Goal: Communication & Community: Participate in discussion

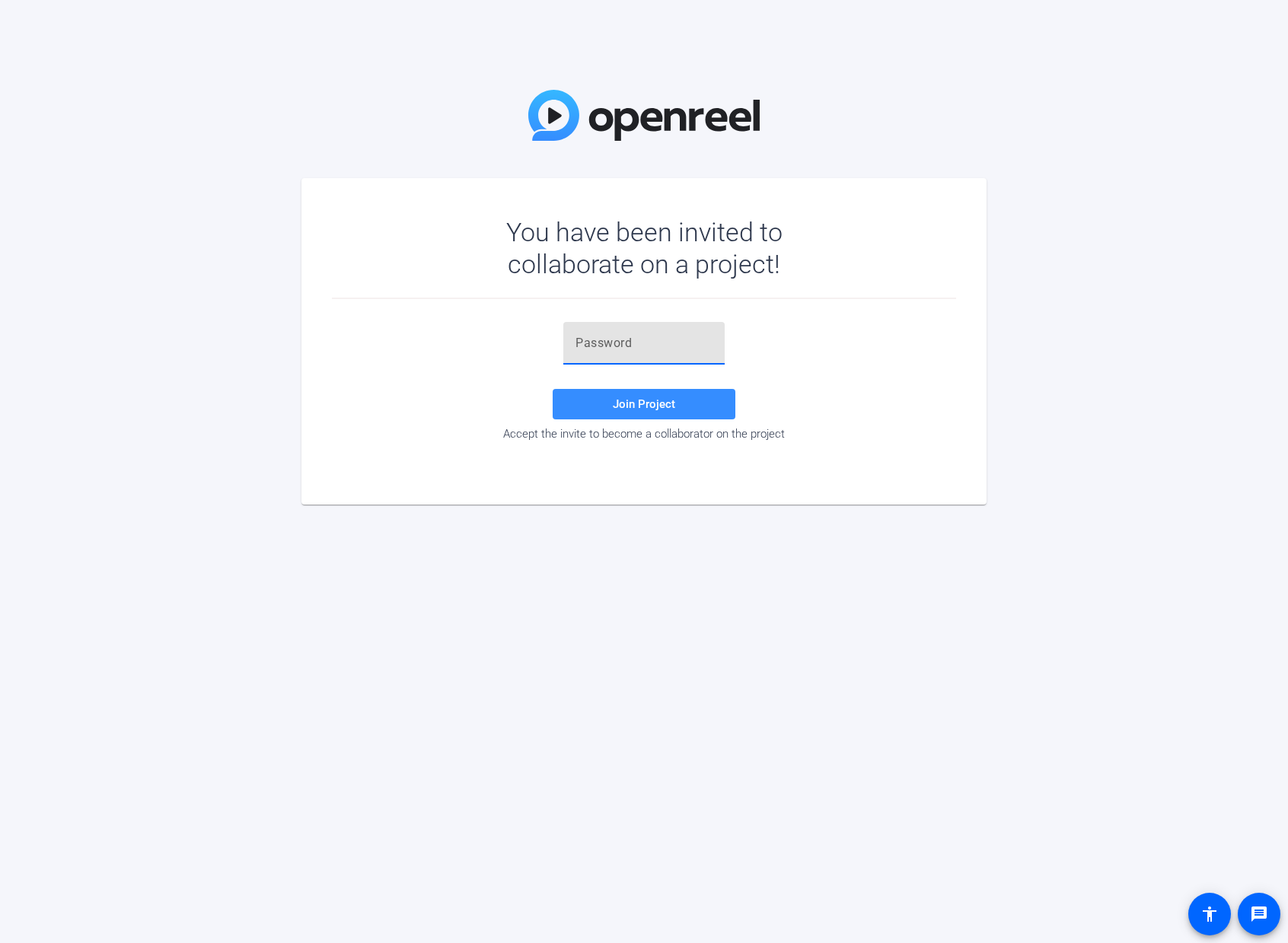
click at [639, 342] on input "text" at bounding box center [644, 344] width 137 height 19
paste input "ew{4D}"
type input "ew{4D}"
click at [591, 406] on span at bounding box center [644, 404] width 183 height 36
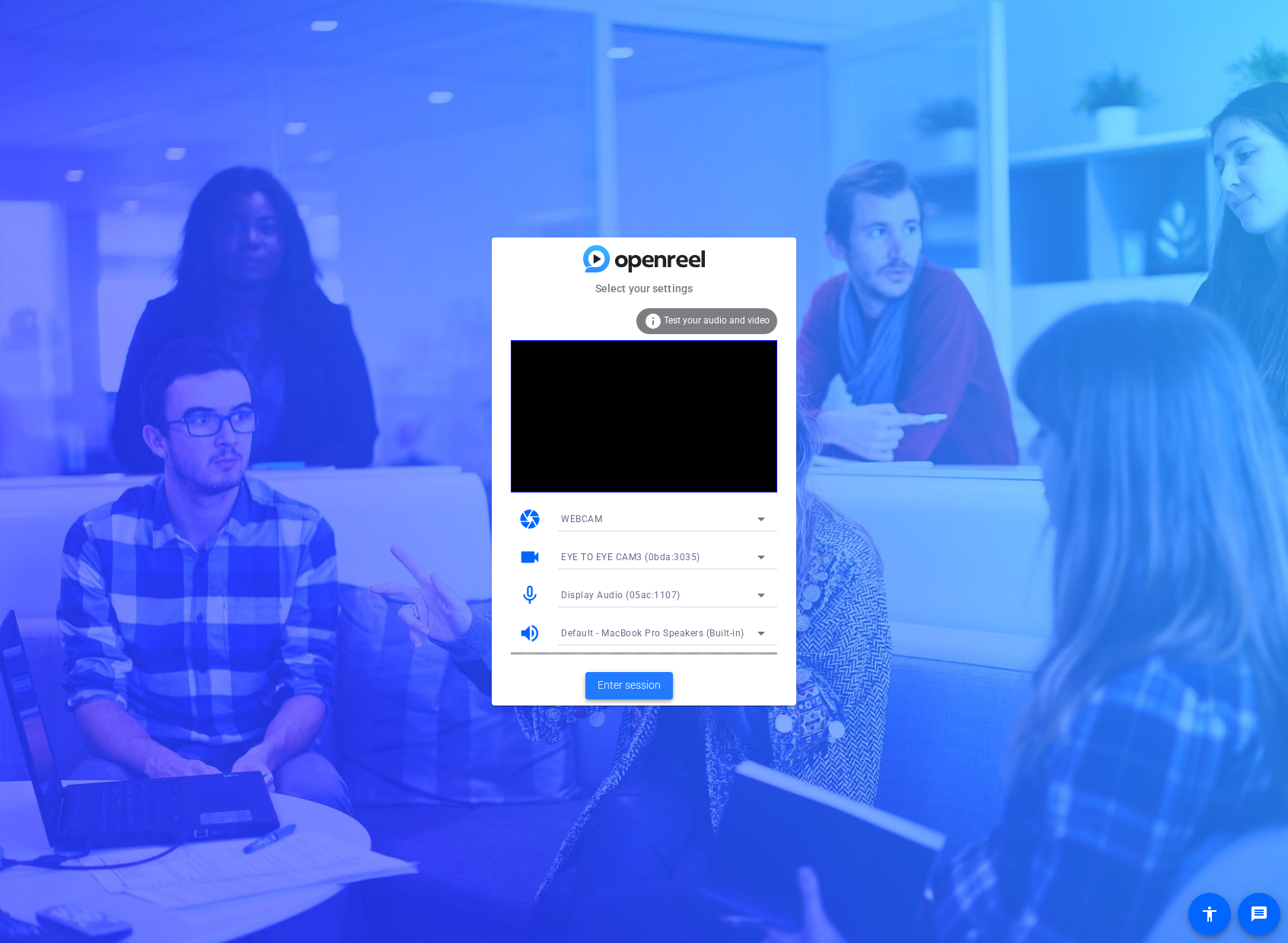
click at [630, 681] on span "Enter session" at bounding box center [629, 685] width 63 height 16
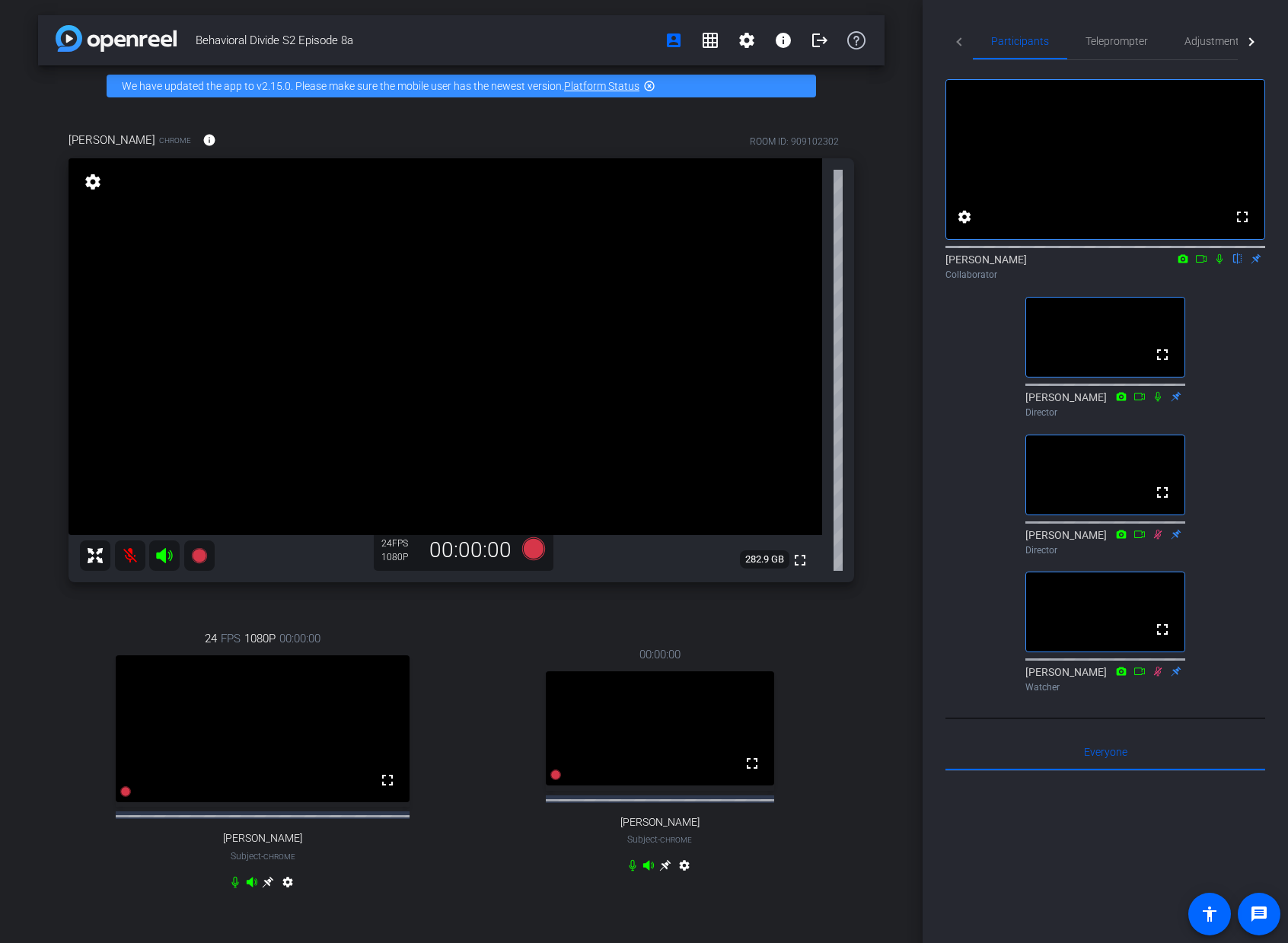
click at [1219, 264] on icon at bounding box center [1219, 259] width 12 height 11
click at [1219, 264] on icon at bounding box center [1219, 258] width 8 height 10
click at [1219, 264] on icon at bounding box center [1219, 258] width 6 height 10
click at [1212, 43] on span "Adjustments" at bounding box center [1215, 42] width 60 height 11
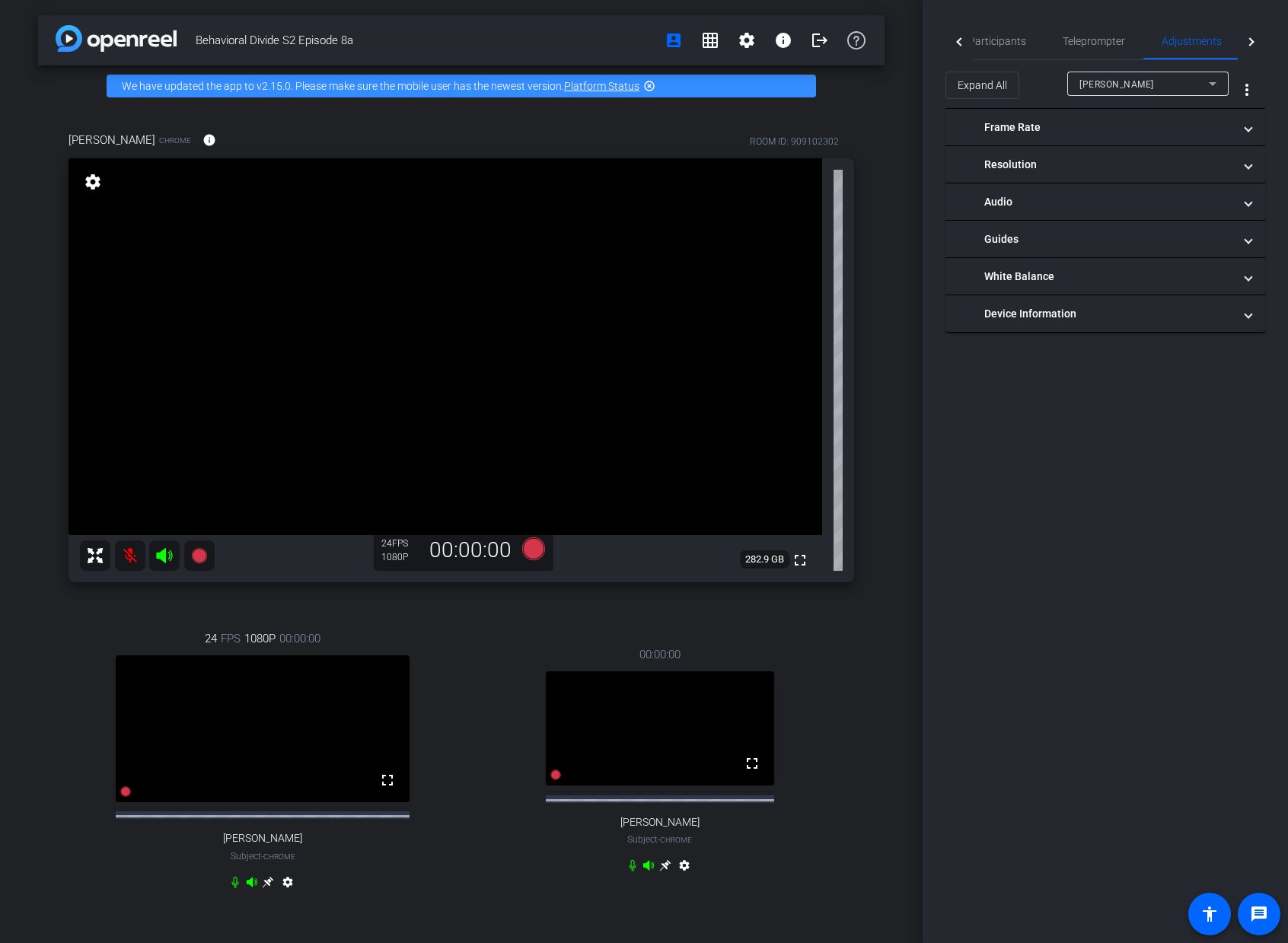
click at [1181, 82] on div "[PERSON_NAME]" at bounding box center [1144, 84] width 130 height 19
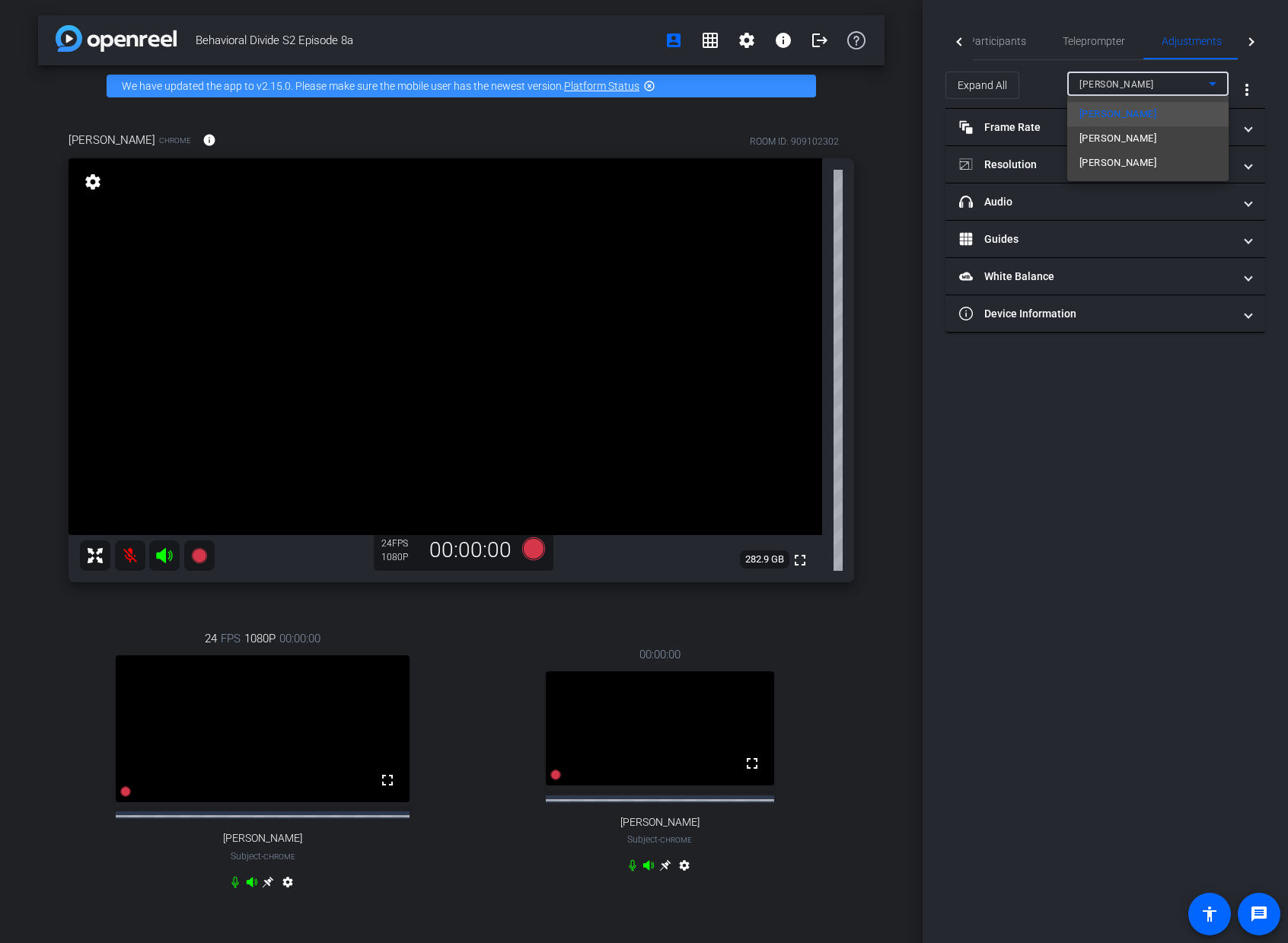
drag, startPoint x: 1136, startPoint y: 437, endPoint x: 1126, endPoint y: 422, distance: 18.0
click at [1136, 437] on div at bounding box center [644, 472] width 1288 height 943
click at [989, 37] on span "Participants" at bounding box center [997, 42] width 57 height 11
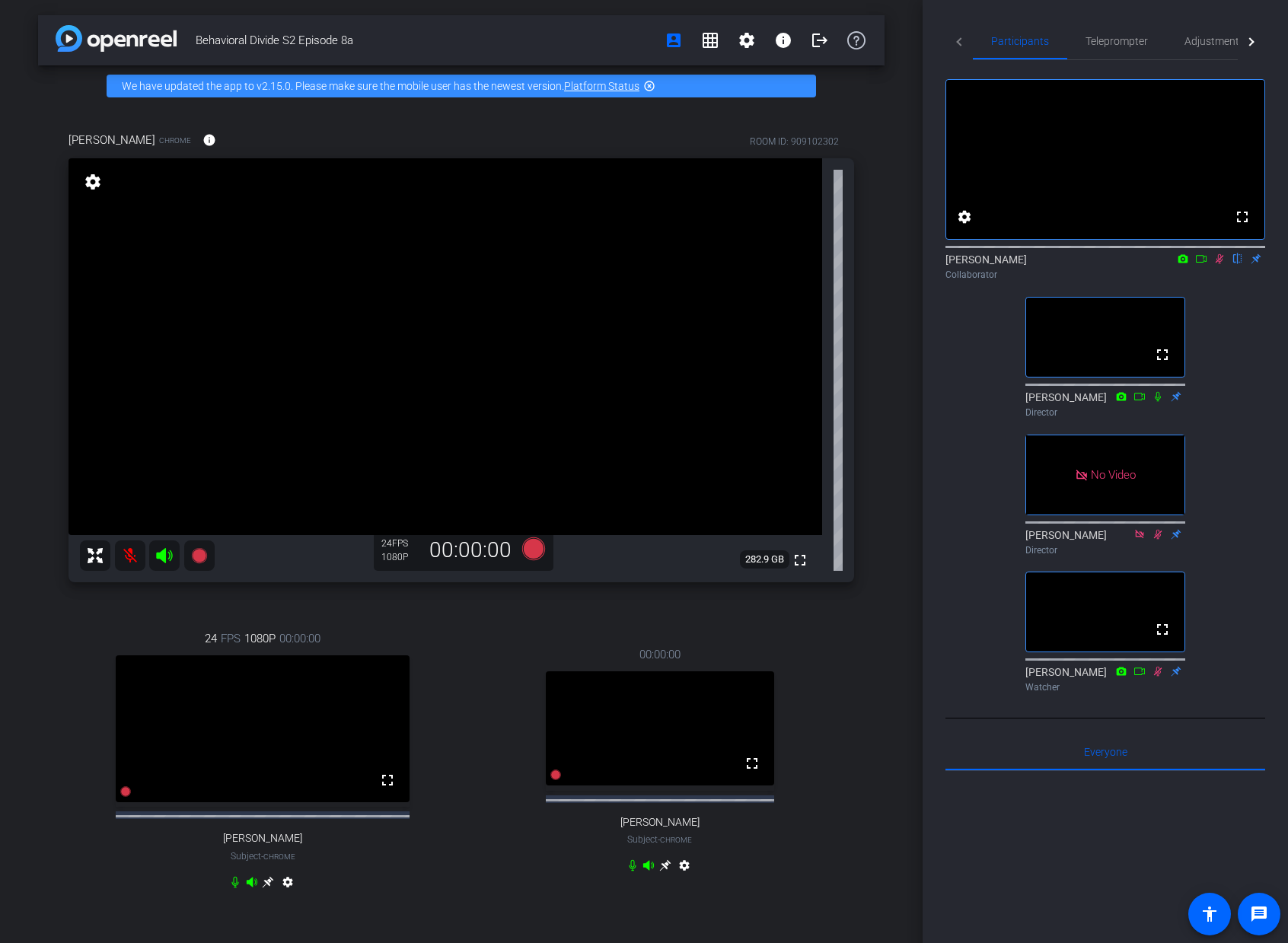
click at [1203, 262] on icon at bounding box center [1202, 258] width 11 height 7
click at [1210, 40] on span "Adjustments" at bounding box center [1215, 42] width 60 height 11
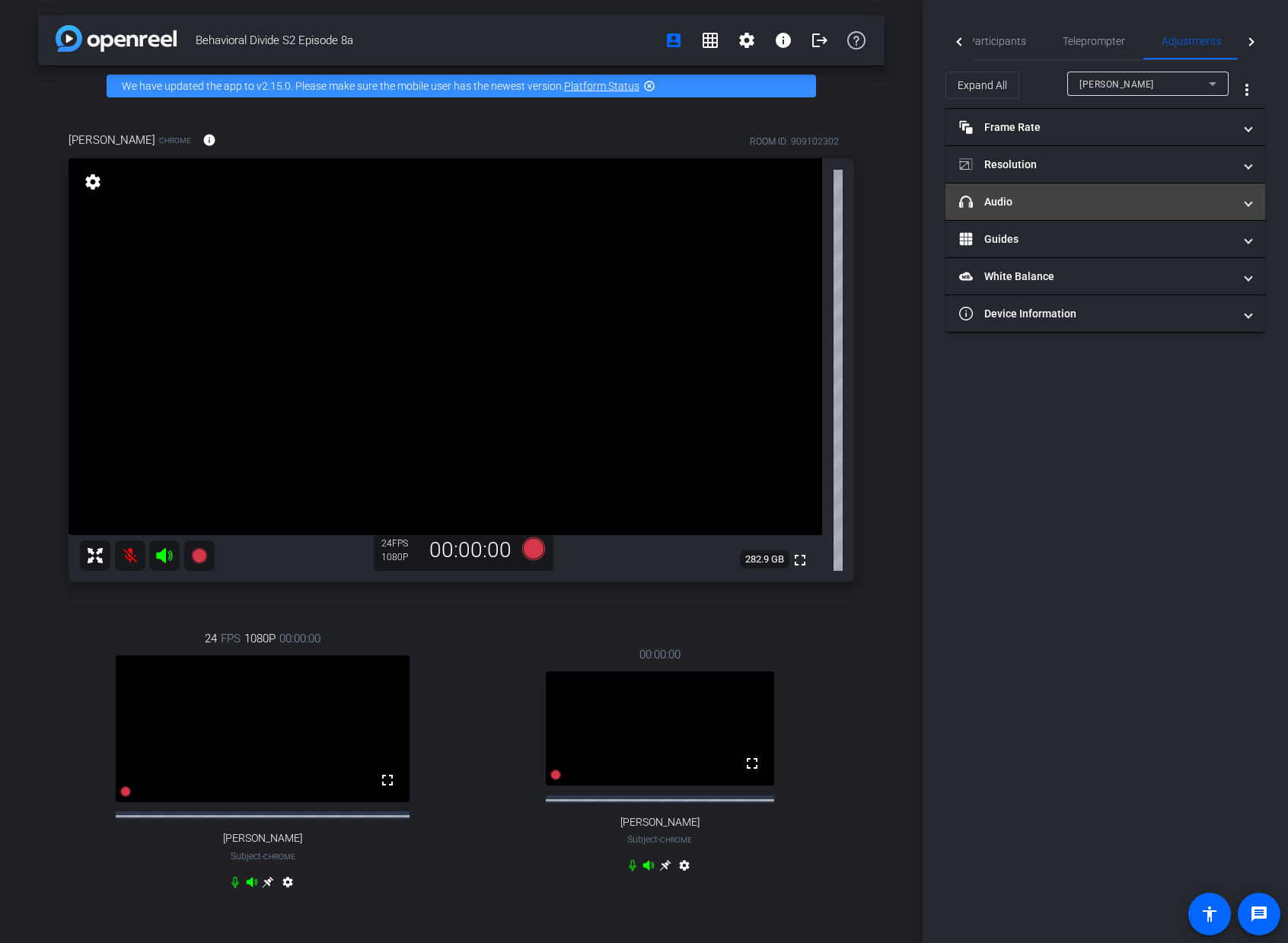
click at [1245, 203] on span at bounding box center [1248, 202] width 6 height 16
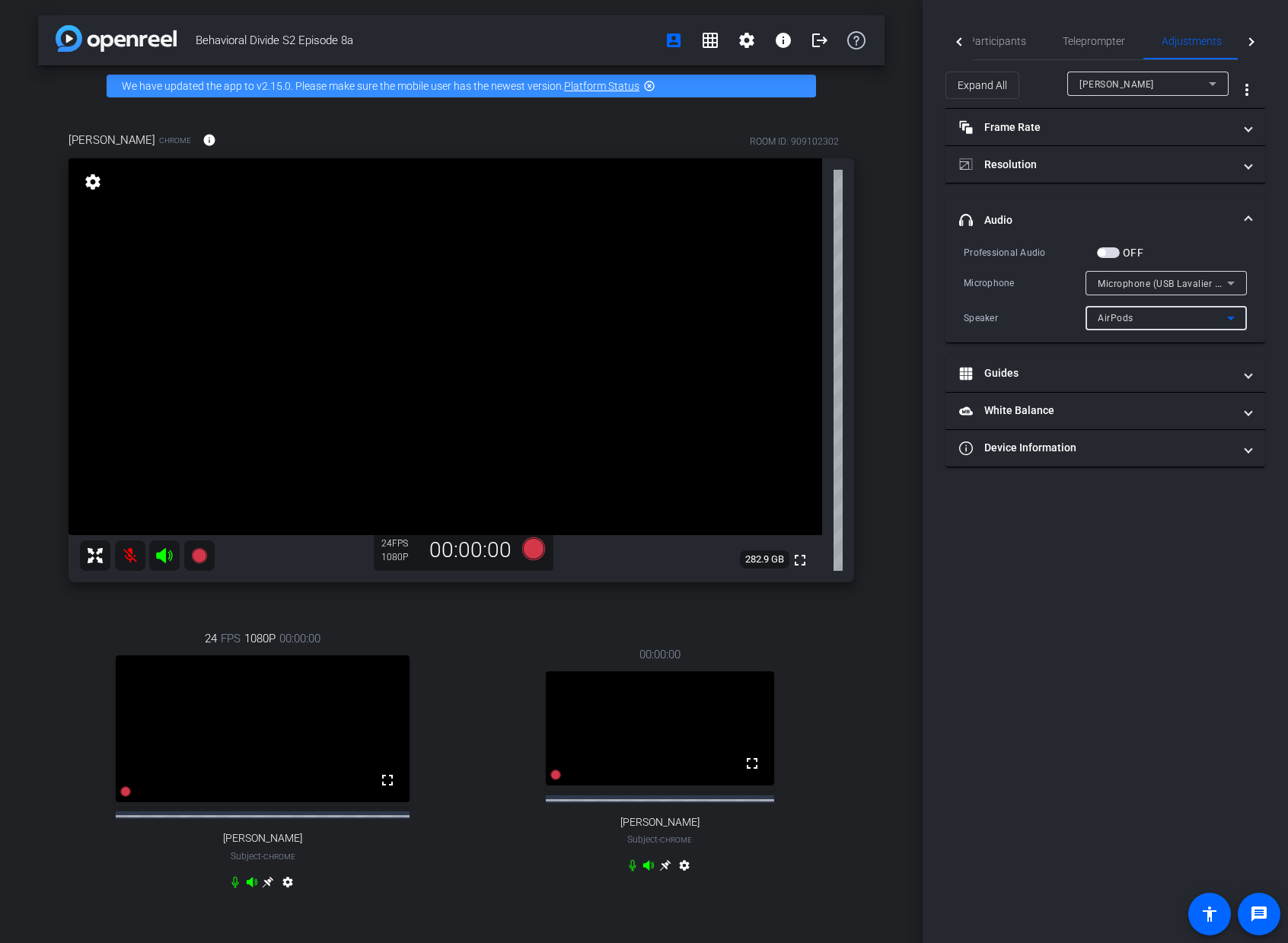
click at [1210, 319] on div "AirPods" at bounding box center [1163, 318] width 130 height 19
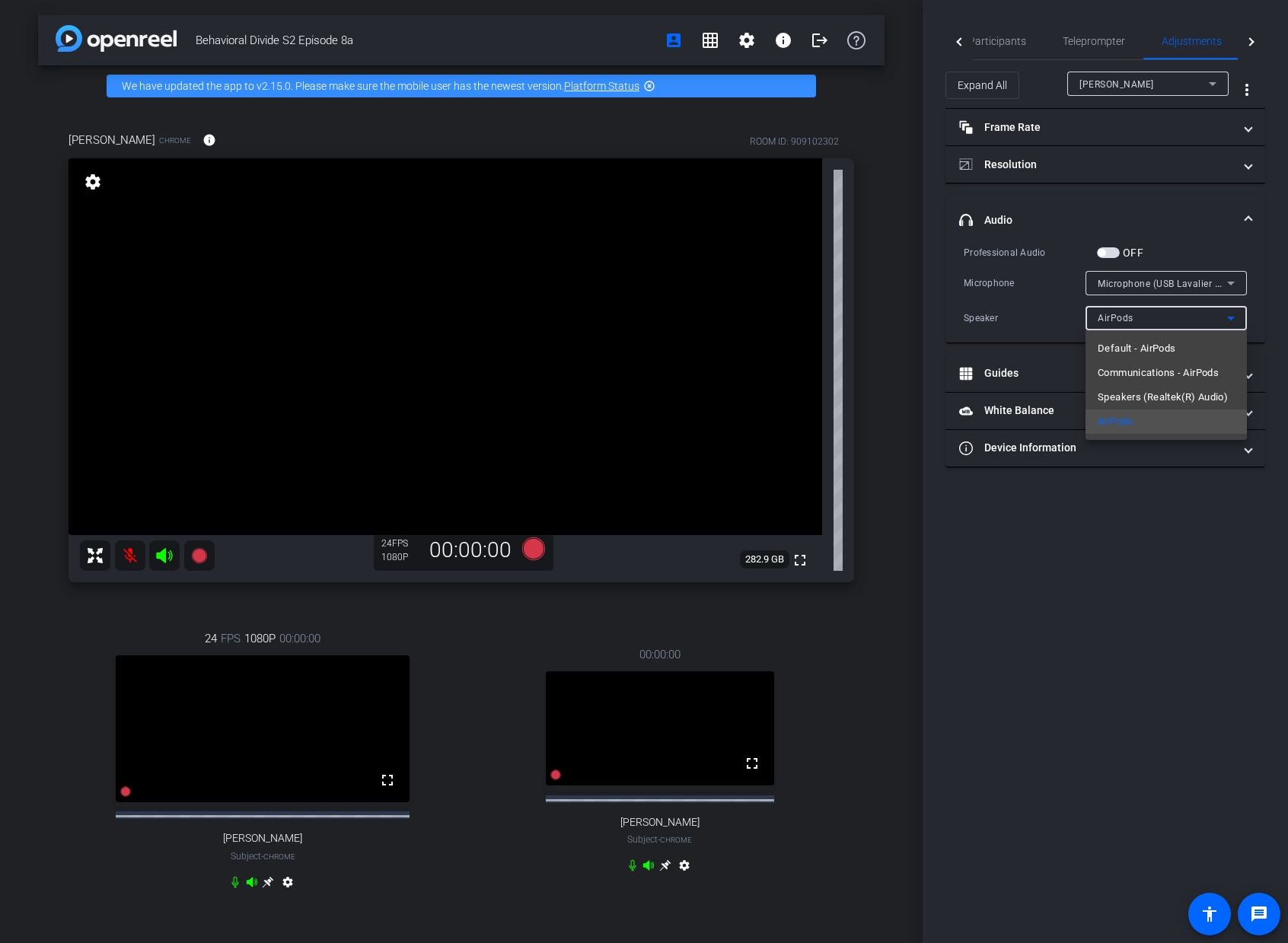
click at [1046, 538] on div at bounding box center [644, 472] width 1288 height 943
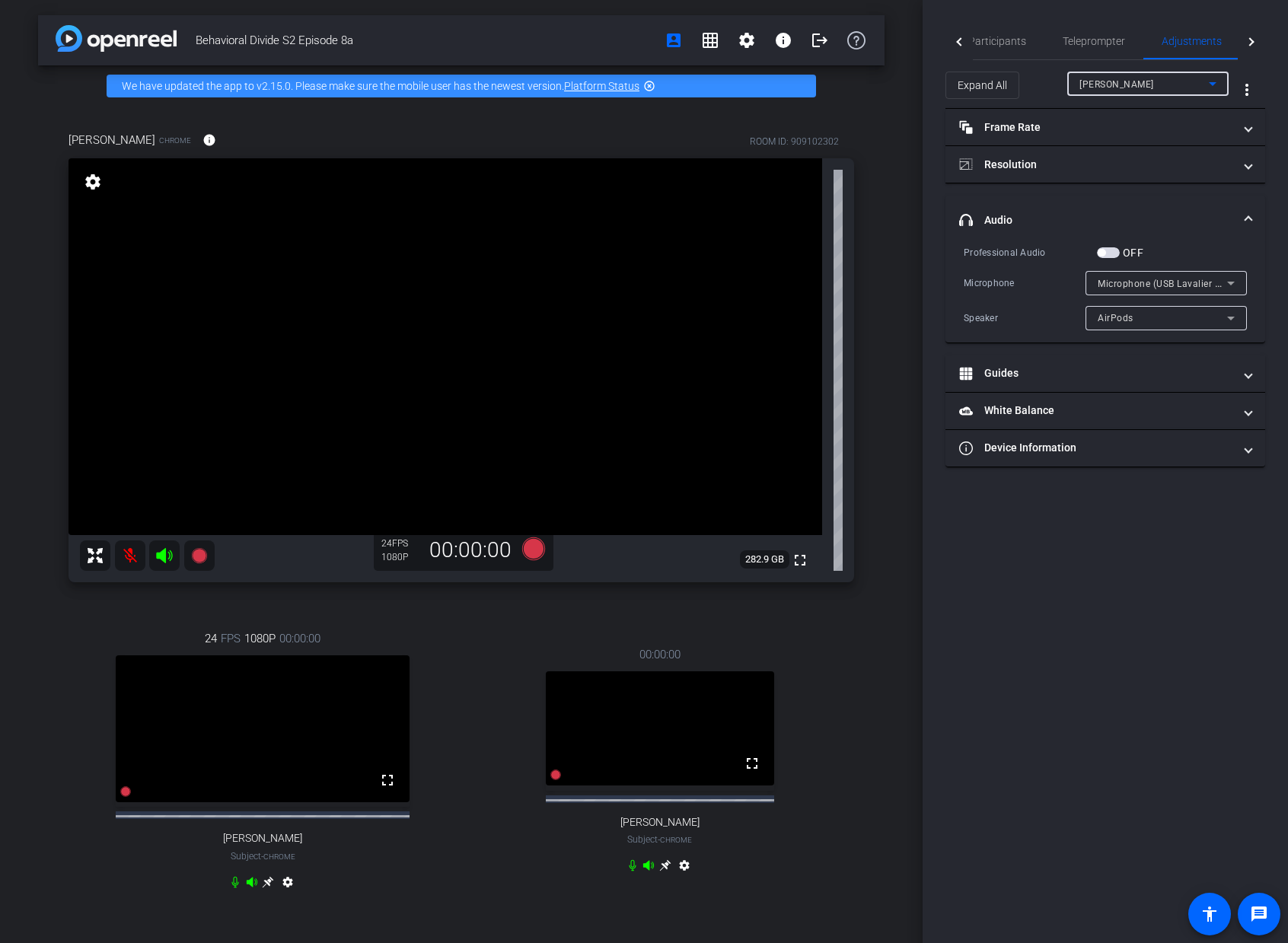
click at [1127, 87] on span "[PERSON_NAME]" at bounding box center [1117, 84] width 75 height 11
click at [1130, 164] on span "[PERSON_NAME]" at bounding box center [1118, 163] width 77 height 19
click at [1190, 291] on div "Microphone Array (Realtek(R) Audio)" at bounding box center [1163, 283] width 130 height 19
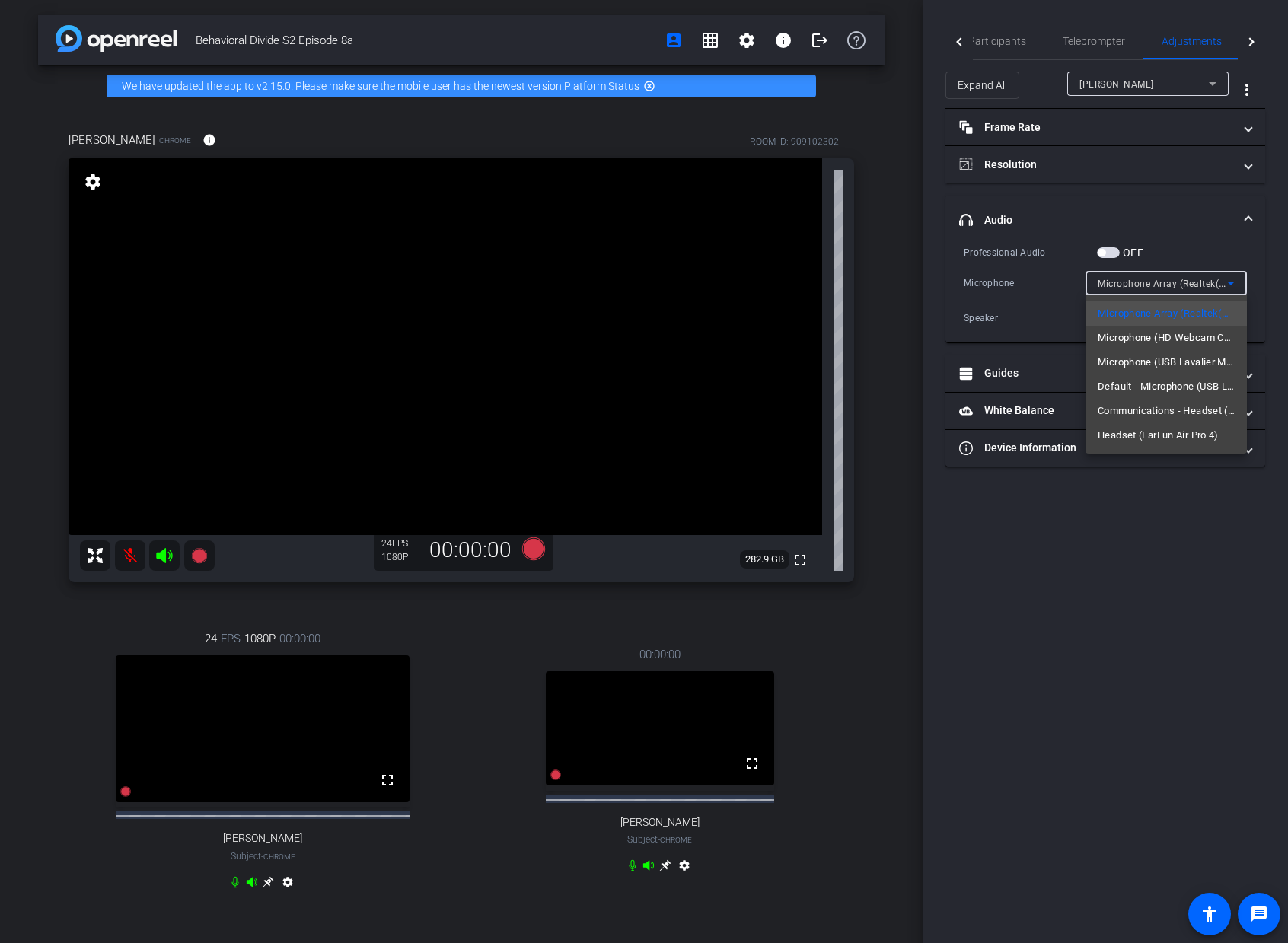
click at [1234, 537] on div at bounding box center [644, 472] width 1288 height 943
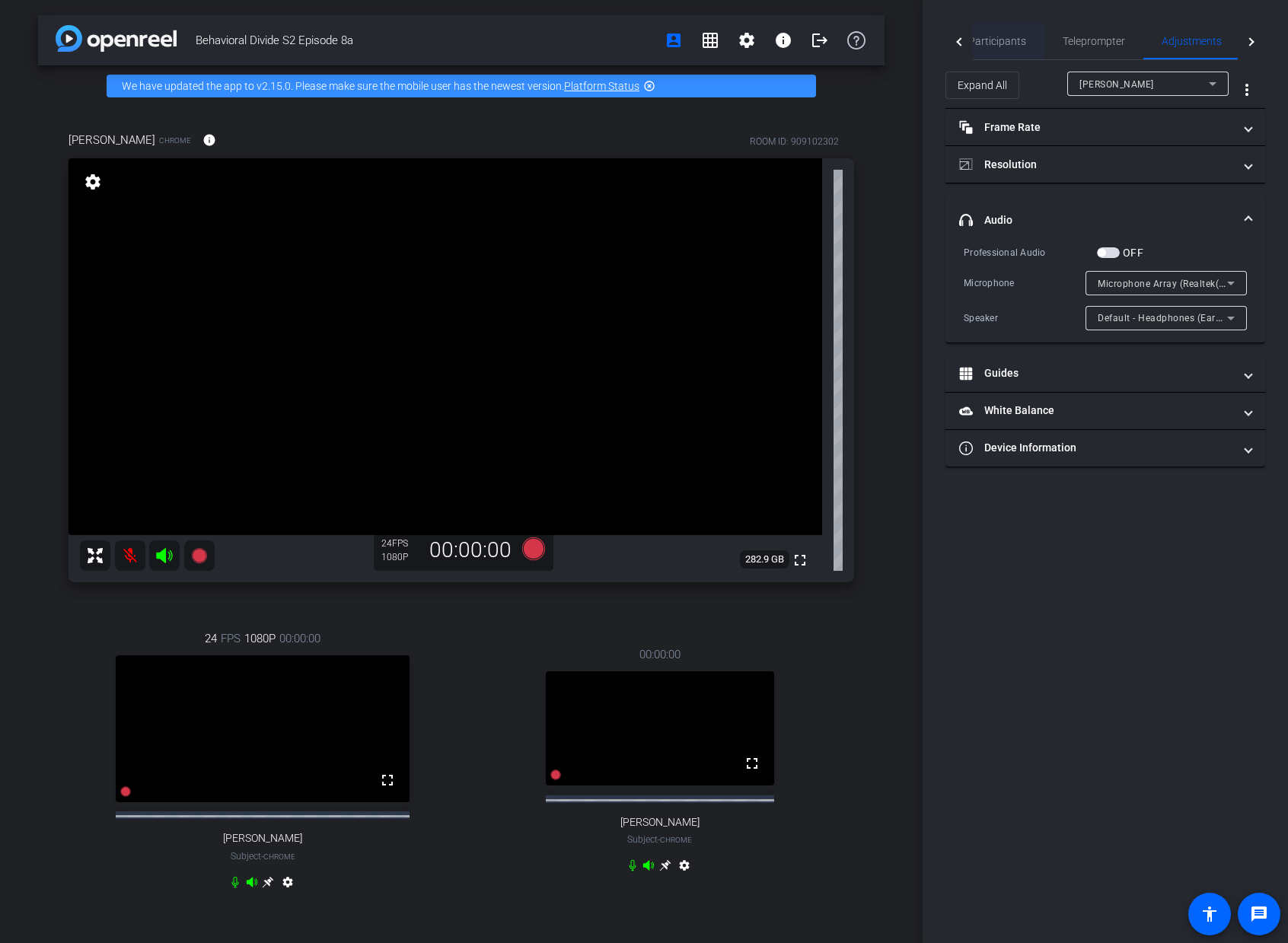
click at [1000, 39] on span "Participants" at bounding box center [997, 42] width 57 height 11
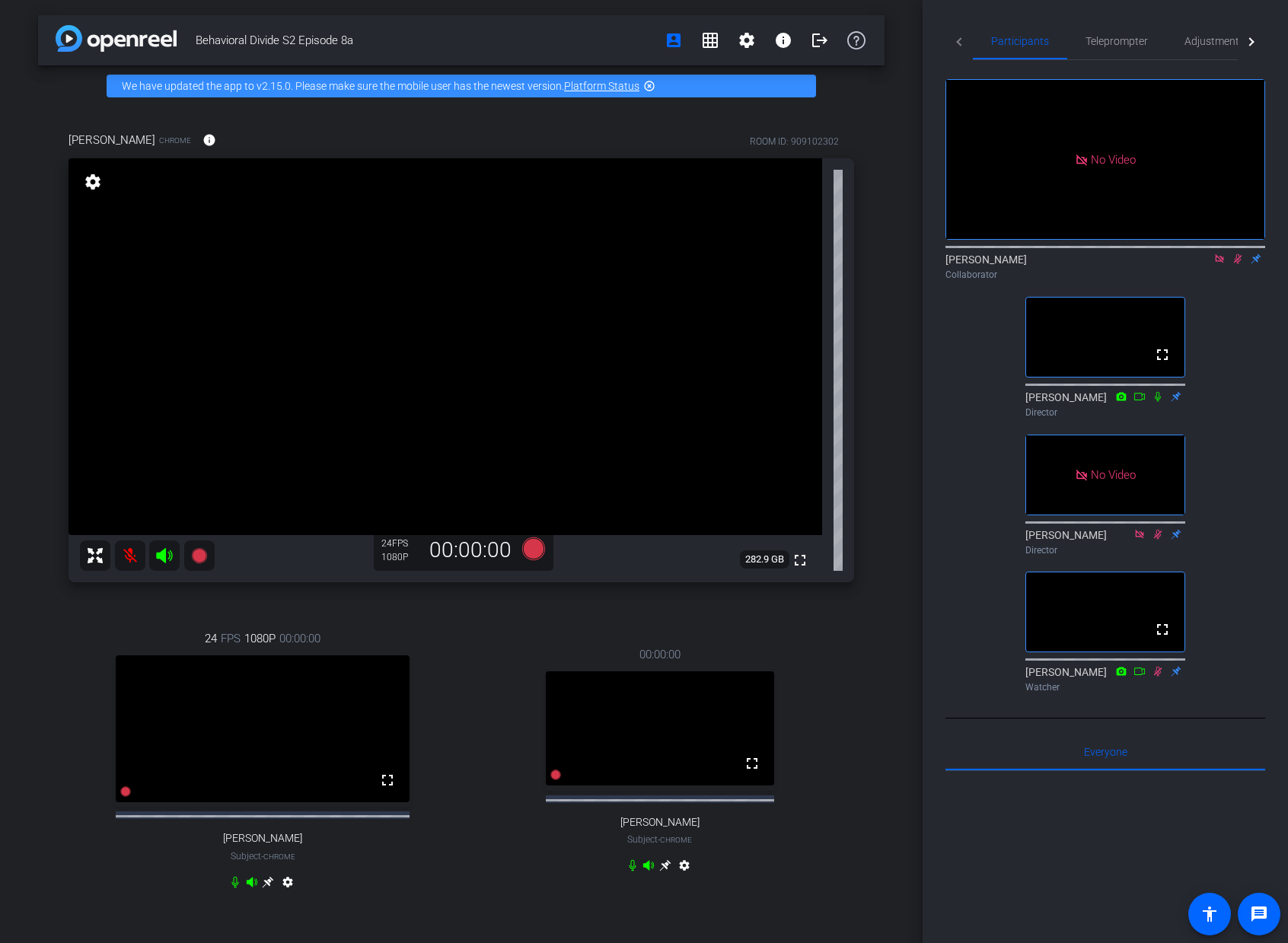
click at [1237, 254] on icon at bounding box center [1238, 258] width 8 height 10
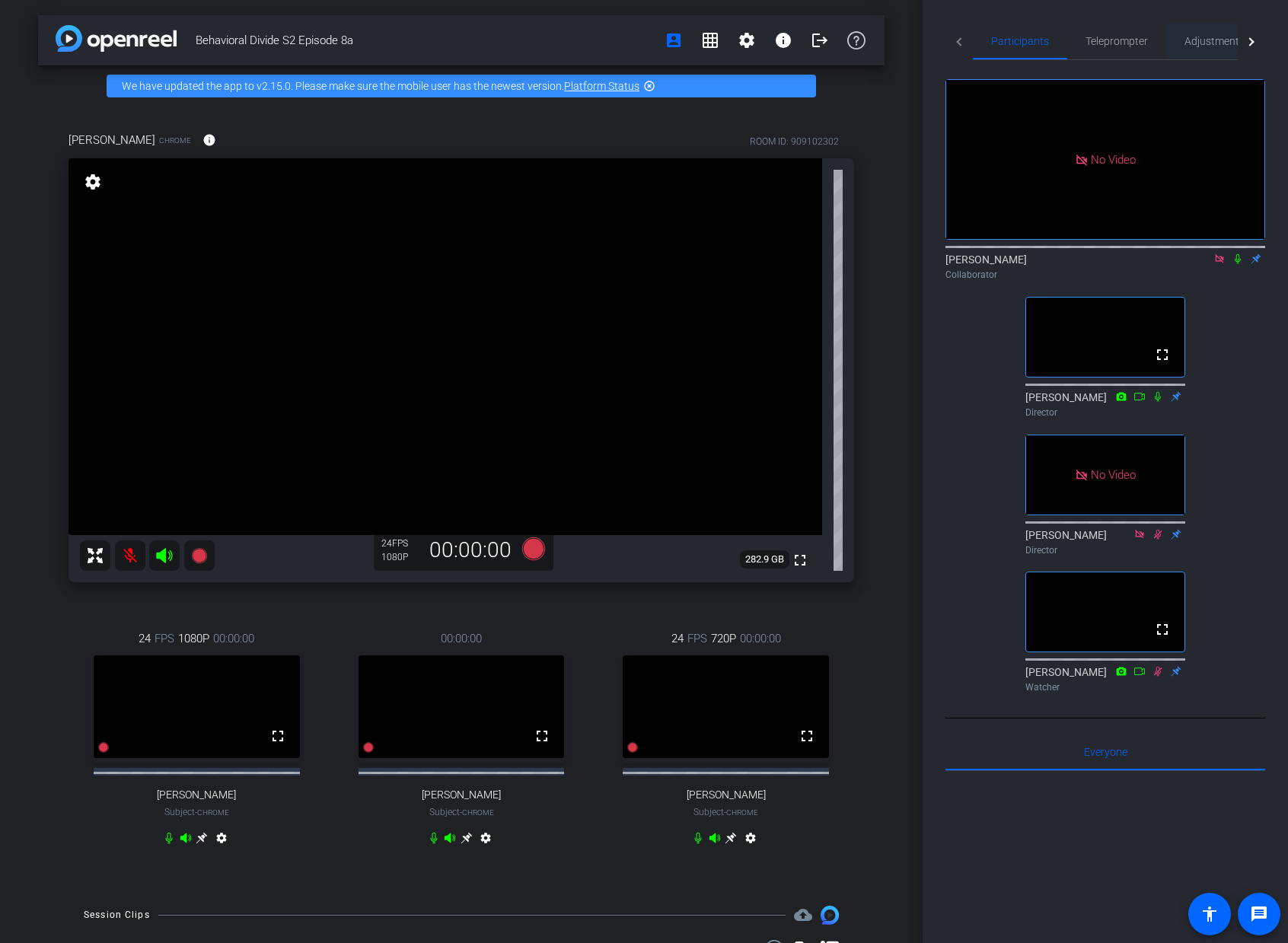
click at [1218, 41] on span "Adjustments" at bounding box center [1215, 42] width 60 height 11
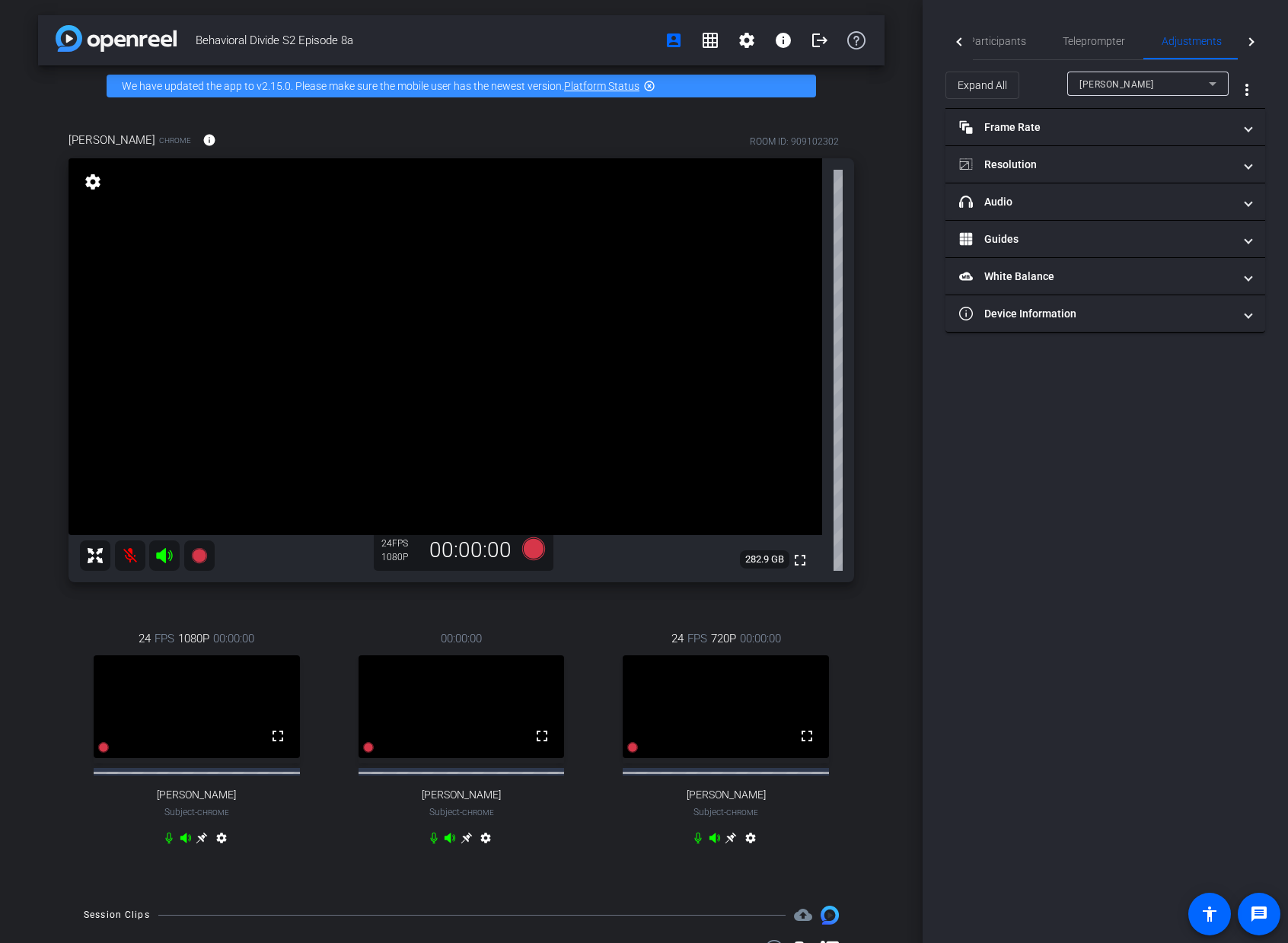
click at [1198, 82] on div "[PERSON_NAME]" at bounding box center [1144, 84] width 130 height 19
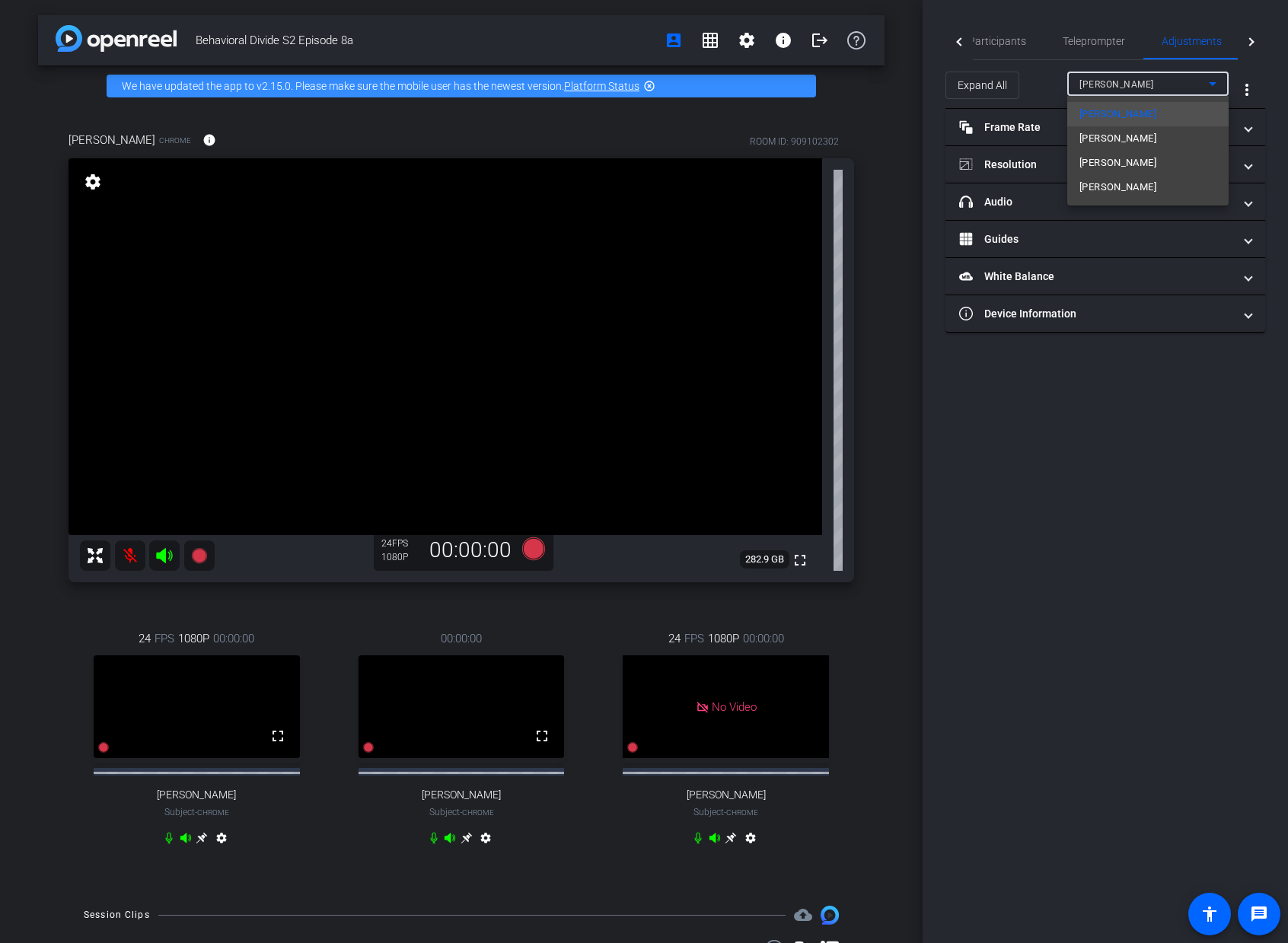
click at [1264, 57] on div at bounding box center [644, 472] width 1288 height 943
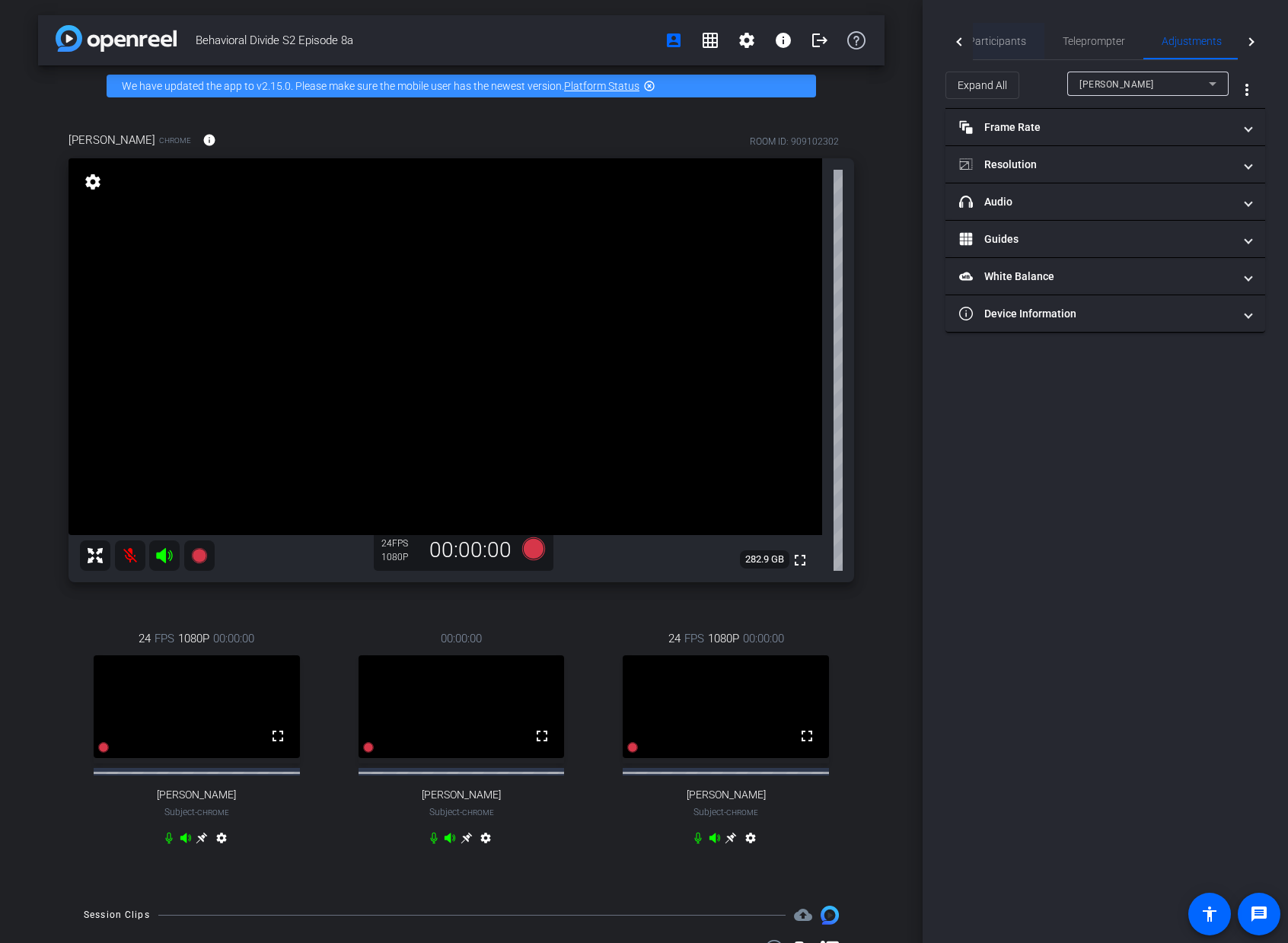
click at [1010, 33] on span "Participants" at bounding box center [997, 41] width 57 height 36
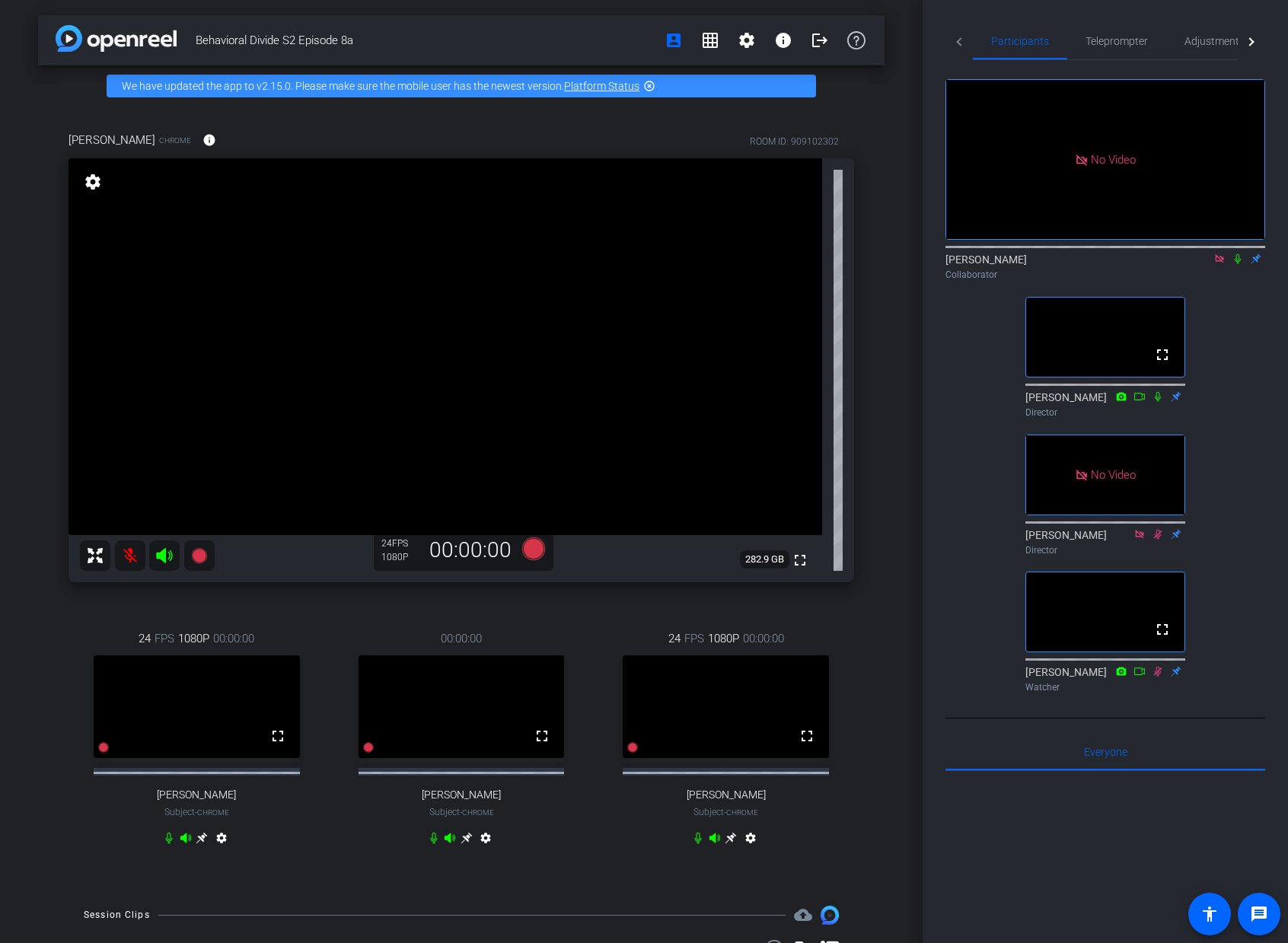
click at [1249, 319] on div "No Video [PERSON_NAME] Collaborator fullscreen [PERSON_NAME] Director No Video …" at bounding box center [1105, 379] width 320 height 638
click at [1221, 43] on span "Adjustments" at bounding box center [1215, 42] width 60 height 11
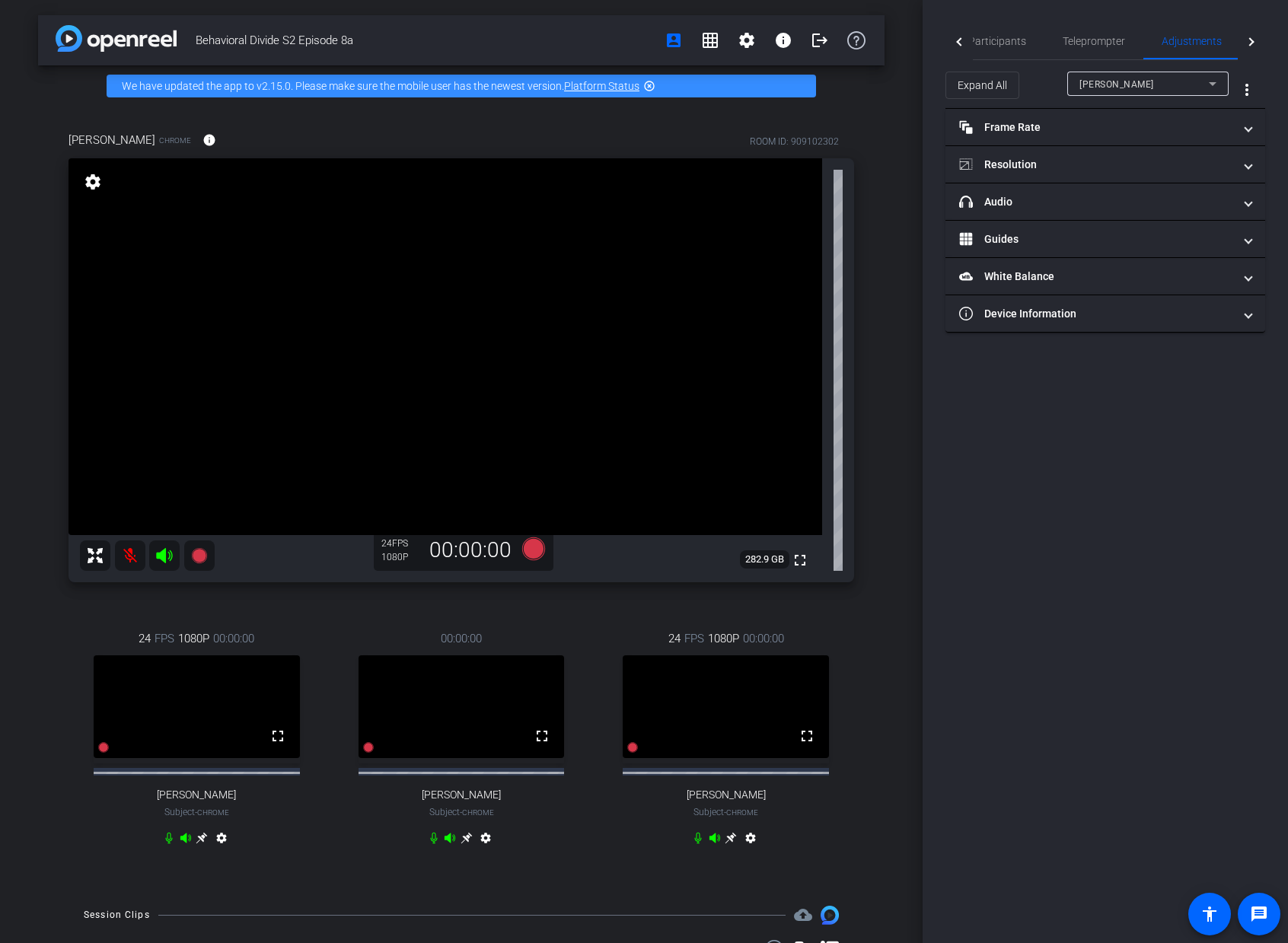
click at [1175, 79] on div "[PERSON_NAME]" at bounding box center [1144, 84] width 130 height 19
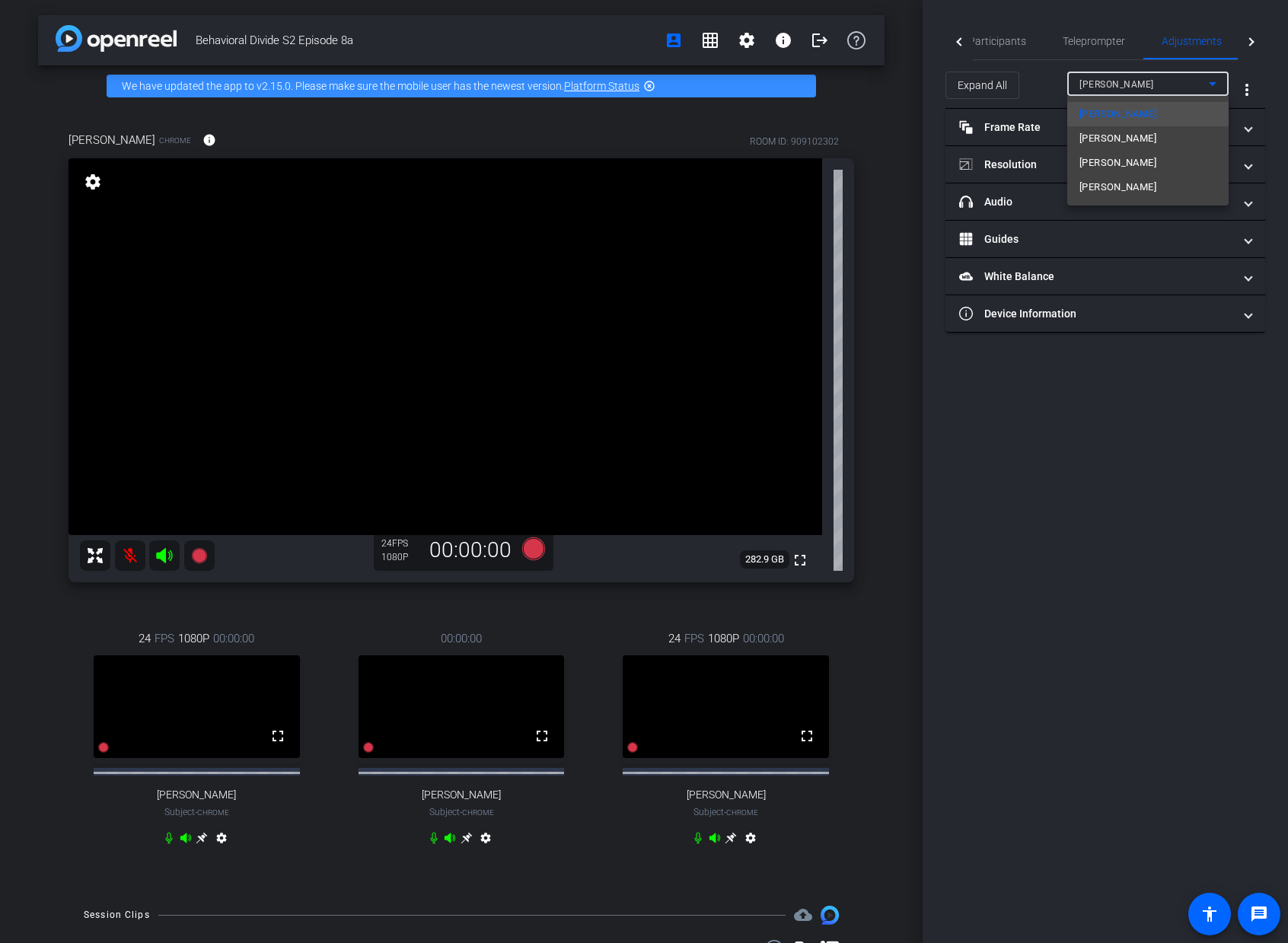
click at [1175, 79] on div at bounding box center [644, 472] width 1288 height 943
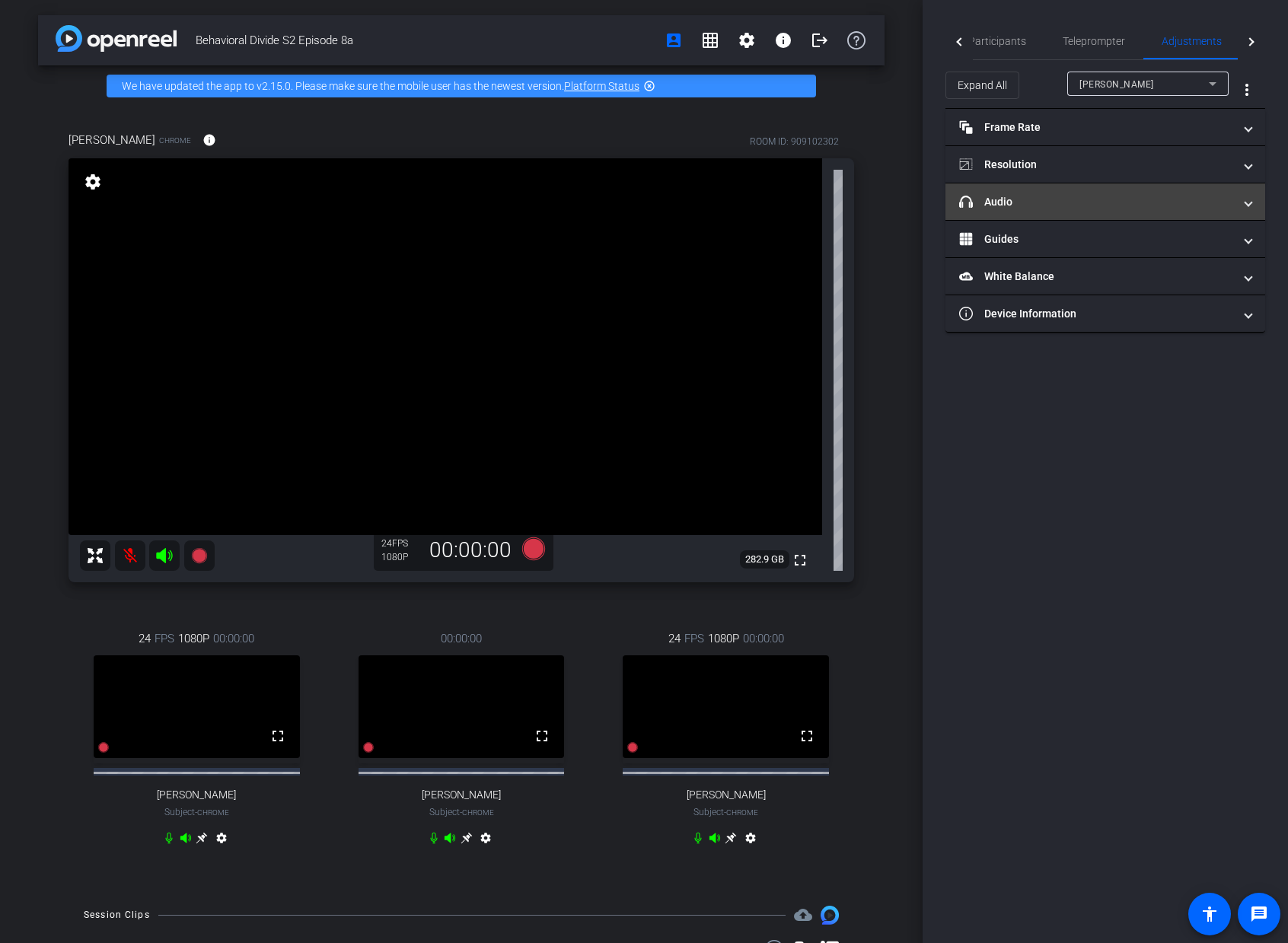
click at [1112, 207] on mat-panel-title "headphone icon Audio" at bounding box center [1096, 202] width 274 height 16
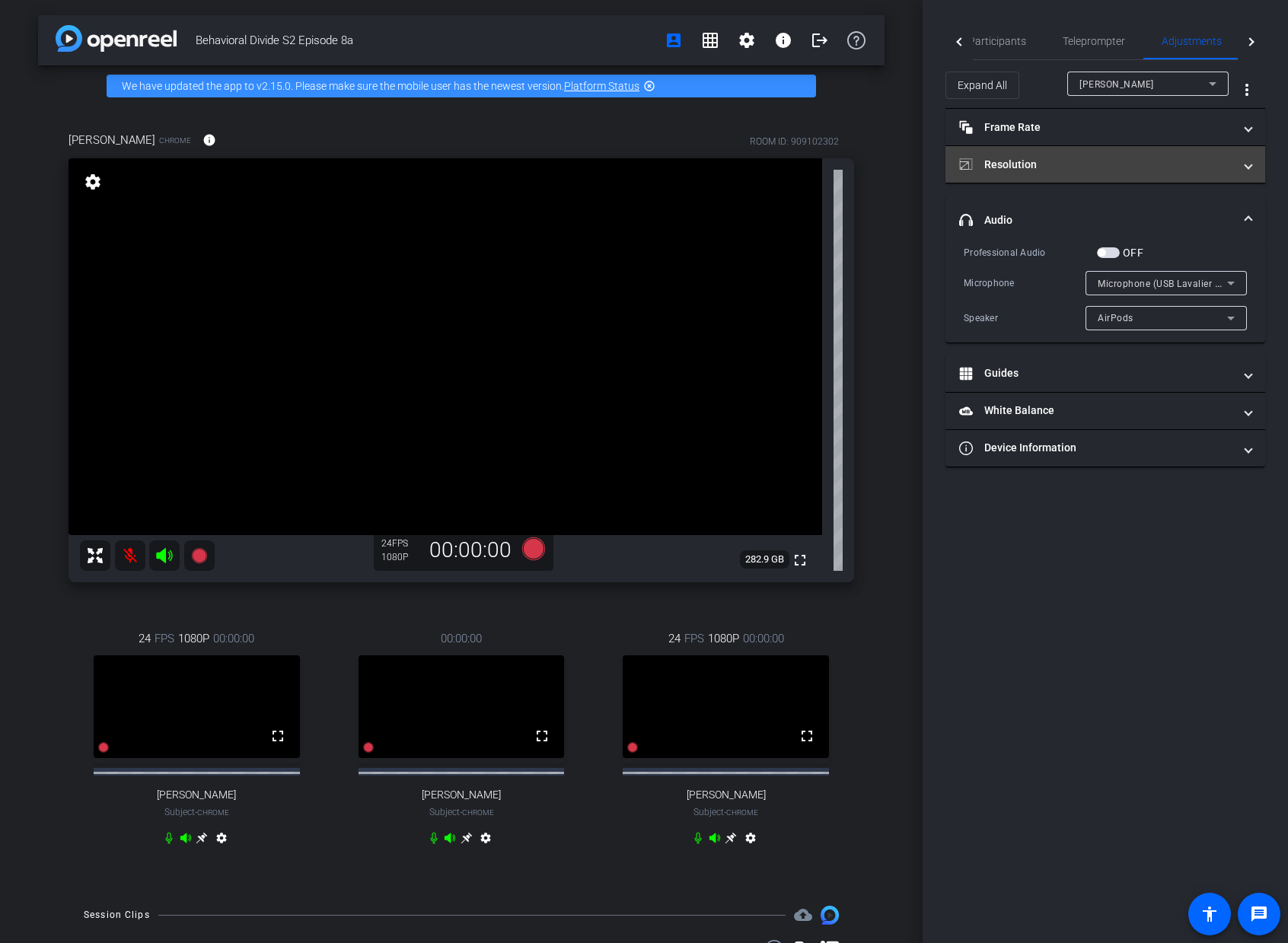
click at [1115, 173] on mat-expansion-panel-header "Resolution" at bounding box center [1105, 164] width 320 height 36
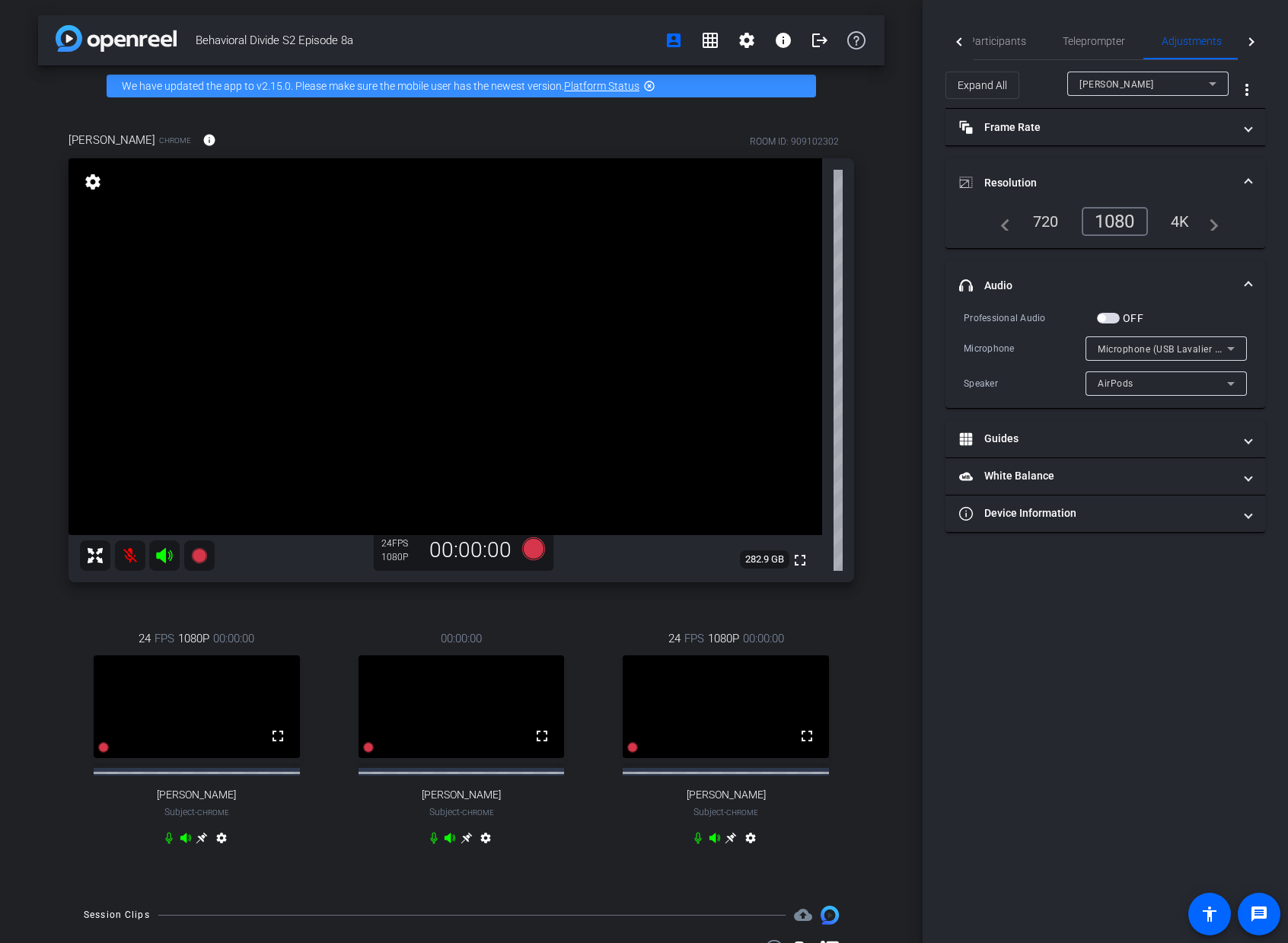
click at [1198, 351] on span "Microphone (USB Lavalier Microphone) (31b2:0011)" at bounding box center [1213, 348] width 231 height 12
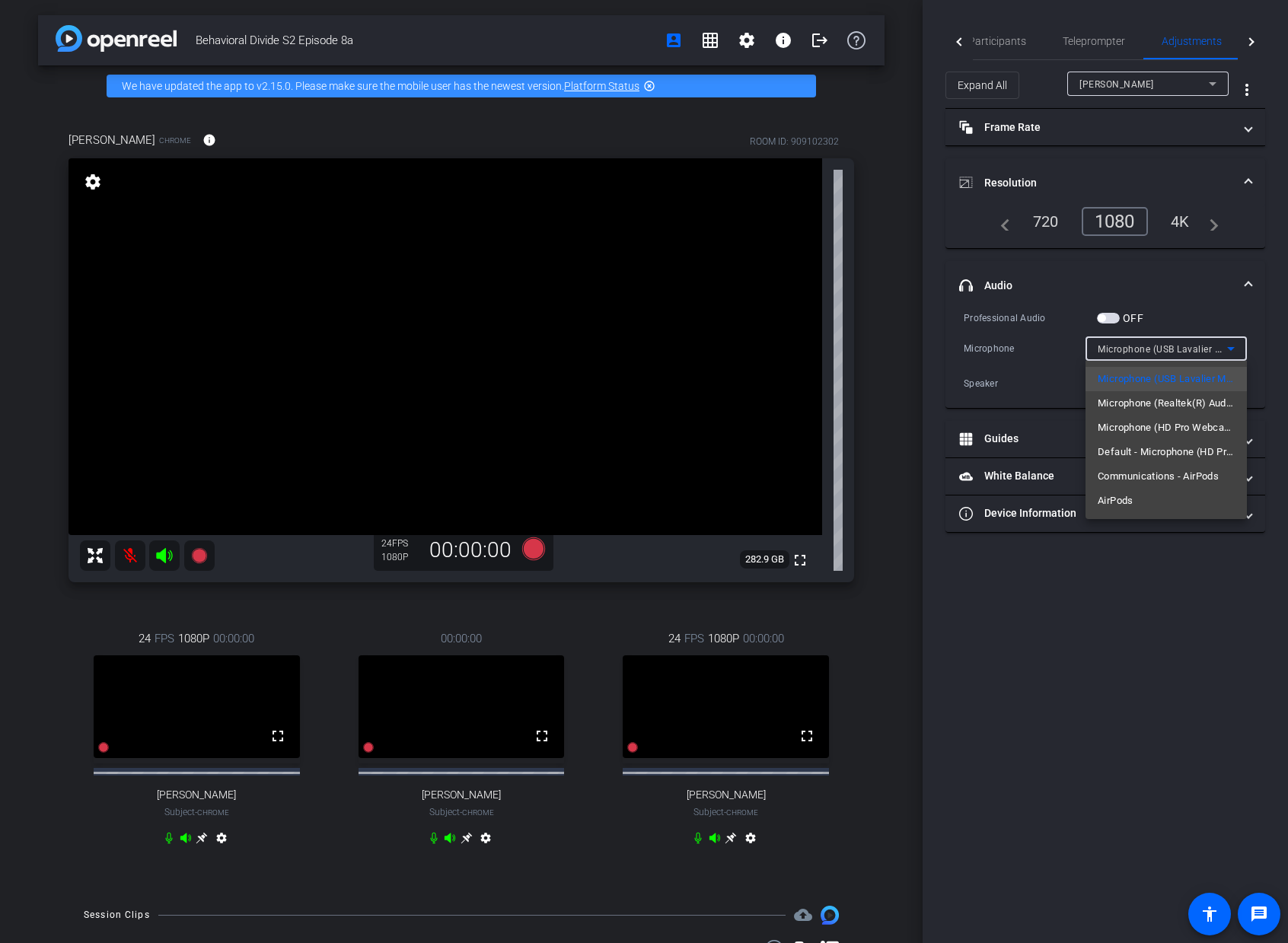
click at [1266, 349] on div at bounding box center [644, 472] width 1288 height 943
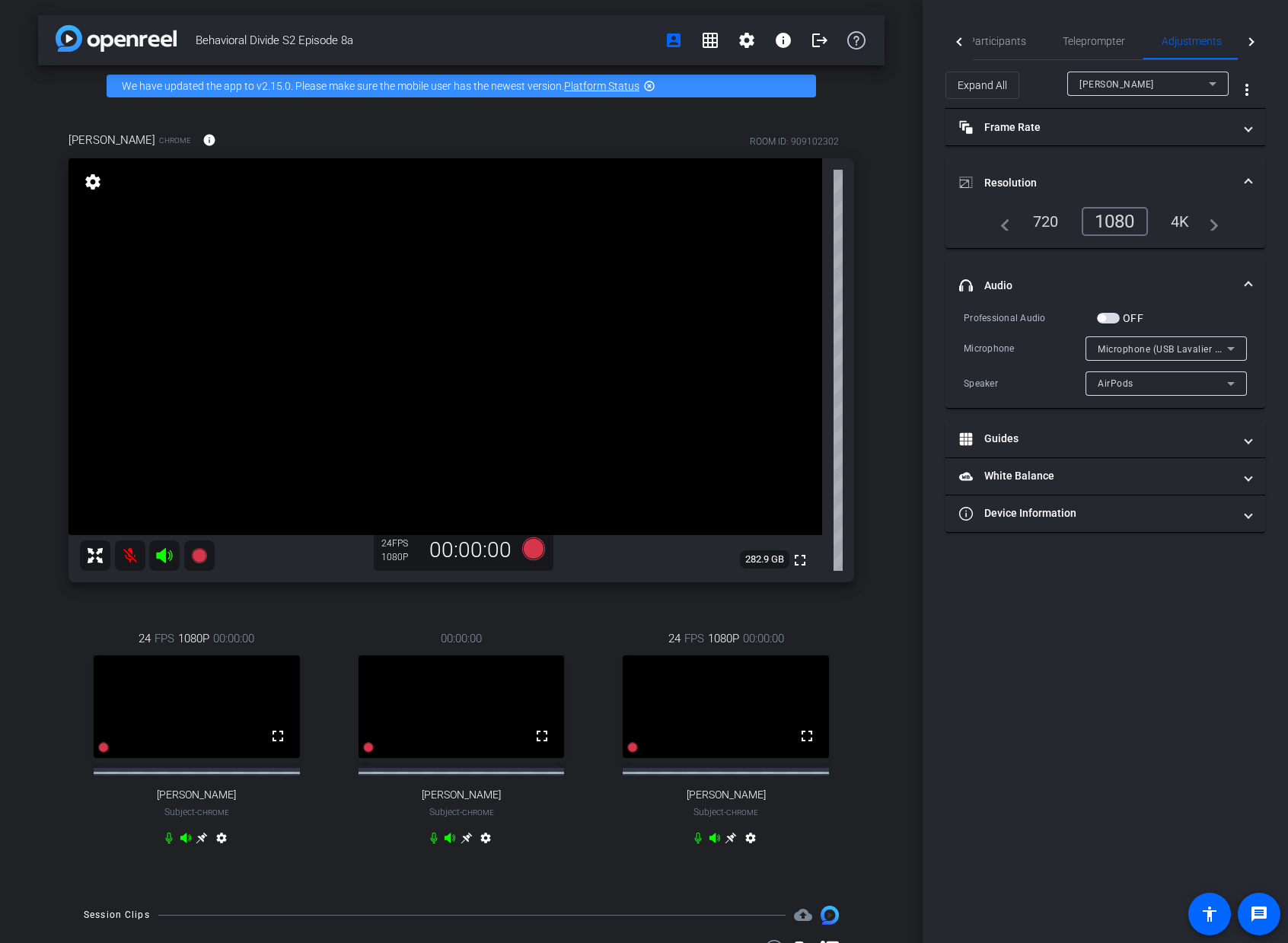
click at [1207, 379] on div "AirPods" at bounding box center [1163, 383] width 130 height 19
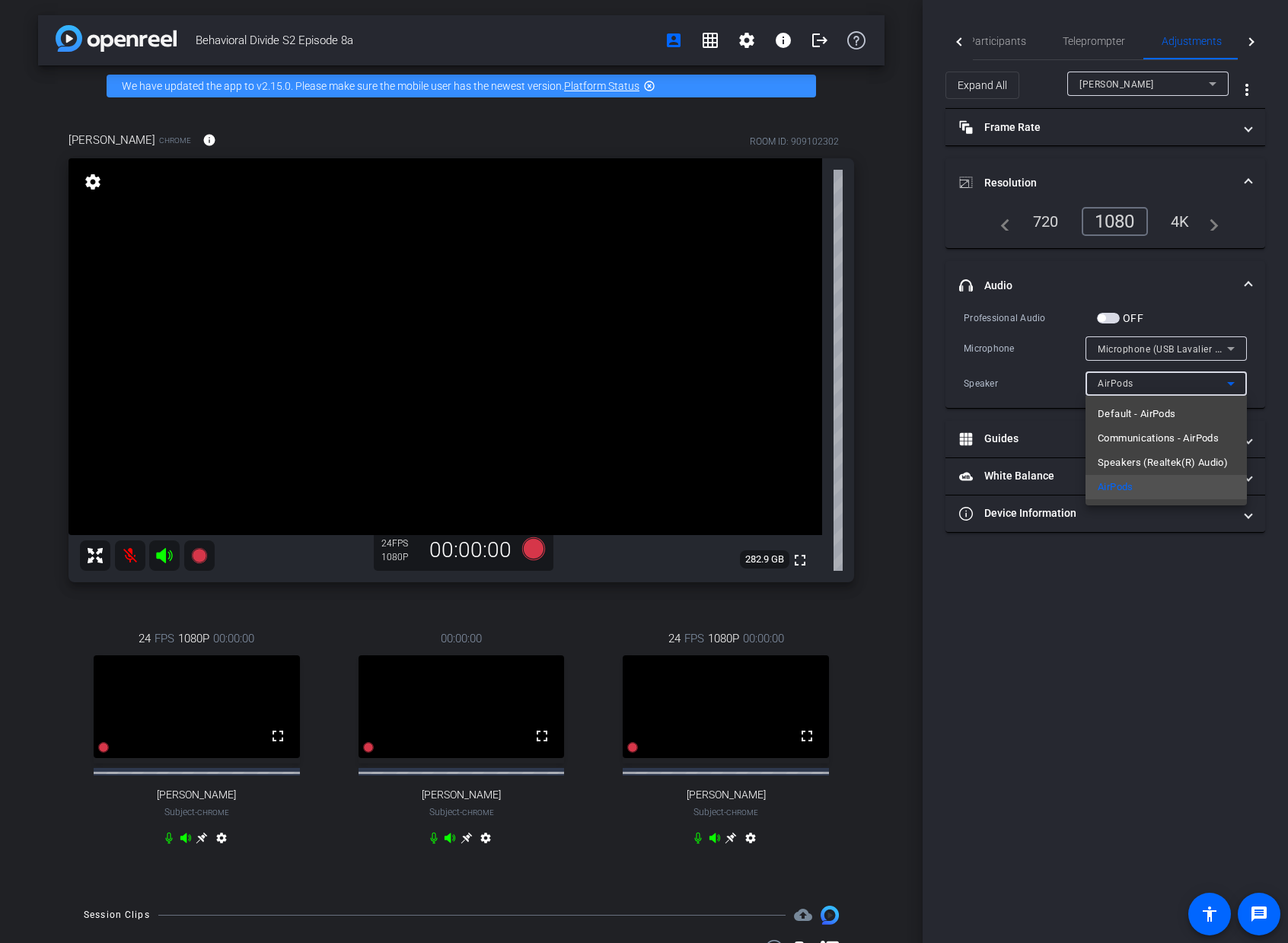
click at [1271, 356] on div at bounding box center [644, 472] width 1288 height 943
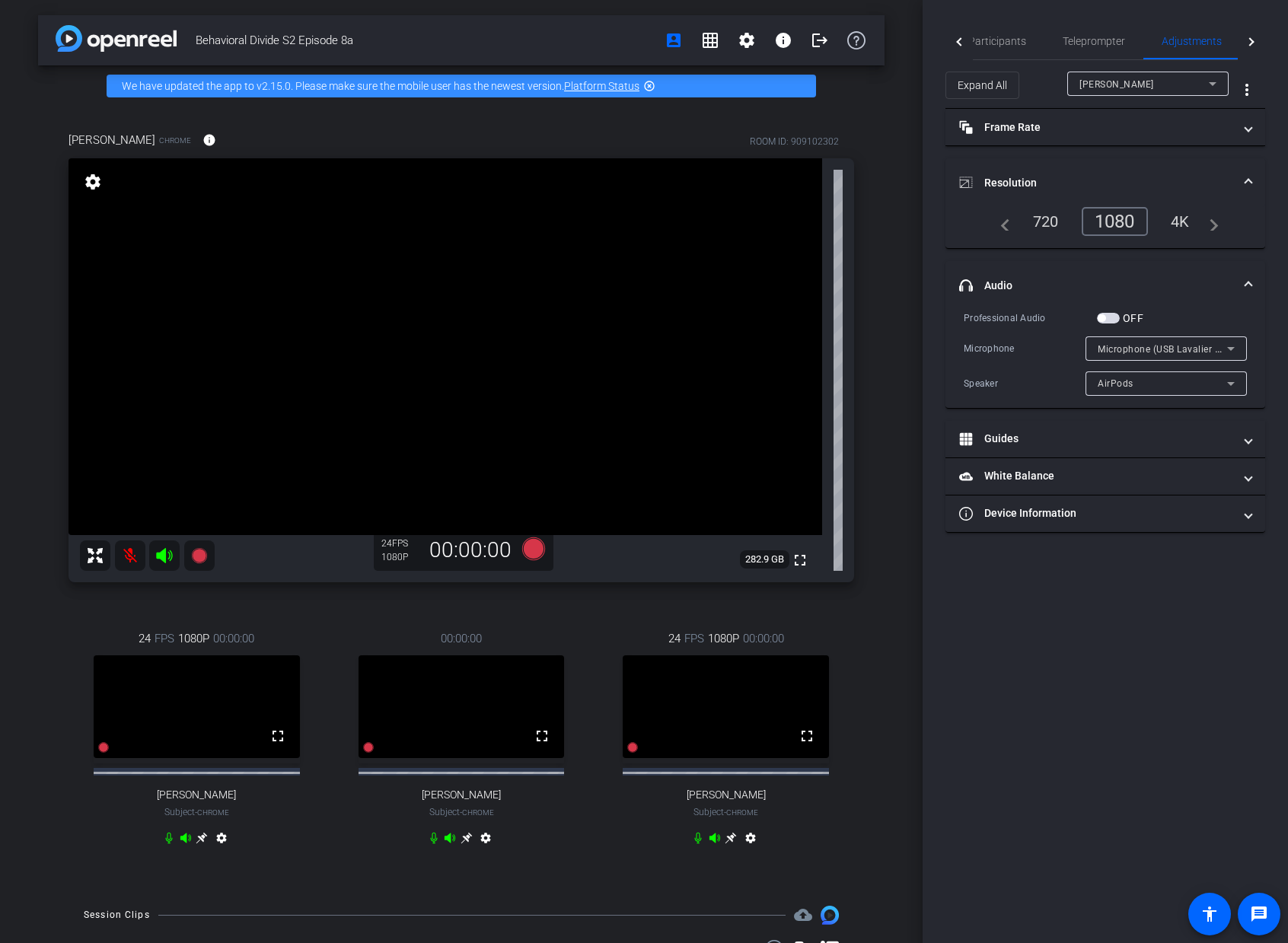
click at [1143, 89] on span "[PERSON_NAME]" at bounding box center [1117, 84] width 75 height 11
click at [1138, 90] on div "[PERSON_NAME]" at bounding box center [1144, 84] width 130 height 19
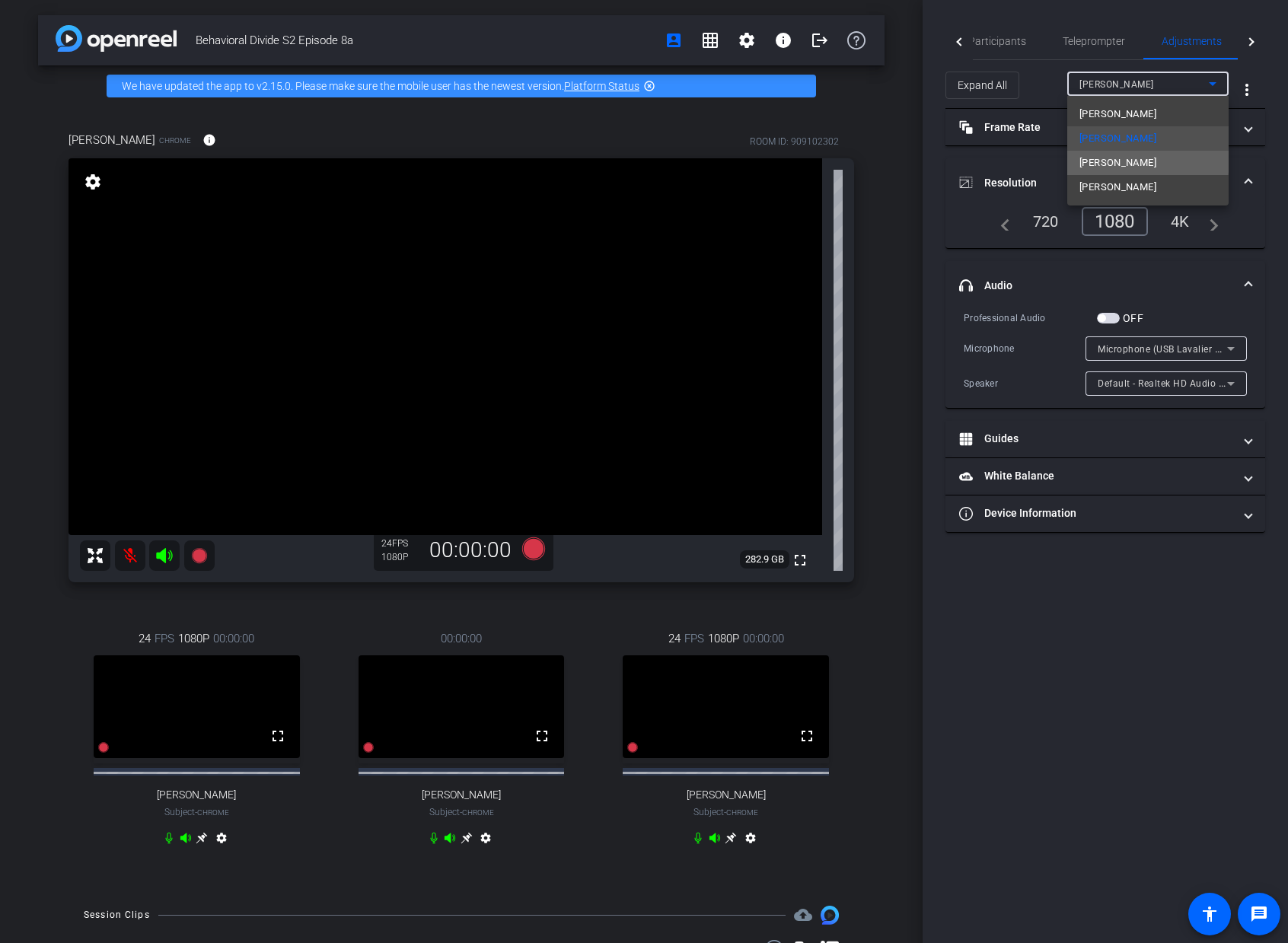
click at [1134, 160] on span "[PERSON_NAME]" at bounding box center [1118, 163] width 77 height 19
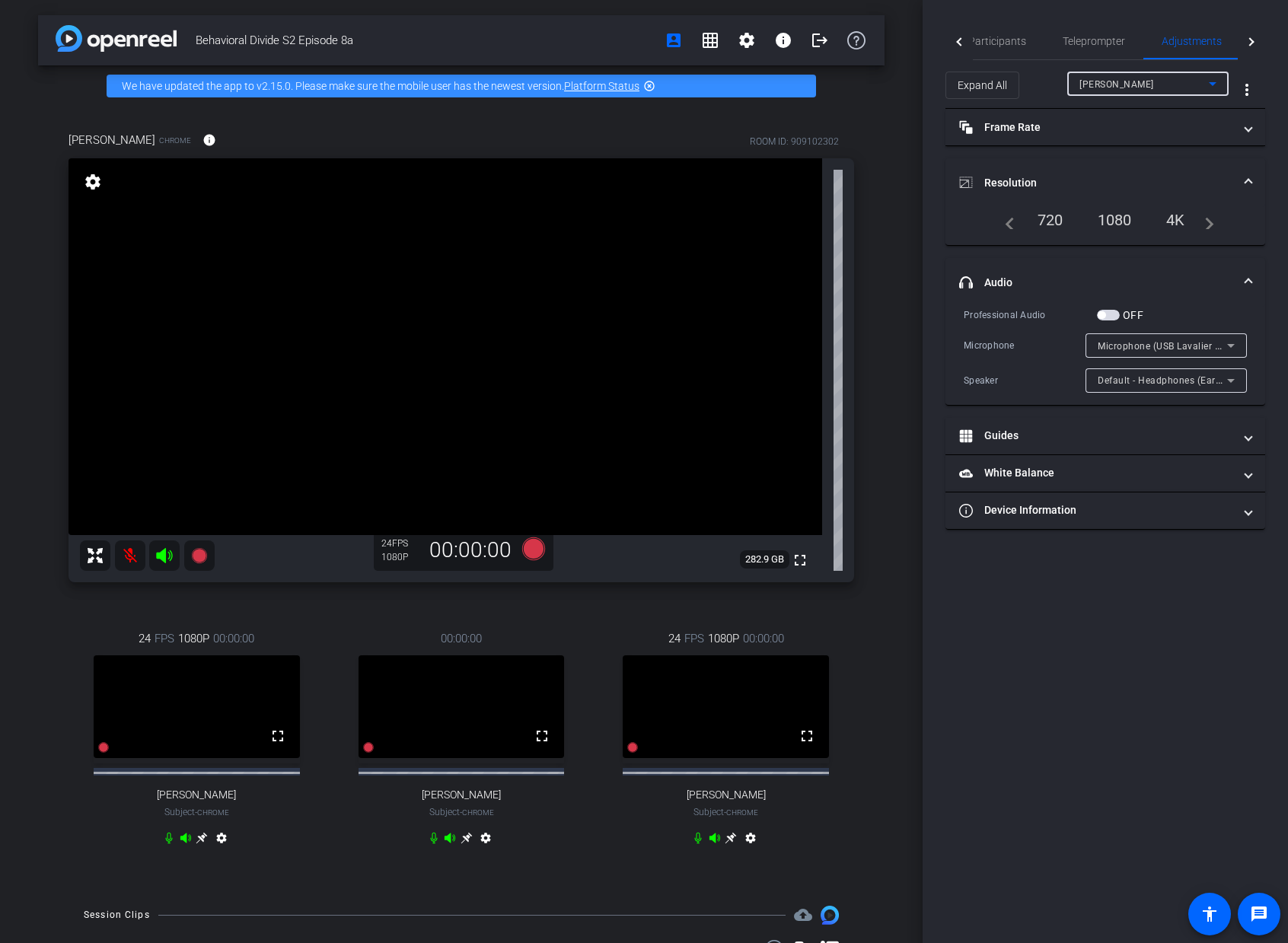
click at [1138, 90] on div "[PERSON_NAME]" at bounding box center [1144, 84] width 130 height 19
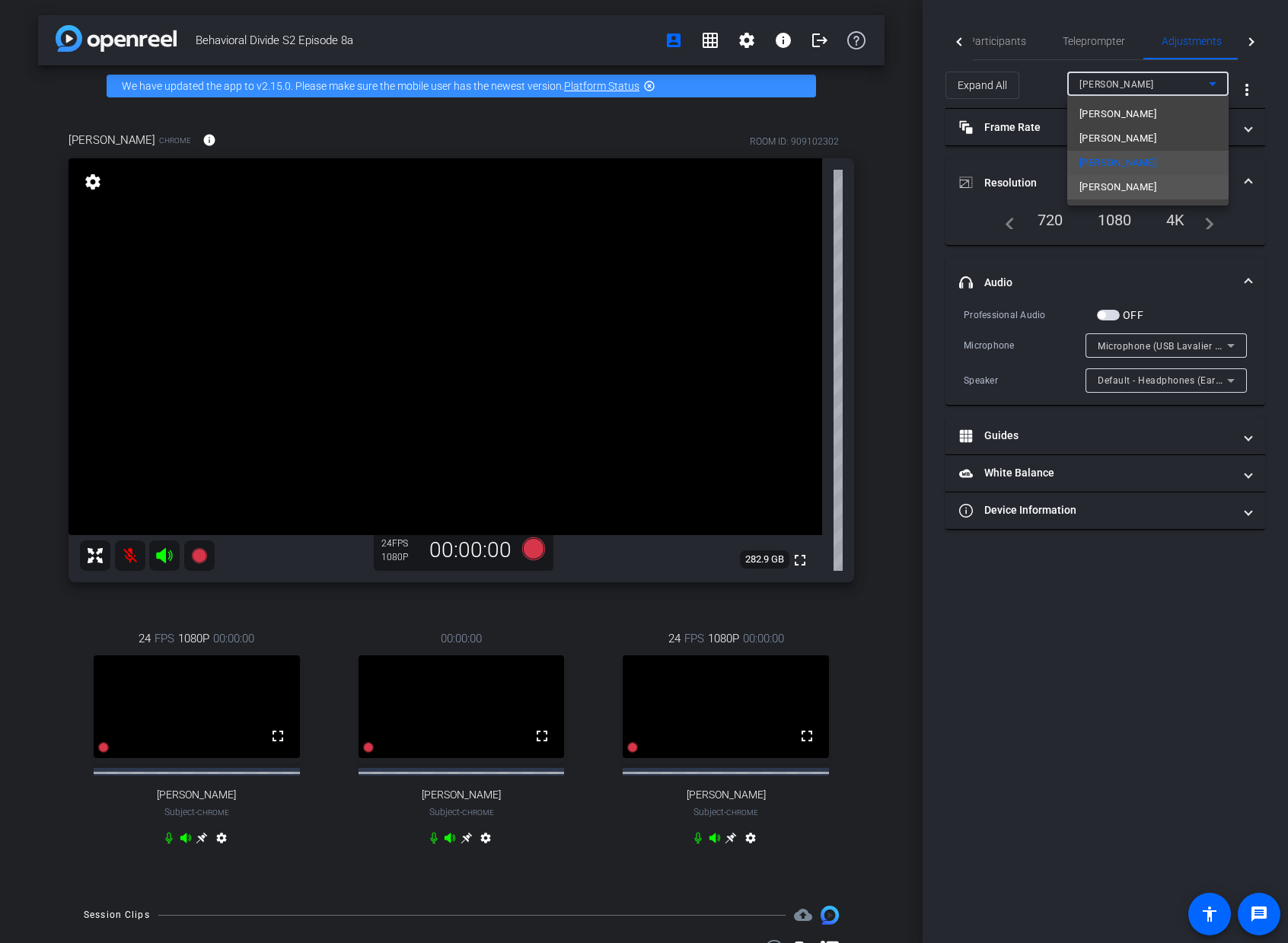
click at [1133, 185] on span "[PERSON_NAME]" at bounding box center [1118, 187] width 77 height 19
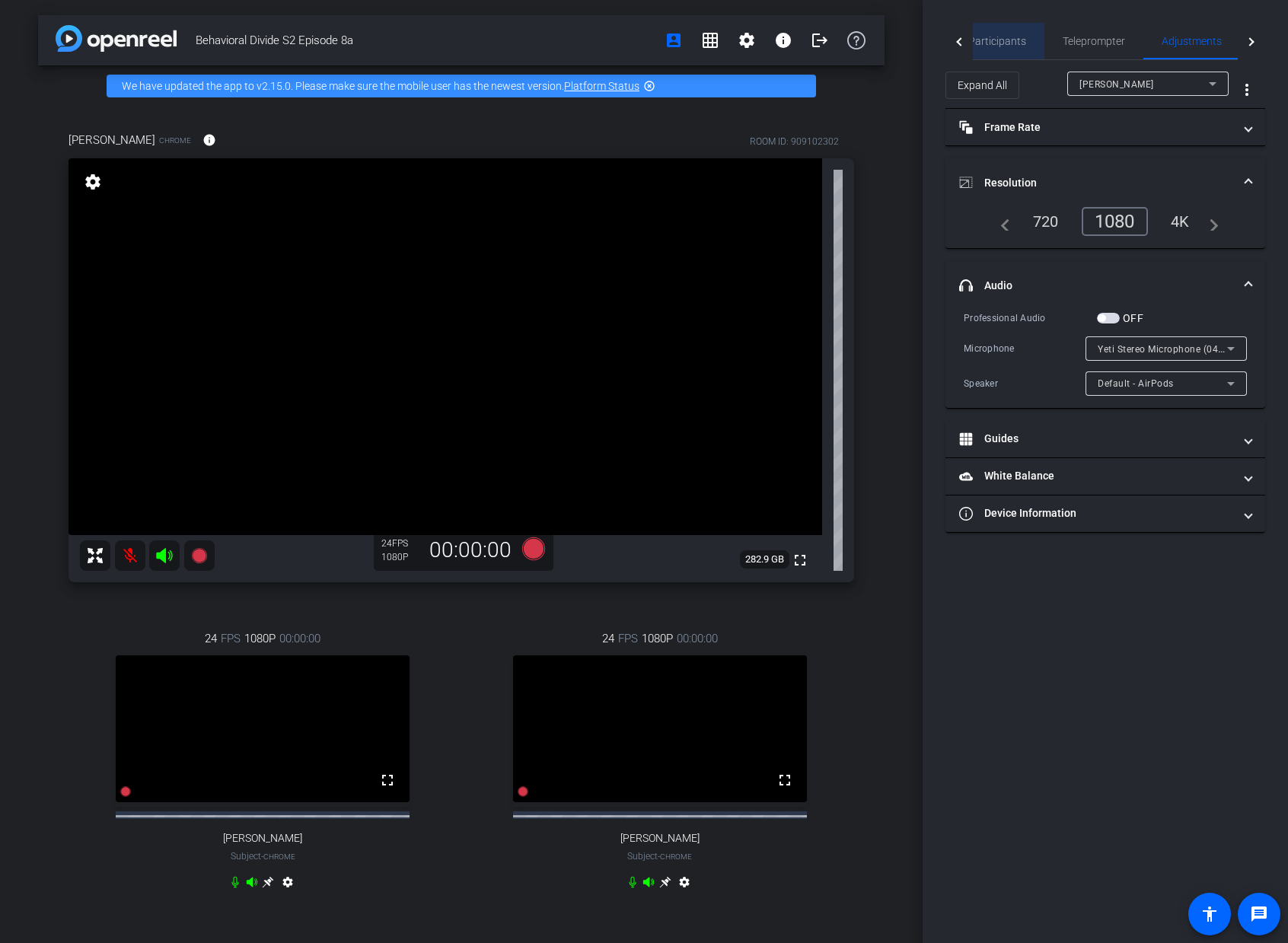
click at [1003, 44] on span "Participants" at bounding box center [997, 42] width 57 height 11
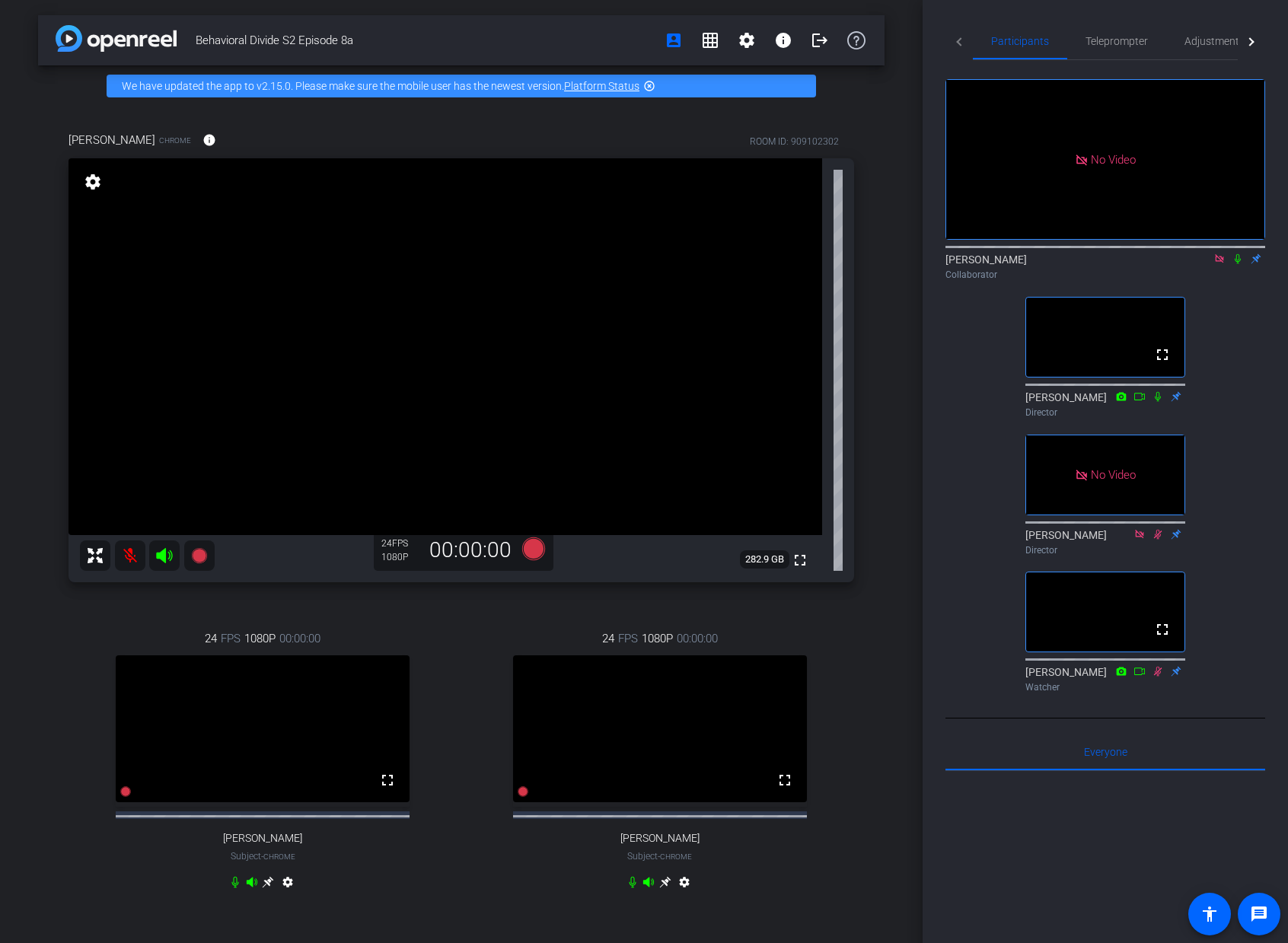
click at [1236, 254] on icon at bounding box center [1237, 259] width 12 height 11
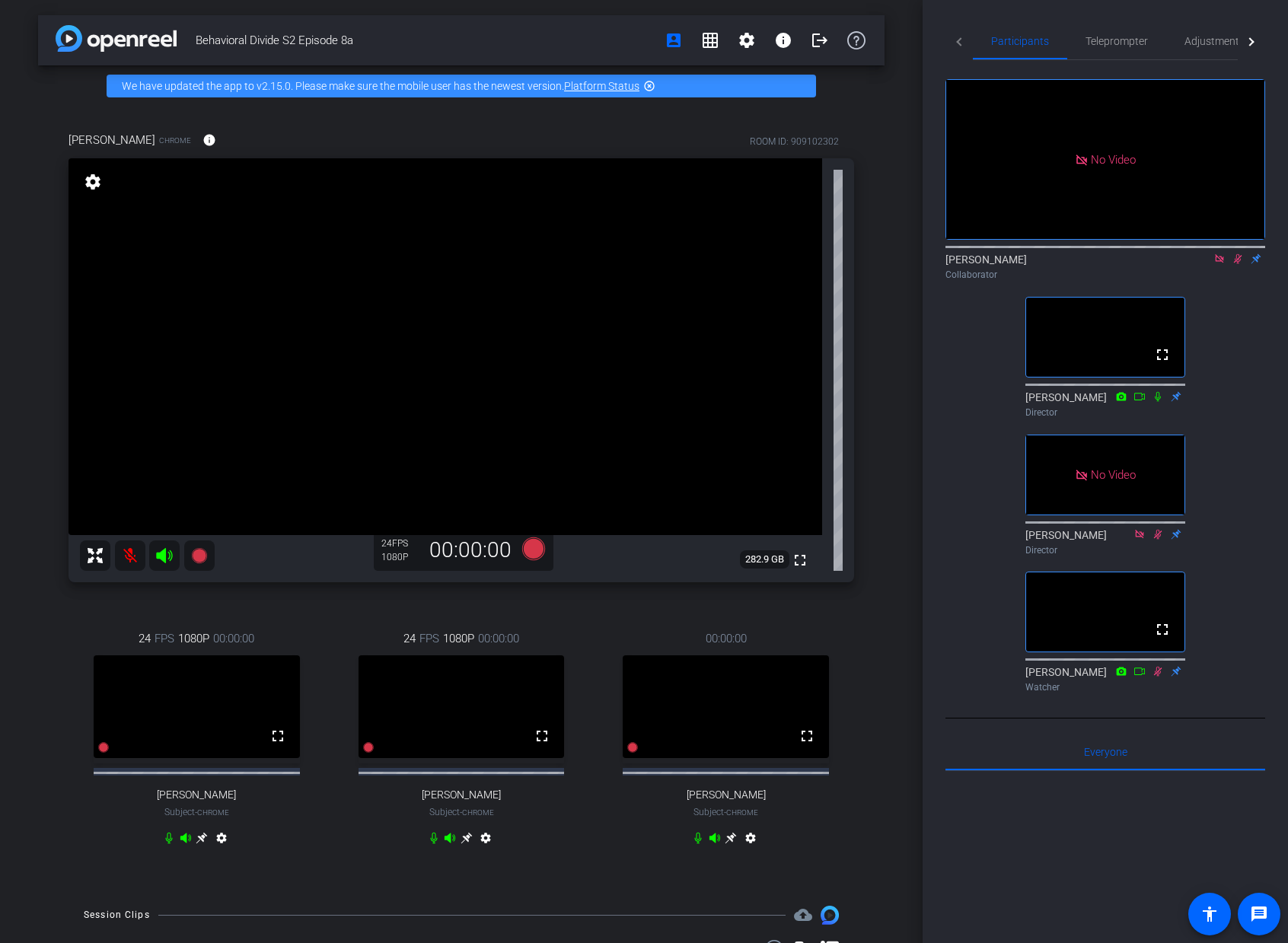
click at [1238, 254] on icon at bounding box center [1238, 258] width 8 height 10
click at [1234, 254] on icon at bounding box center [1237, 259] width 12 height 11
click at [1219, 47] on span "Adjustments" at bounding box center [1215, 41] width 60 height 36
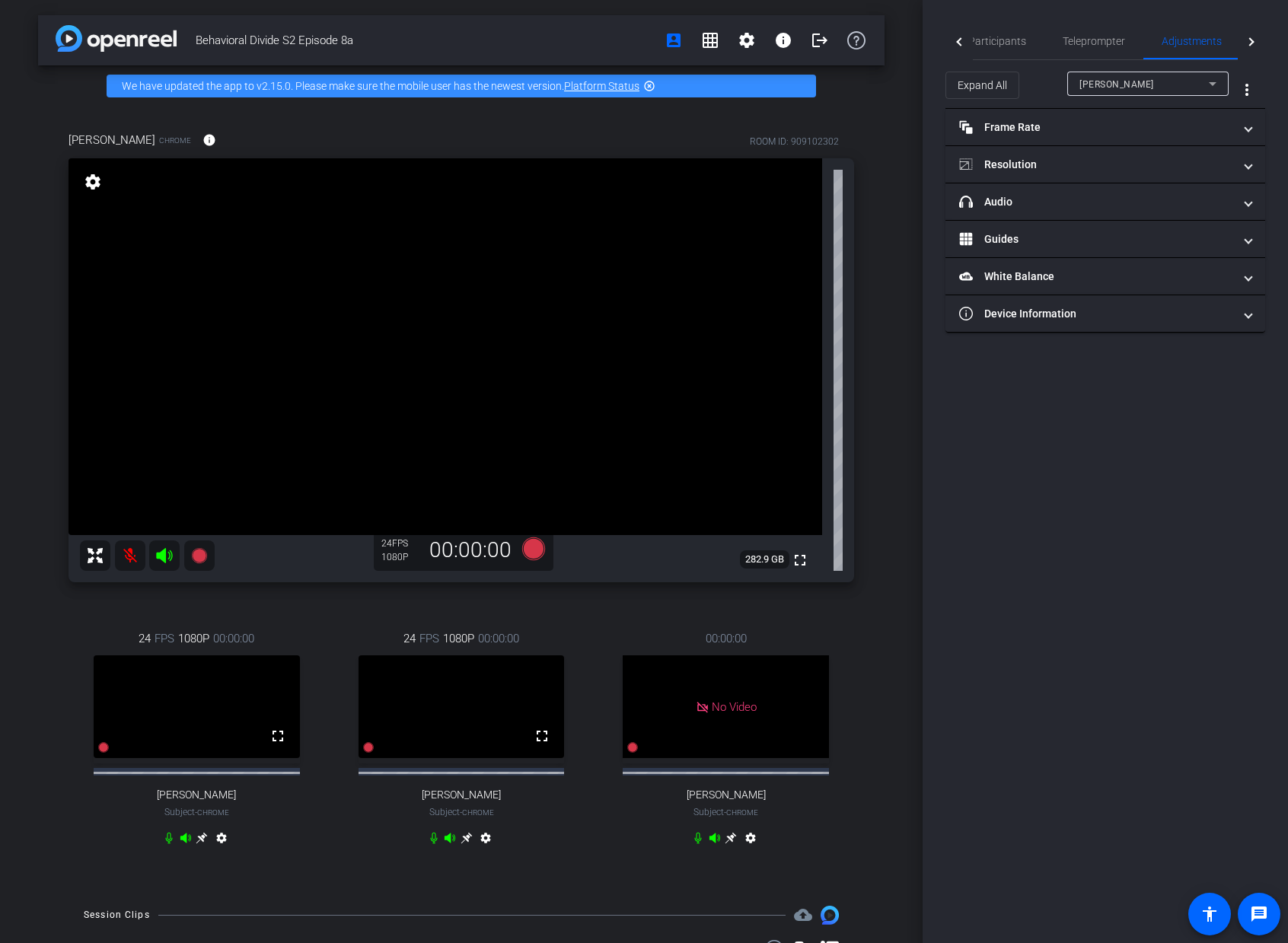
click at [1172, 81] on div "[PERSON_NAME]" at bounding box center [1144, 84] width 130 height 19
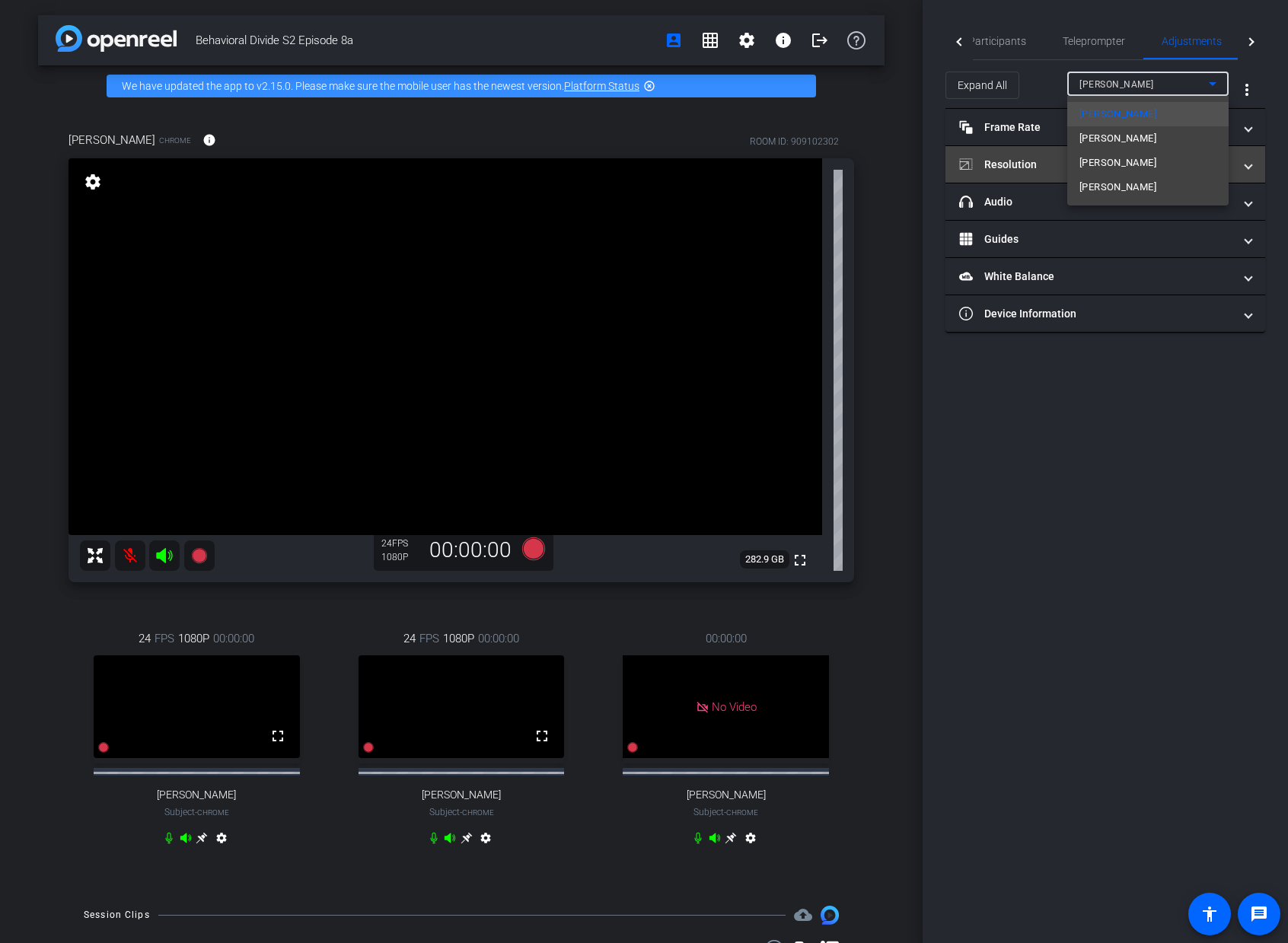
click at [1167, 182] on mat-option "[PERSON_NAME]" at bounding box center [1148, 187] width 161 height 24
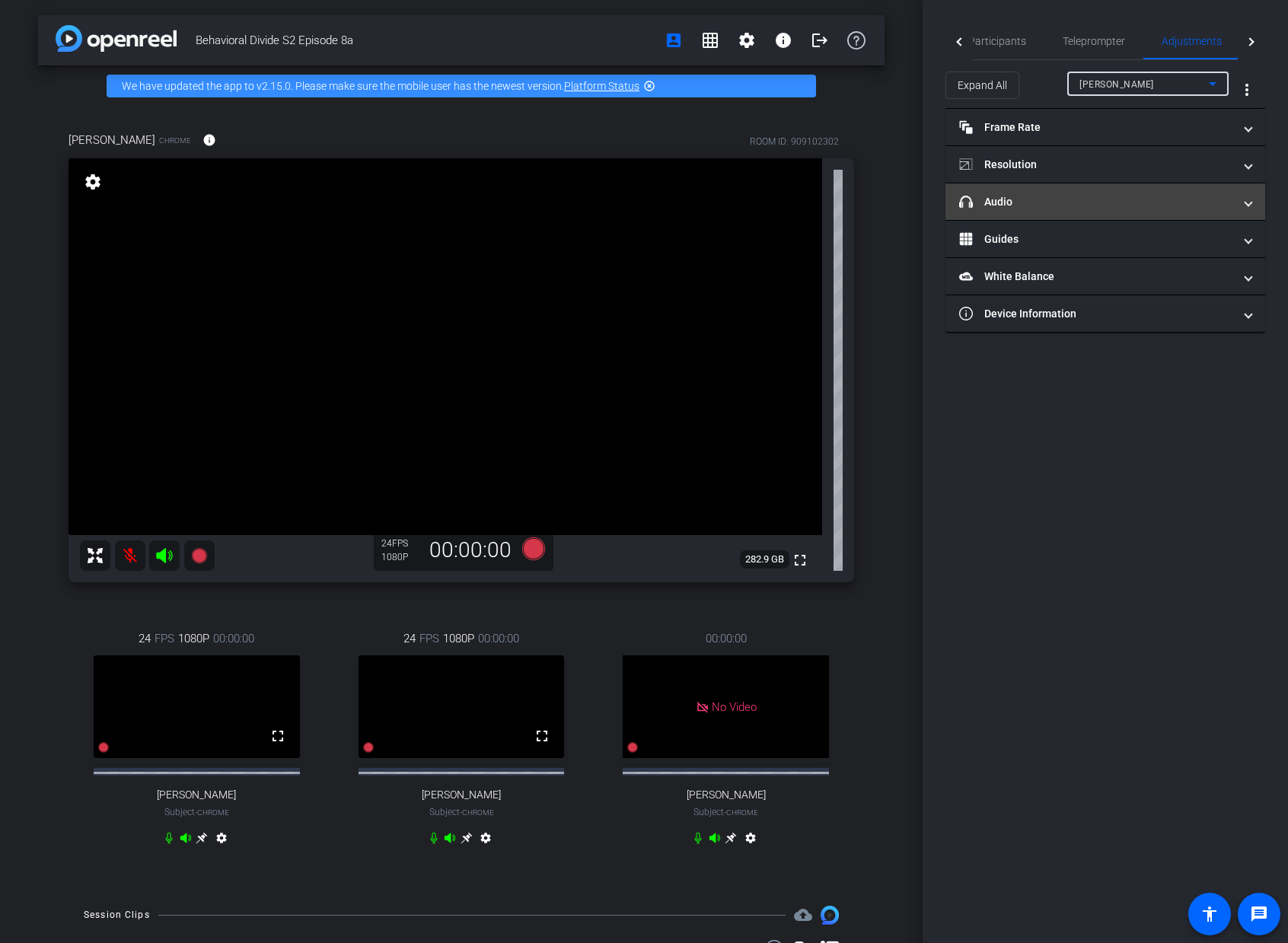
click at [1208, 195] on mat-panel-title "headphone icon Audio" at bounding box center [1096, 202] width 274 height 16
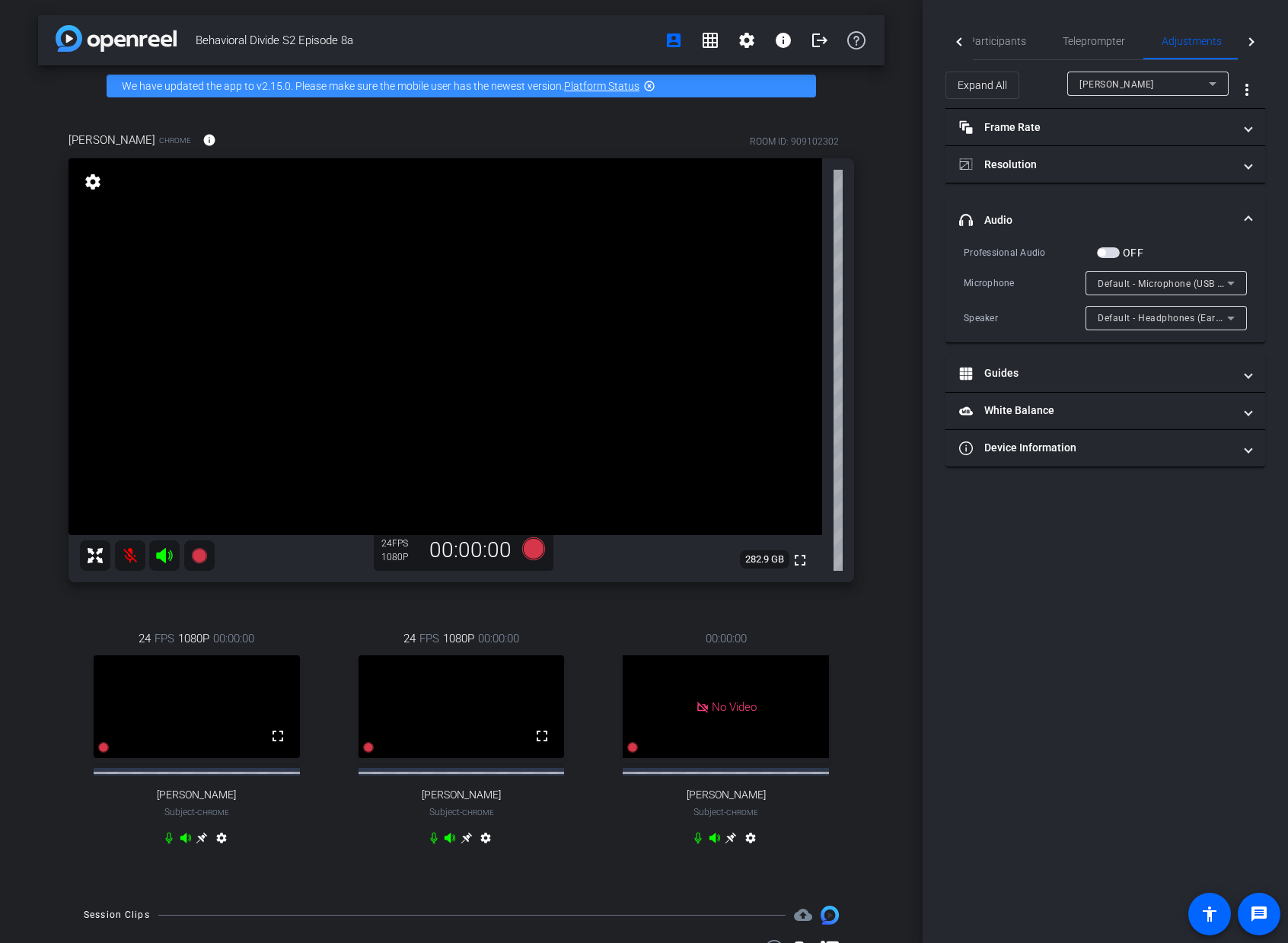
click at [1255, 211] on mat-expansion-panel-header "headphone icon Audio" at bounding box center [1105, 220] width 320 height 49
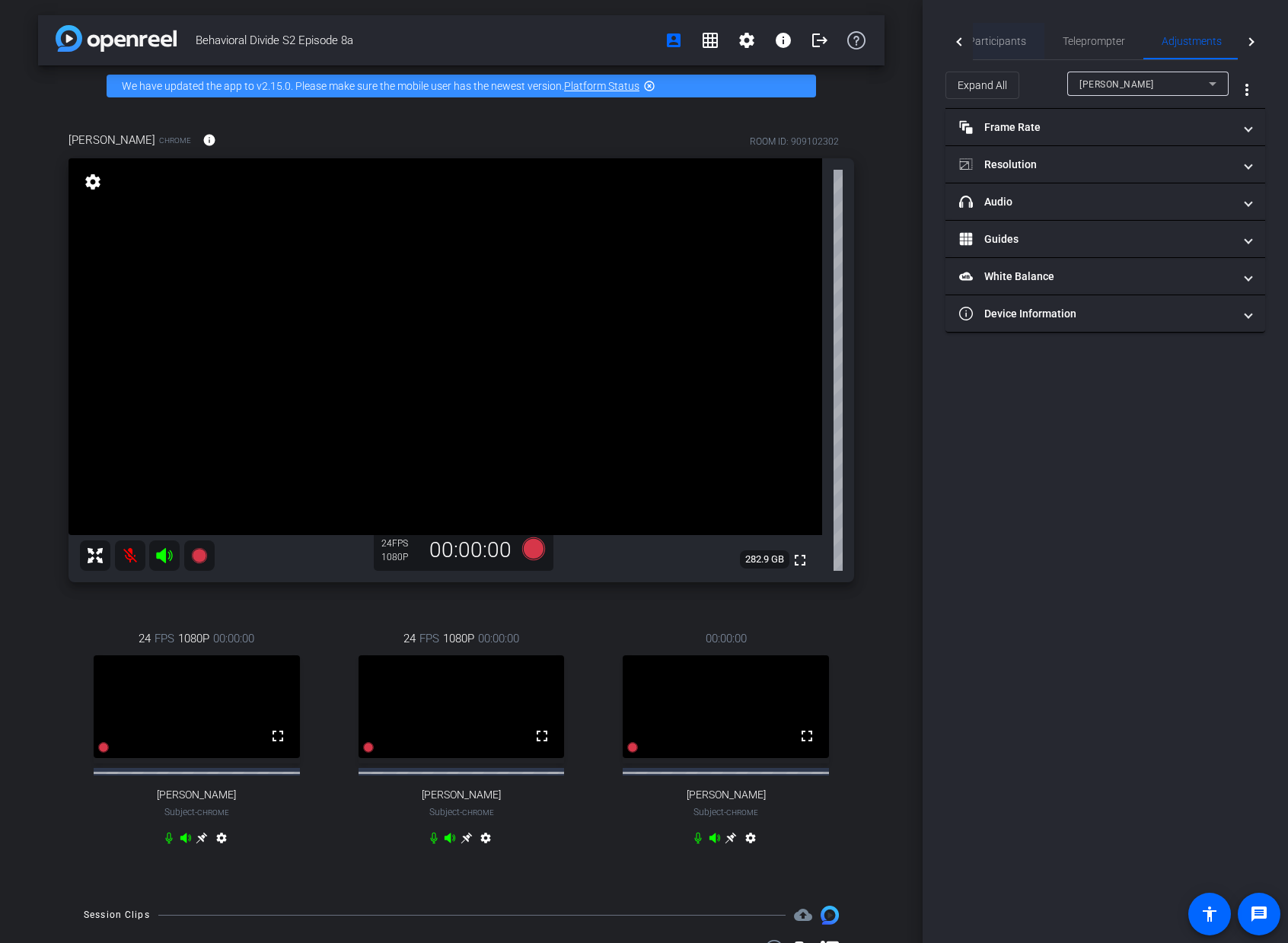
click at [1002, 36] on span "Participants" at bounding box center [997, 42] width 57 height 11
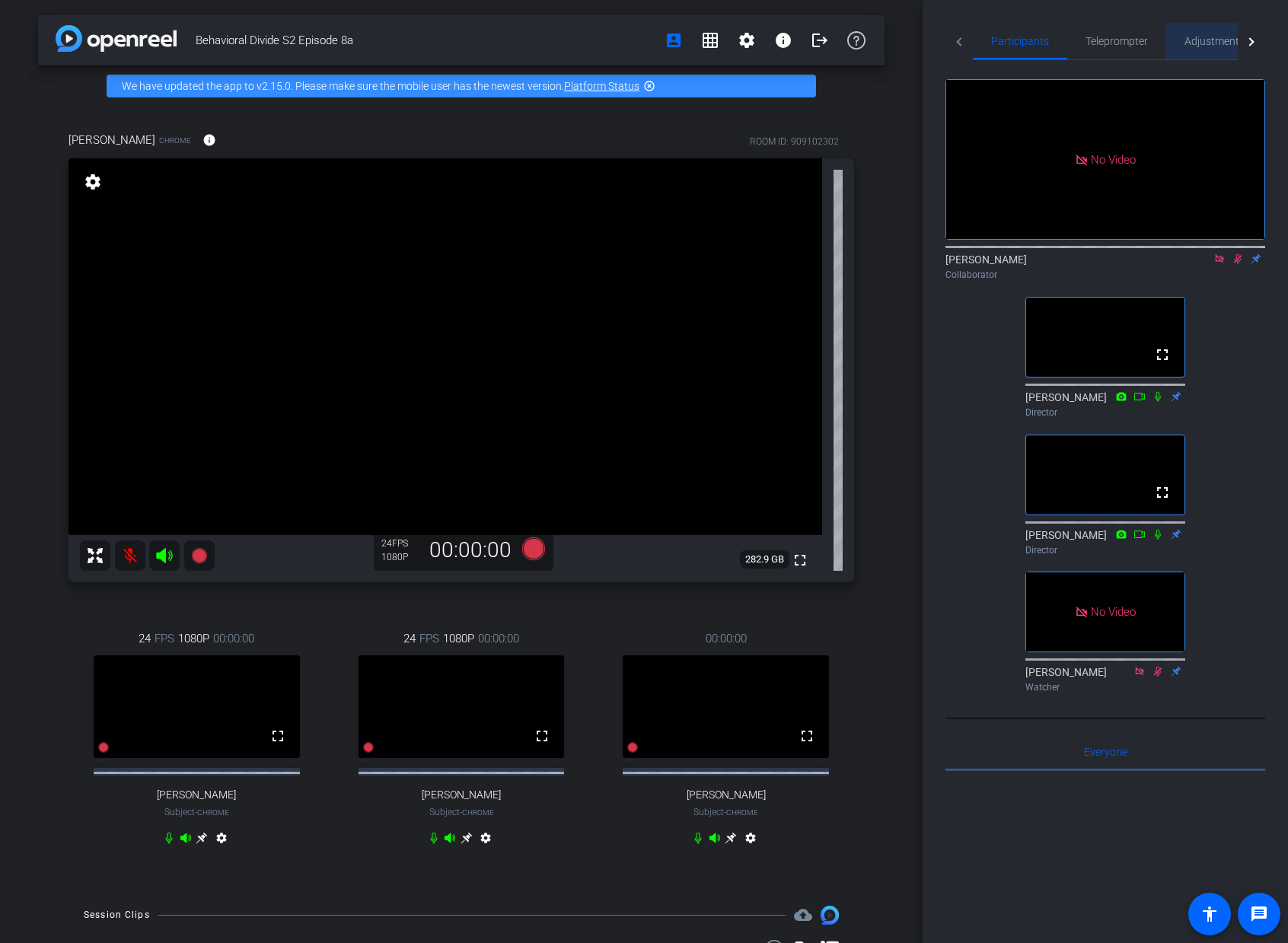
click at [1221, 43] on span "Adjustments" at bounding box center [1215, 42] width 60 height 11
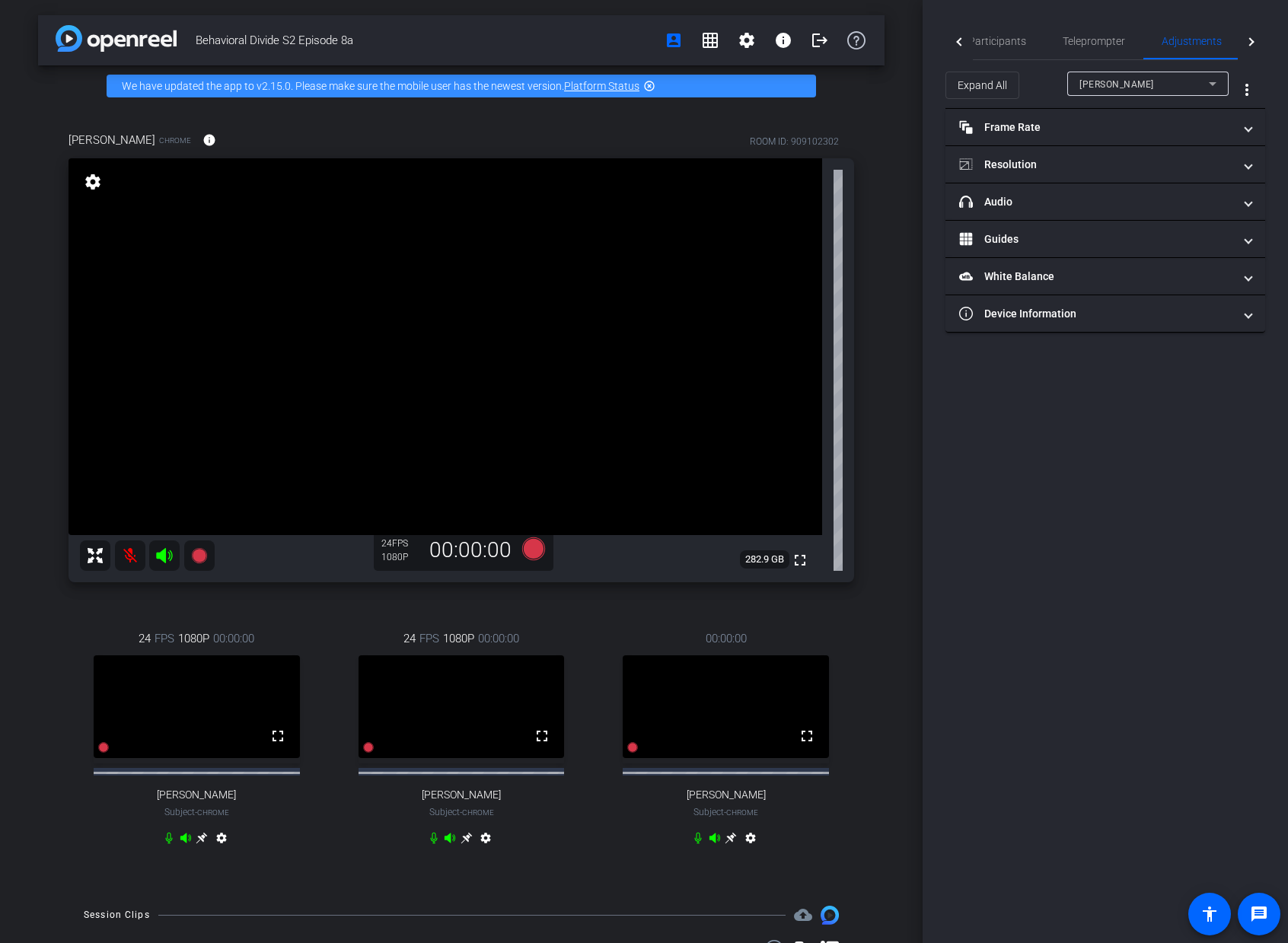
click at [1168, 82] on div "[PERSON_NAME]" at bounding box center [1144, 84] width 130 height 19
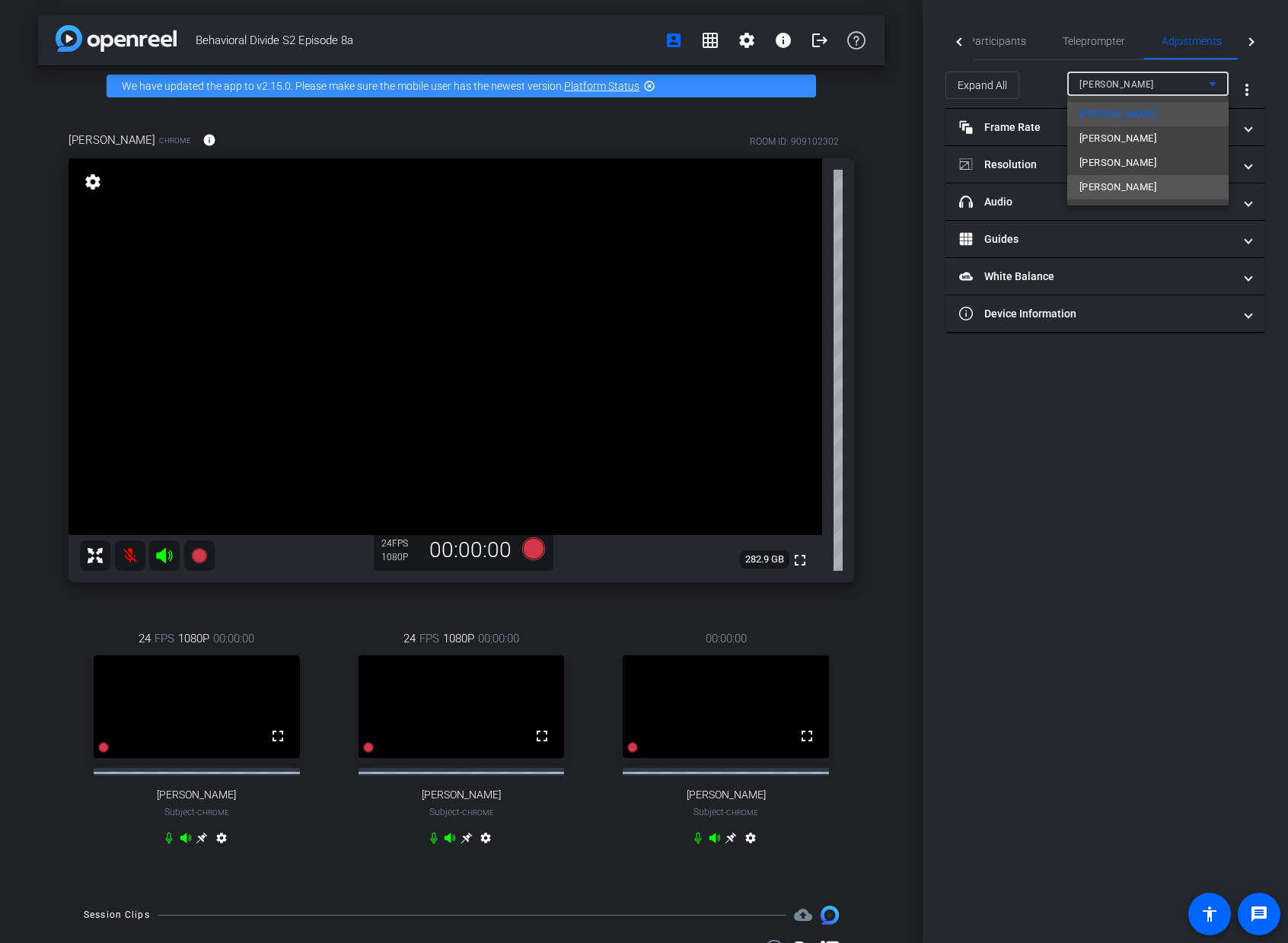
click at [1155, 189] on mat-option "[PERSON_NAME]" at bounding box center [1148, 187] width 161 height 24
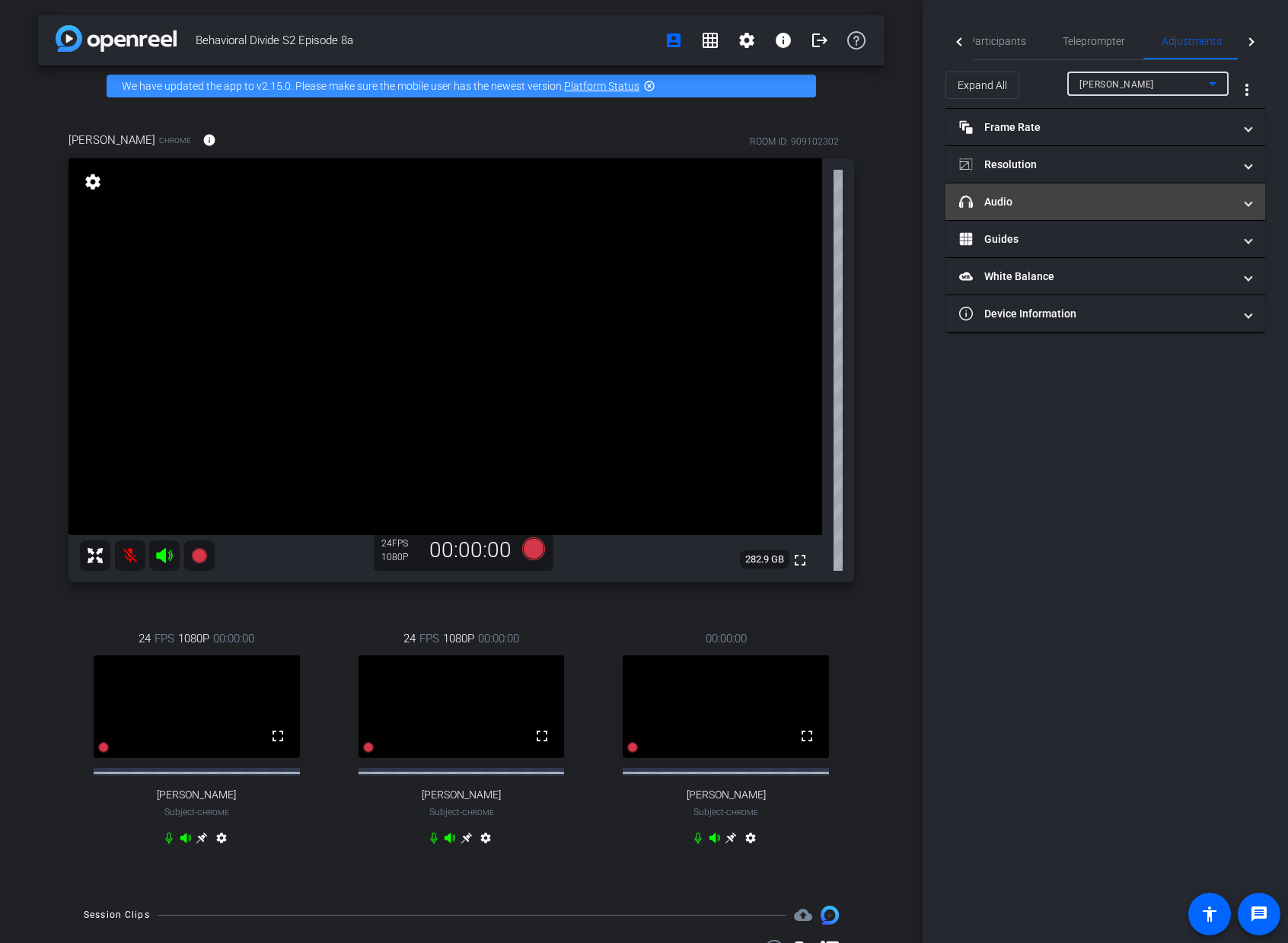
click at [1151, 195] on mat-panel-title "headphone icon Audio" at bounding box center [1096, 202] width 274 height 16
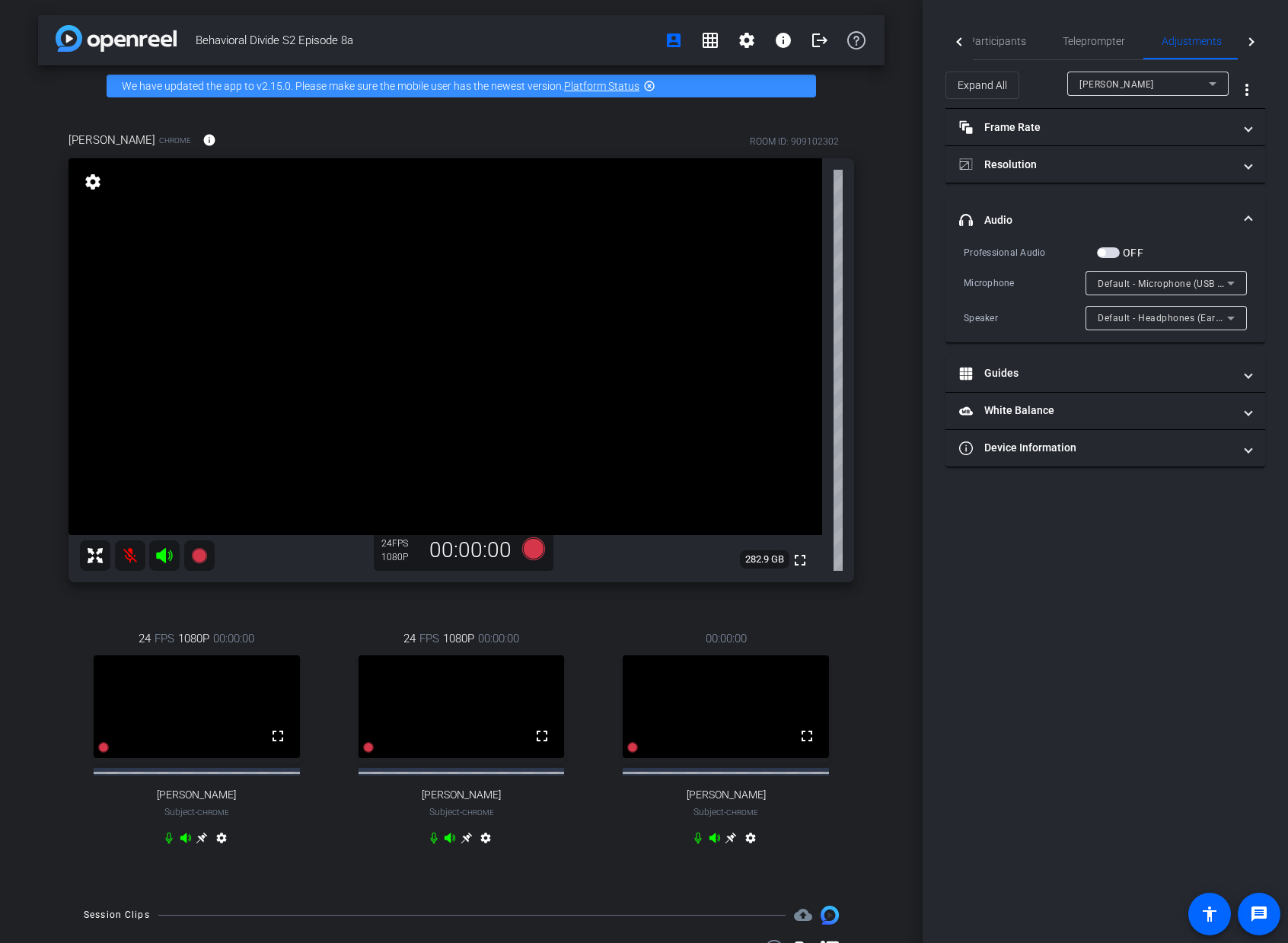
click at [1196, 199] on mat-expansion-panel-header "headphone icon Audio" at bounding box center [1105, 220] width 320 height 49
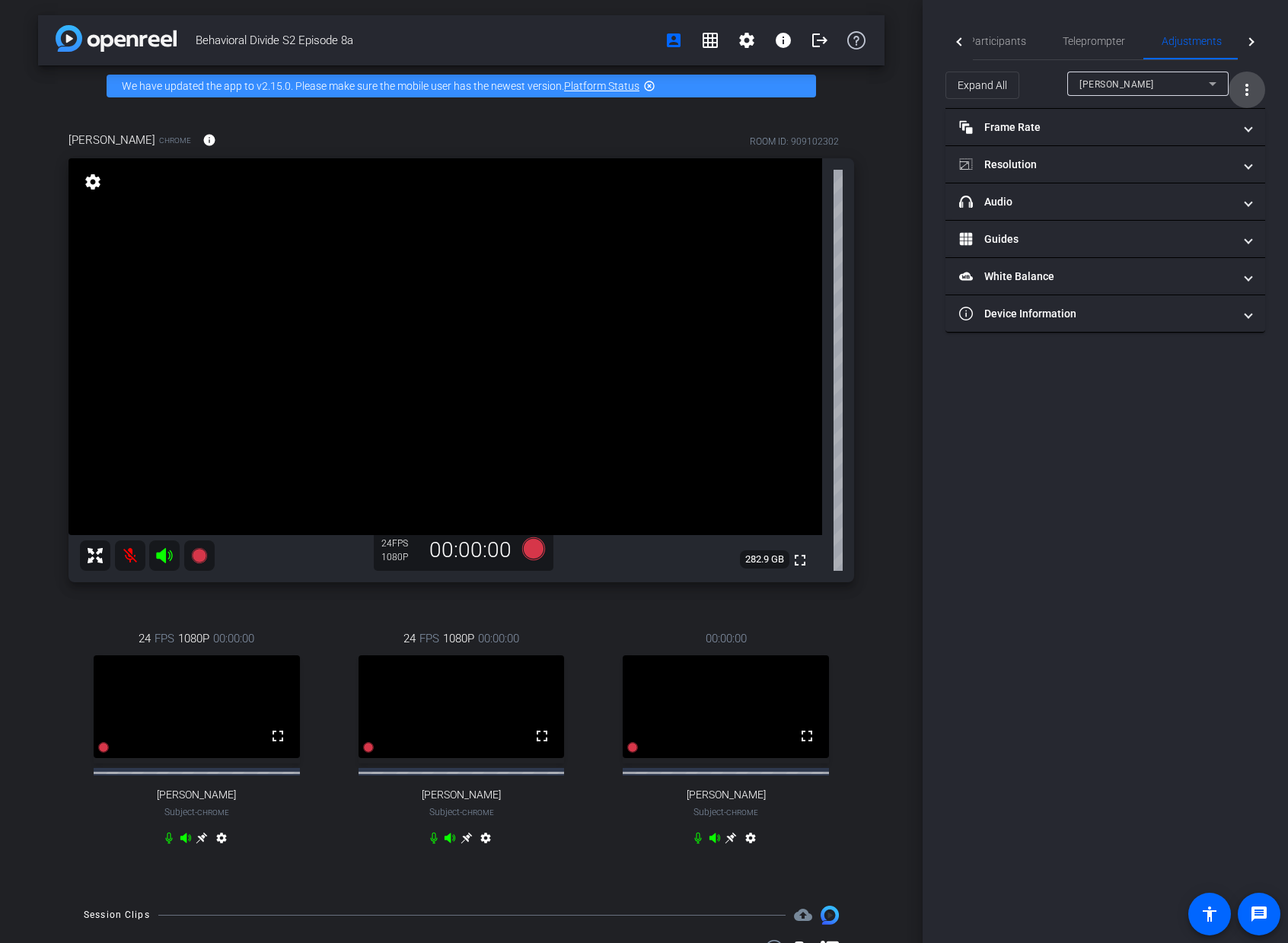
click at [1244, 89] on mat-icon "more_vert" at bounding box center [1247, 90] width 19 height 19
click at [1264, 71] on div at bounding box center [644, 472] width 1288 height 943
click at [1269, 45] on div "Participants Teleprompter Adjustments Live [PERSON_NAME] Collaborator [PERSON_N…" at bounding box center [1105, 472] width 365 height 943
click at [1256, 41] on div at bounding box center [1252, 42] width 28 height 37
click at [1215, 43] on div "Live" at bounding box center [1206, 41] width 69 height 36
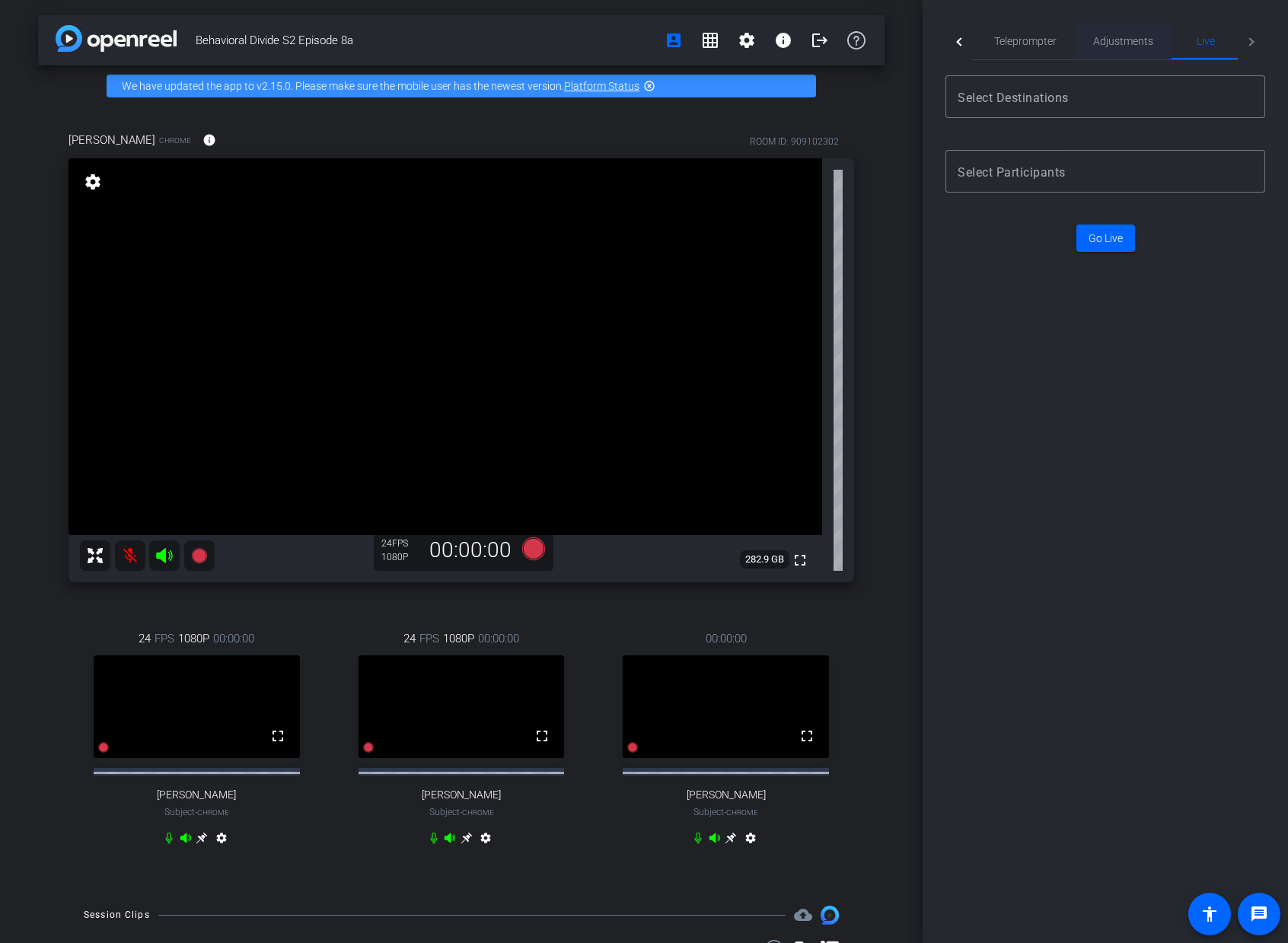
click at [1142, 38] on span "Adjustments" at bounding box center [1123, 42] width 60 height 11
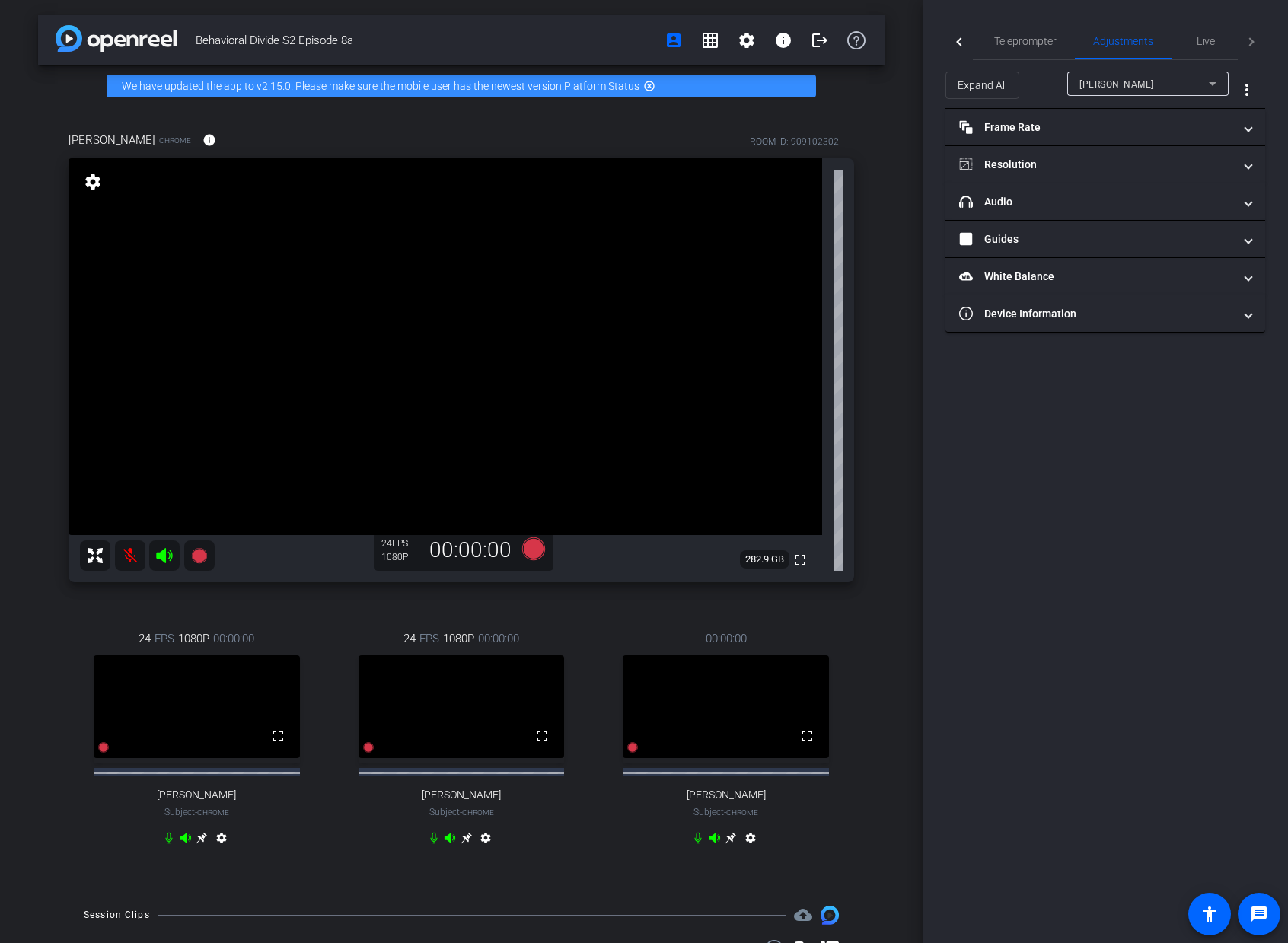
click at [1142, 88] on span "[PERSON_NAME]" at bounding box center [1117, 84] width 75 height 11
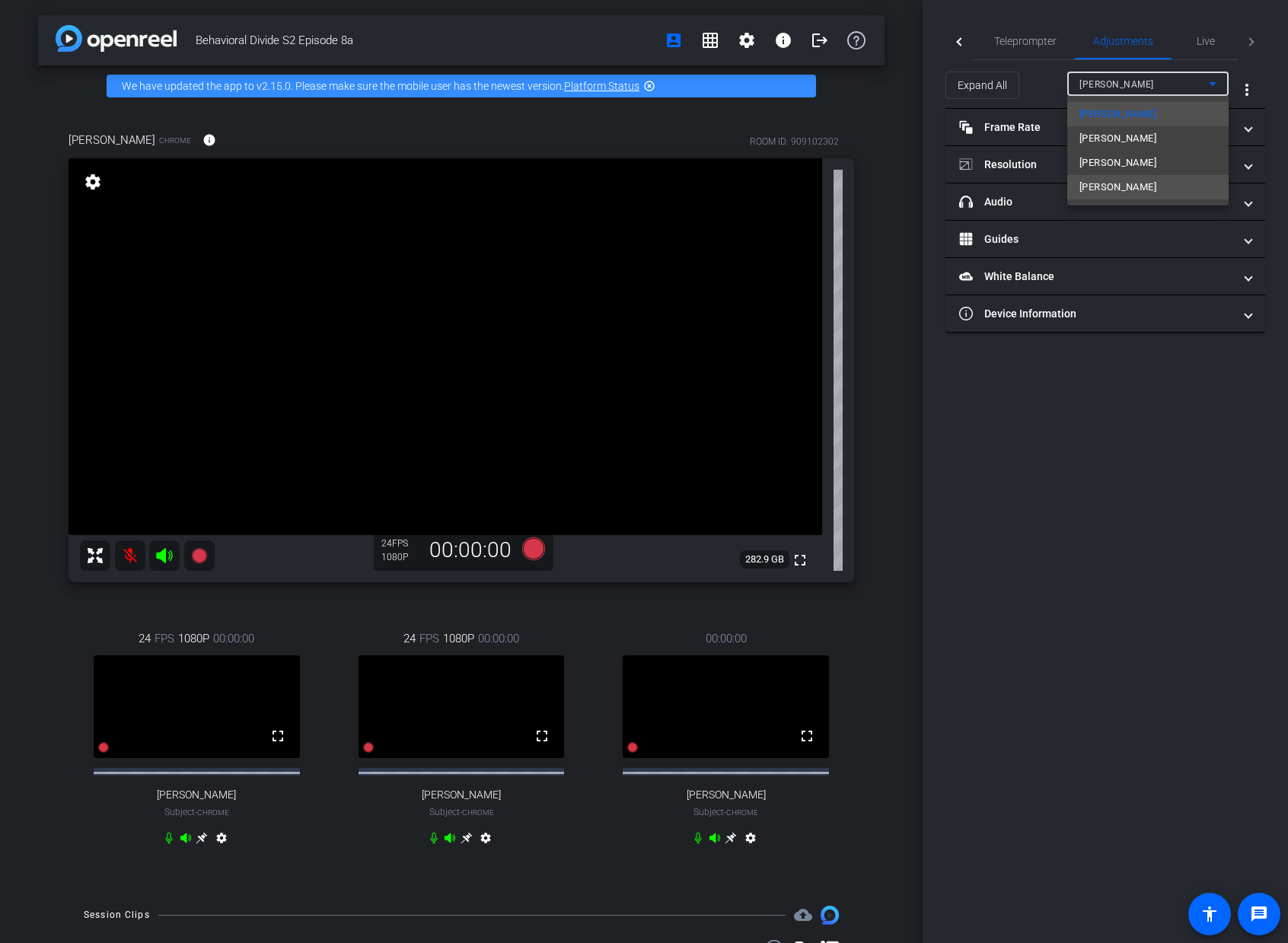
click at [1138, 188] on mat-option "[PERSON_NAME]" at bounding box center [1148, 187] width 161 height 24
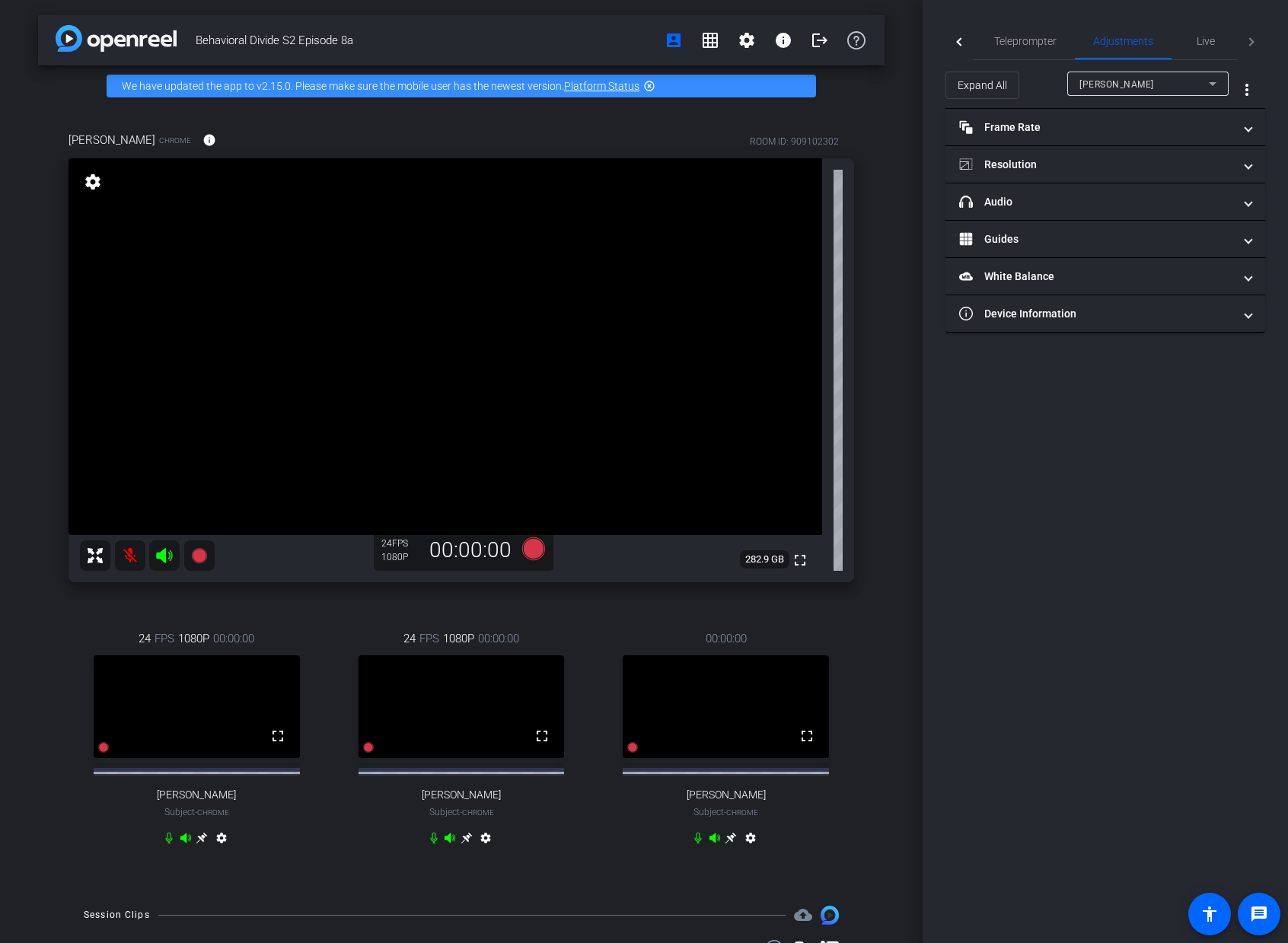
drag, startPoint x: 1219, startPoint y: 480, endPoint x: 1271, endPoint y: 500, distance: 55.7
click at [1219, 481] on div "Participants Teleprompter Adjustments Live [PERSON_NAME] Collaborator [PERSON_N…" at bounding box center [1105, 472] width 365 height 943
click at [1021, 39] on span "Teleprompter" at bounding box center [1025, 42] width 62 height 11
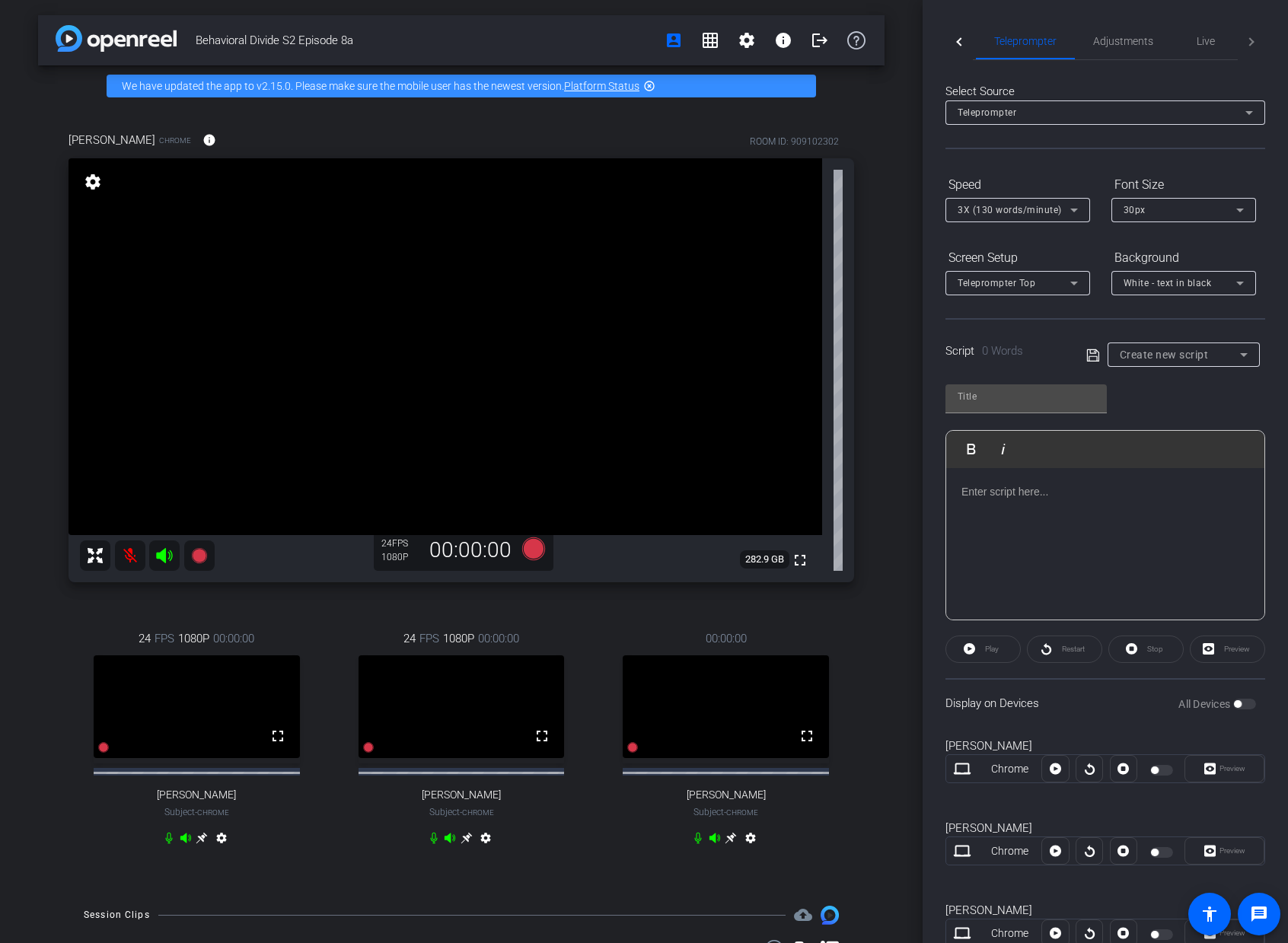
click at [954, 42] on div at bounding box center [960, 42] width 28 height 37
click at [1018, 41] on span "Participants" at bounding box center [1017, 42] width 57 height 11
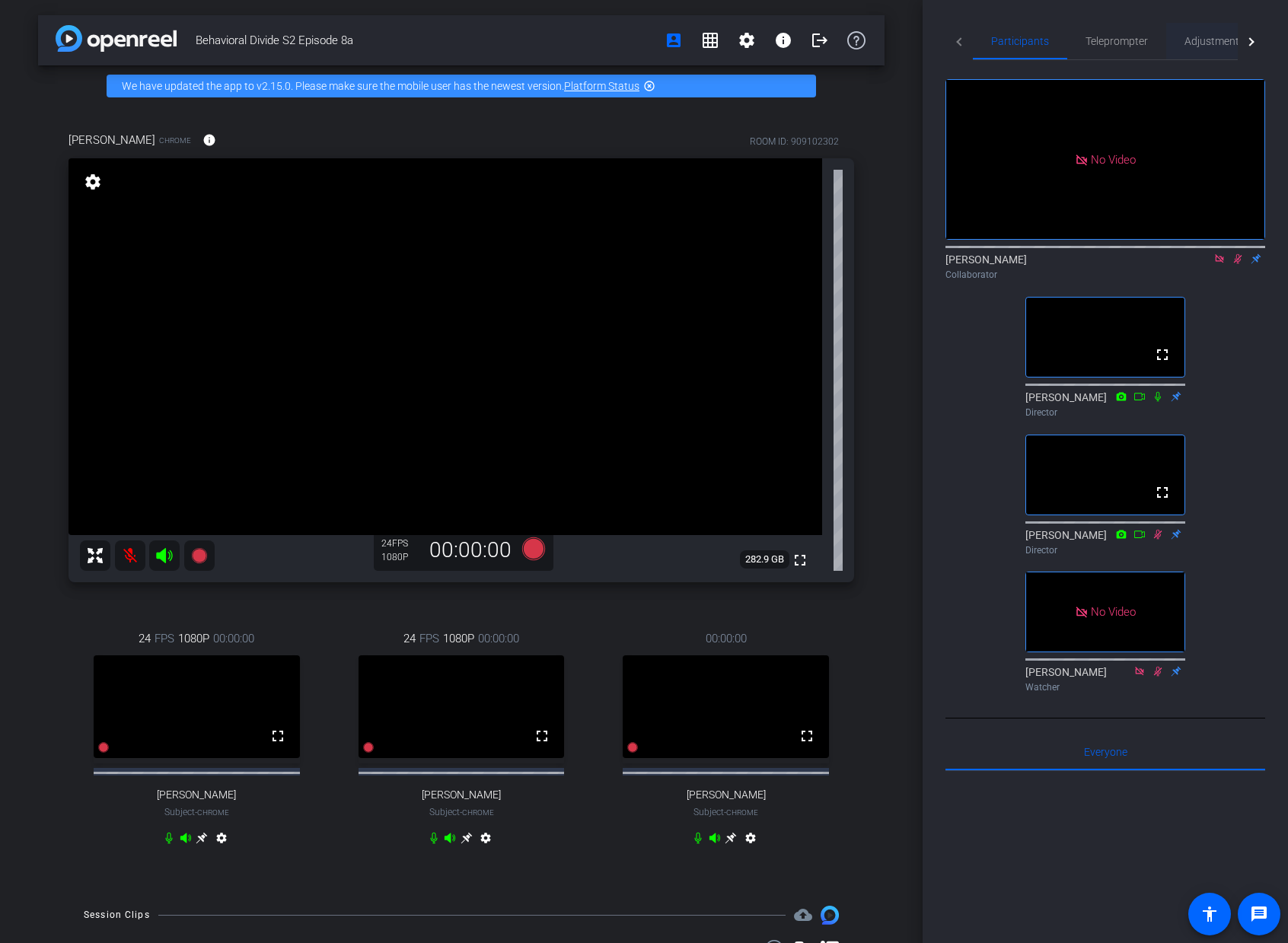
click at [1213, 46] on span "Adjustments" at bounding box center [1215, 42] width 60 height 11
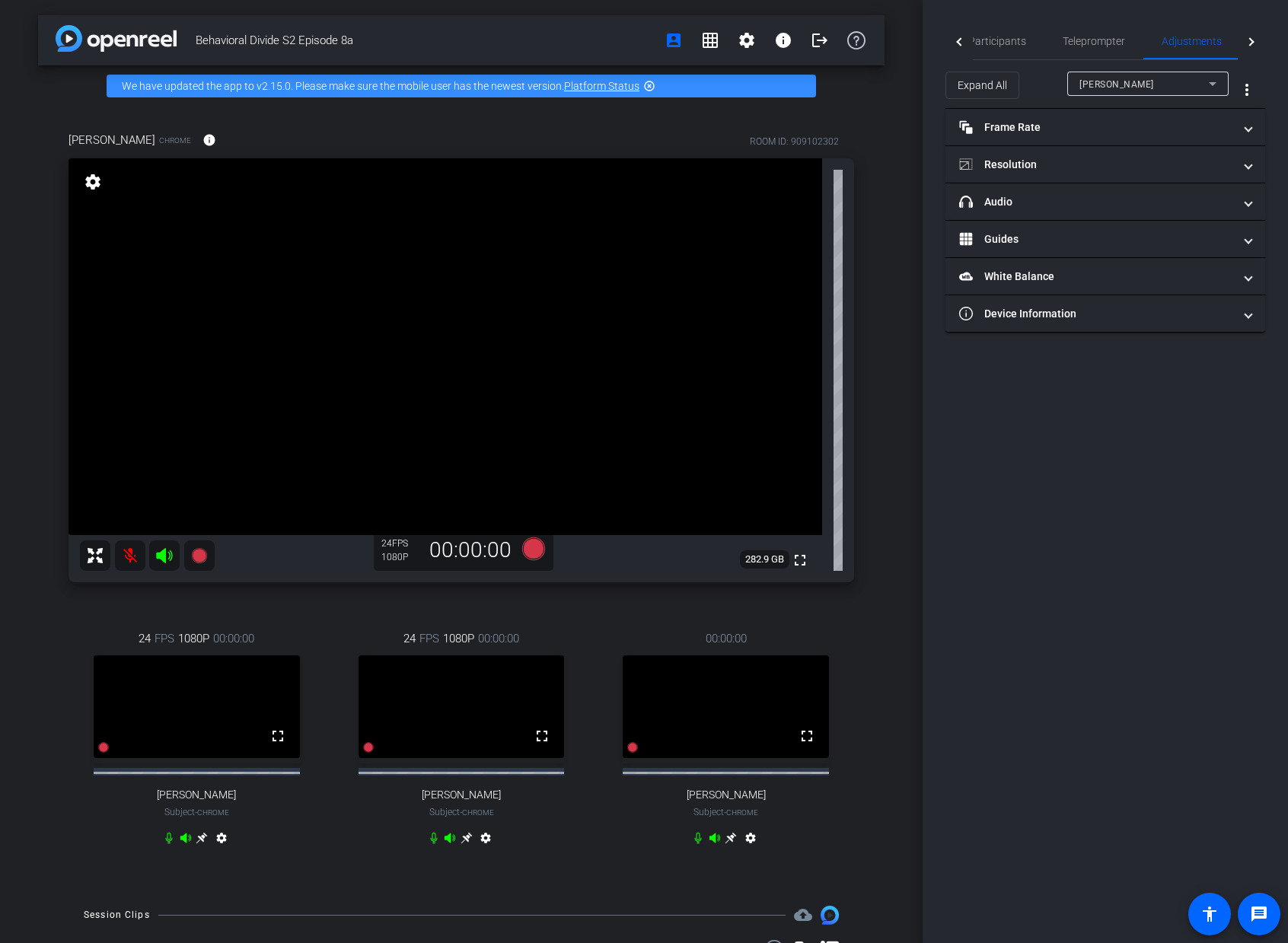
click at [1181, 90] on div "[PERSON_NAME]" at bounding box center [1144, 84] width 130 height 19
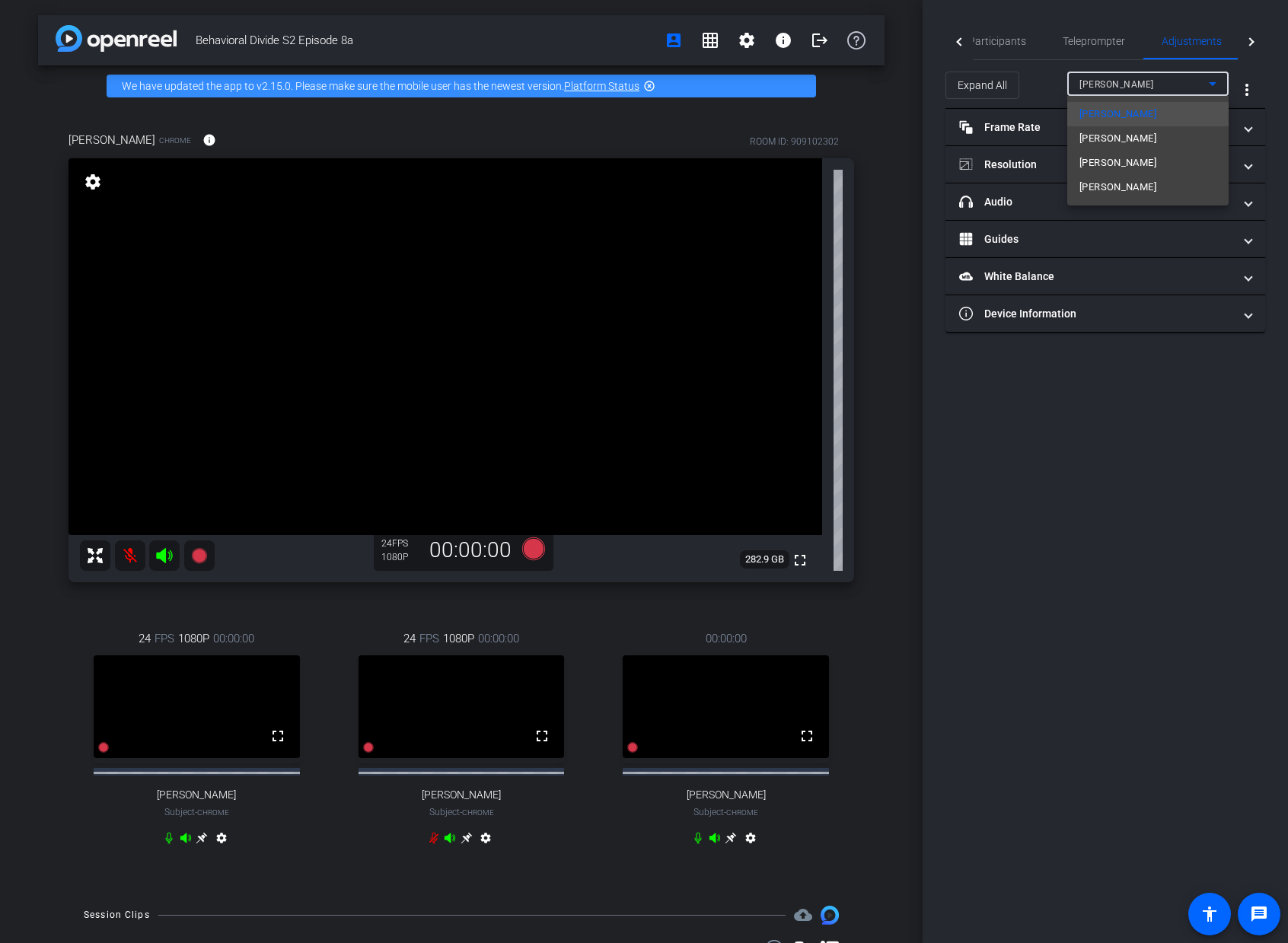
click at [1155, 182] on mat-option "[PERSON_NAME]" at bounding box center [1148, 187] width 161 height 24
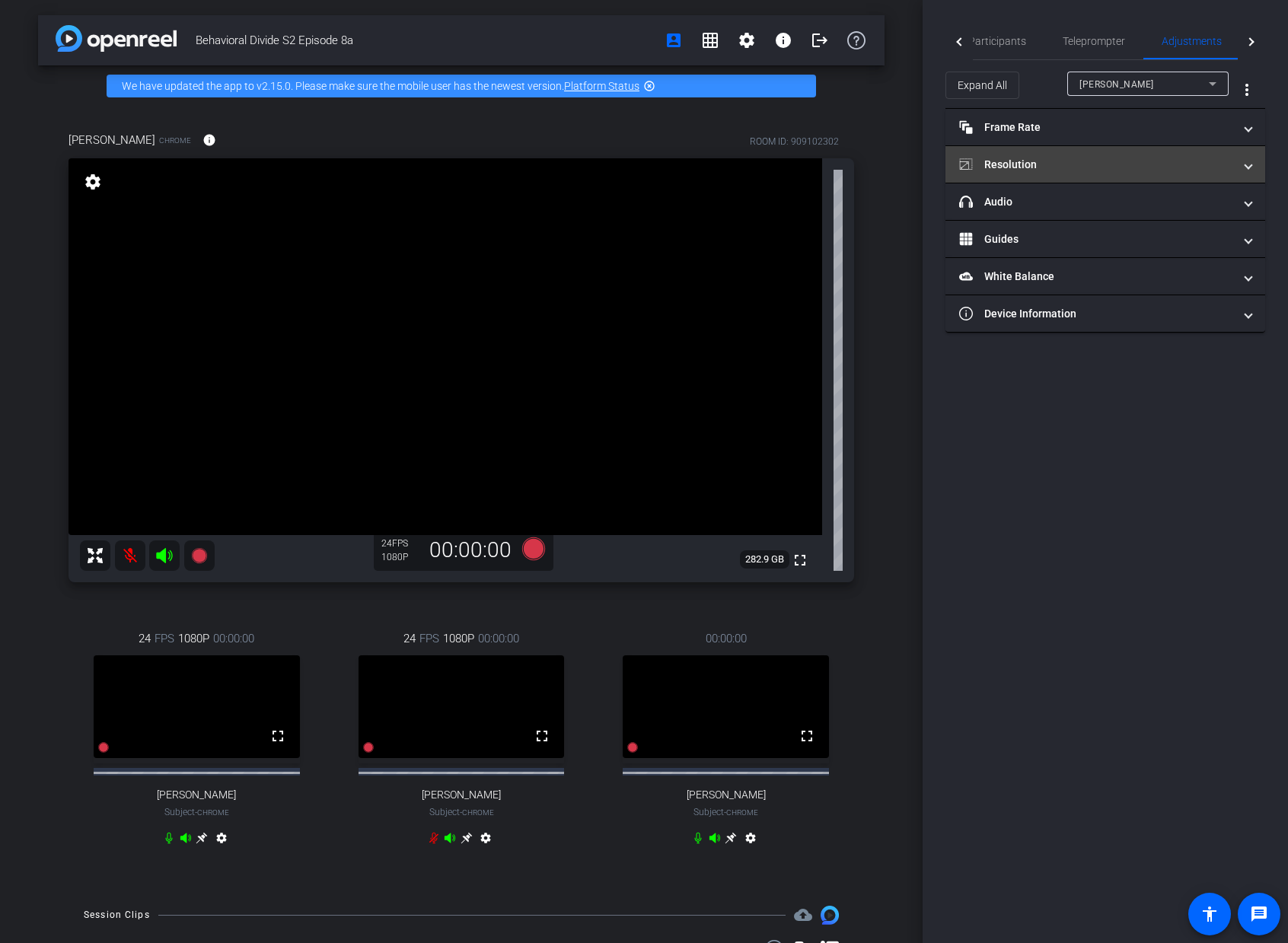
click at [1158, 172] on mat-expansion-panel-header "Resolution" at bounding box center [1105, 164] width 320 height 36
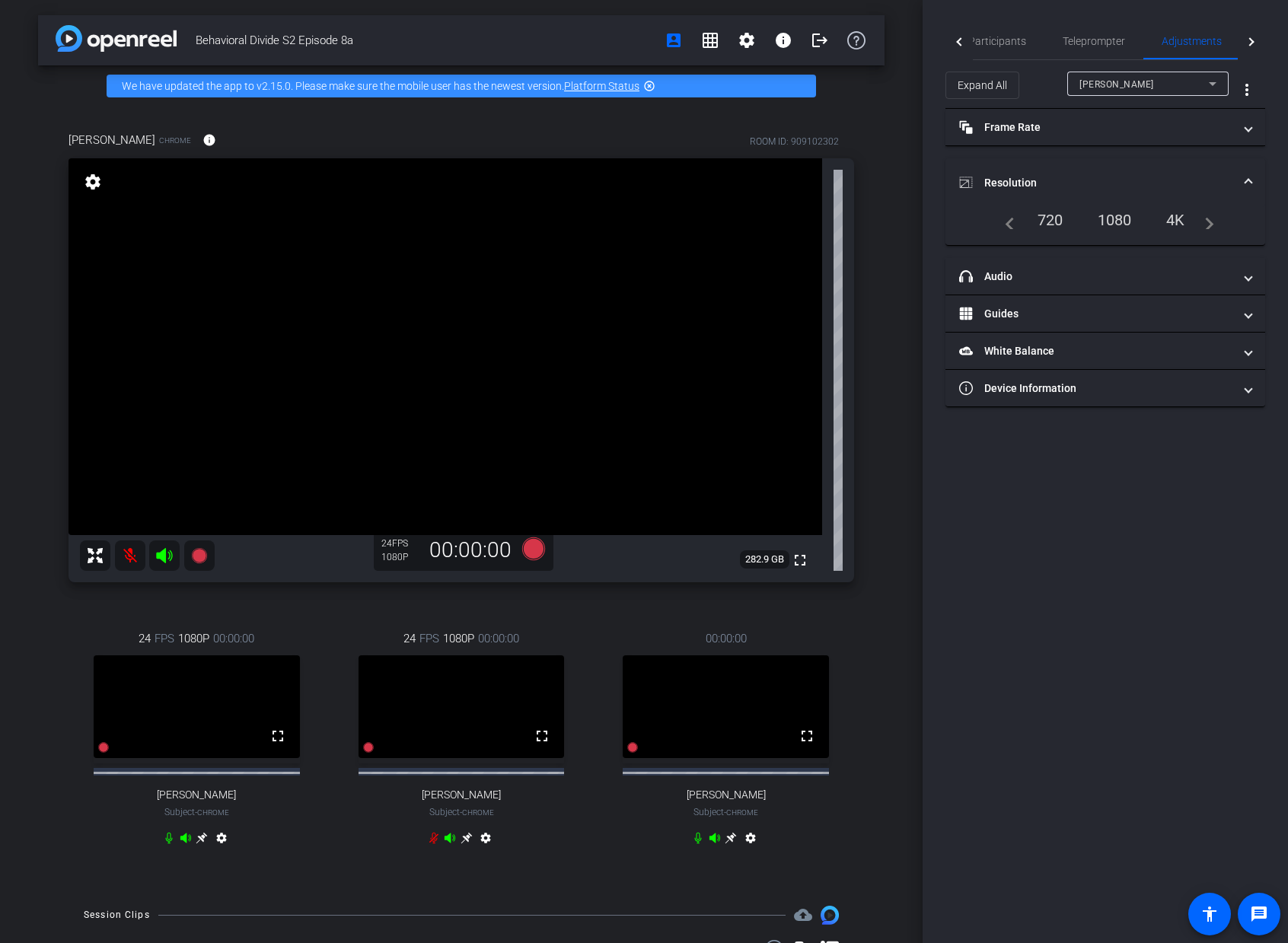
click at [1112, 220] on div "1080" at bounding box center [1116, 220] width 57 height 26
click at [1050, 218] on div "720" at bounding box center [1051, 220] width 49 height 26
click at [1064, 127] on mat-panel-title "Frame Rate Frame Rate" at bounding box center [1096, 127] width 274 height 16
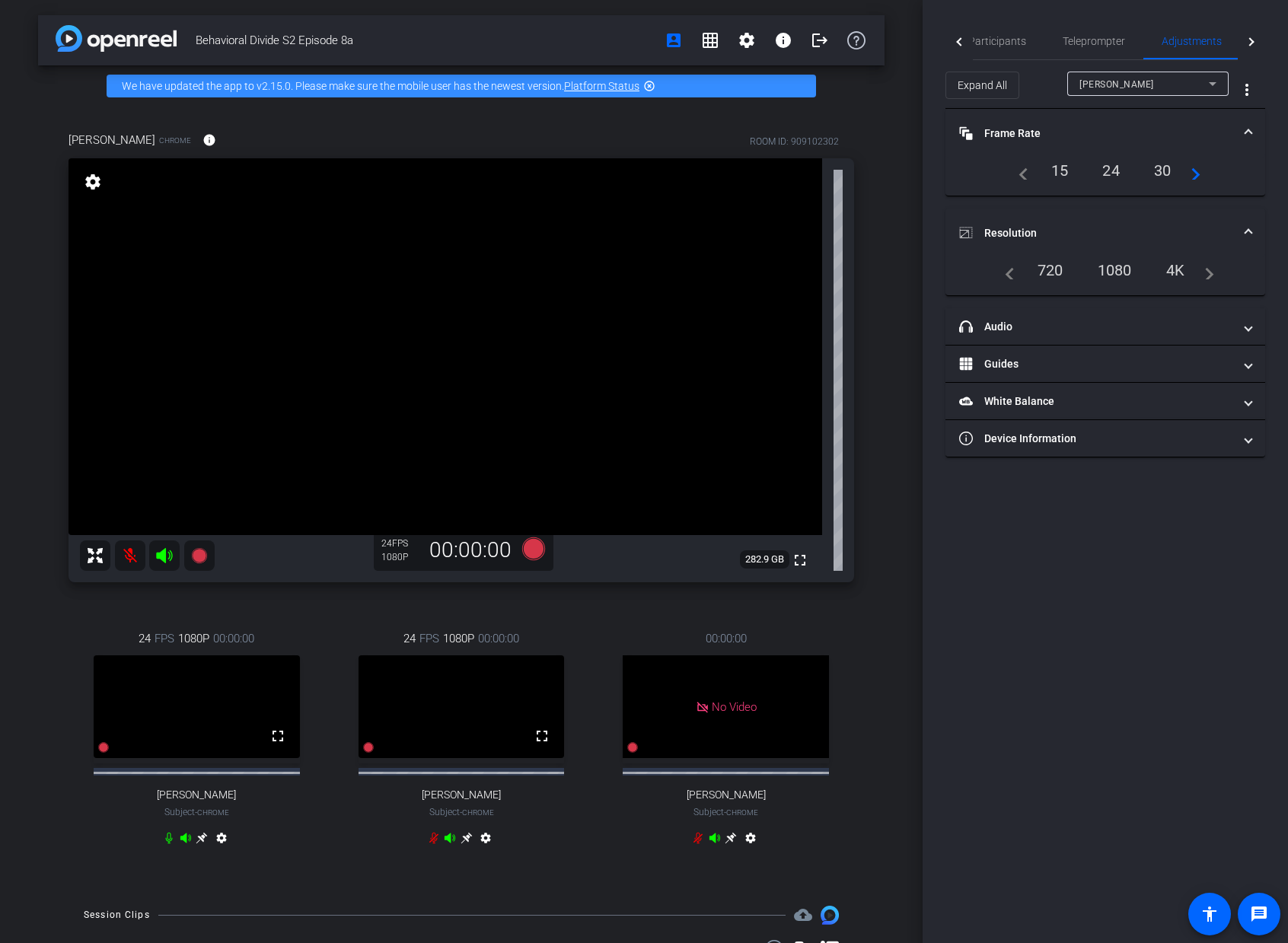
click at [1244, 227] on span "Resolution" at bounding box center [1102, 233] width 286 height 16
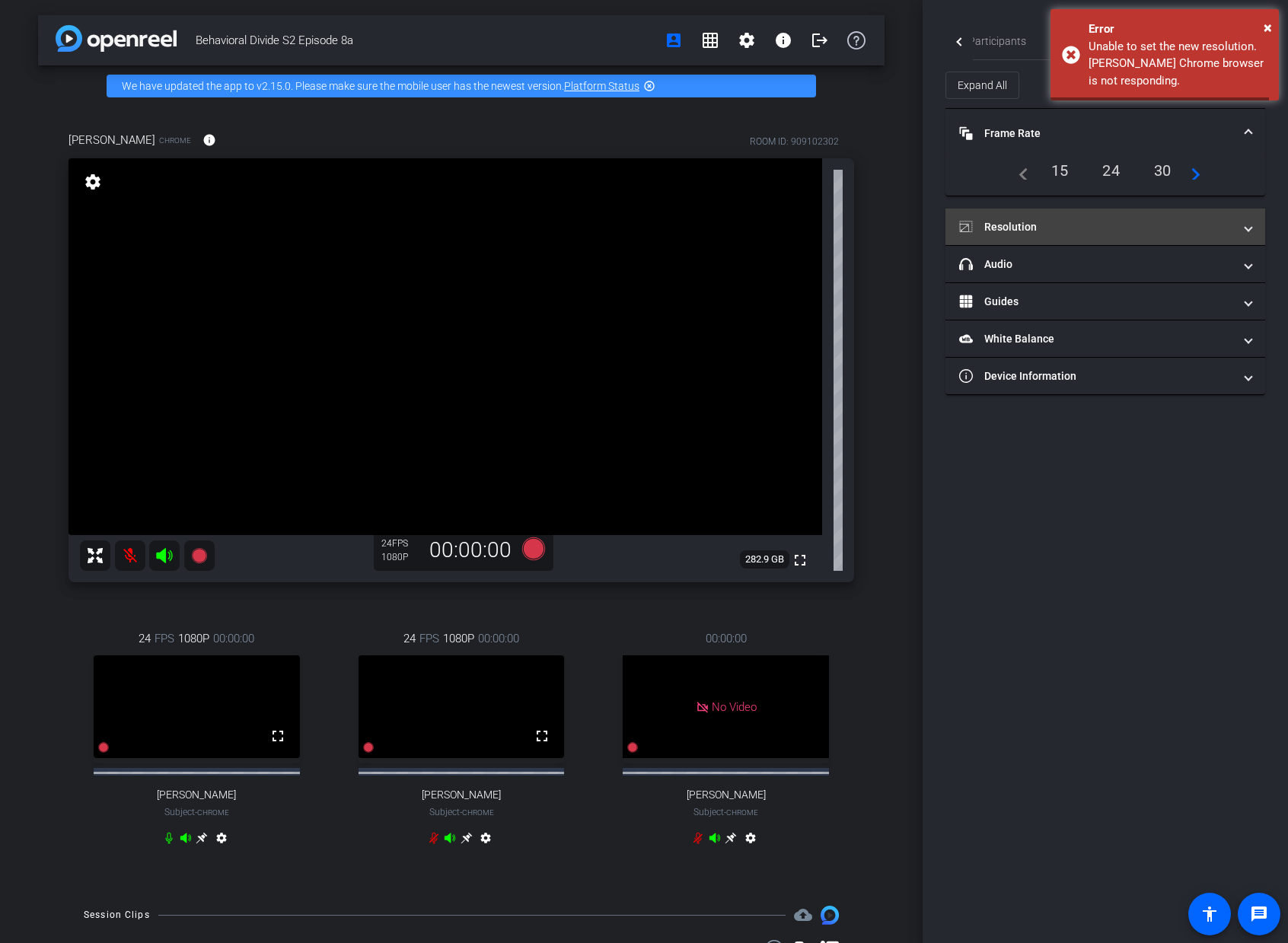
click at [1245, 227] on span at bounding box center [1248, 227] width 6 height 16
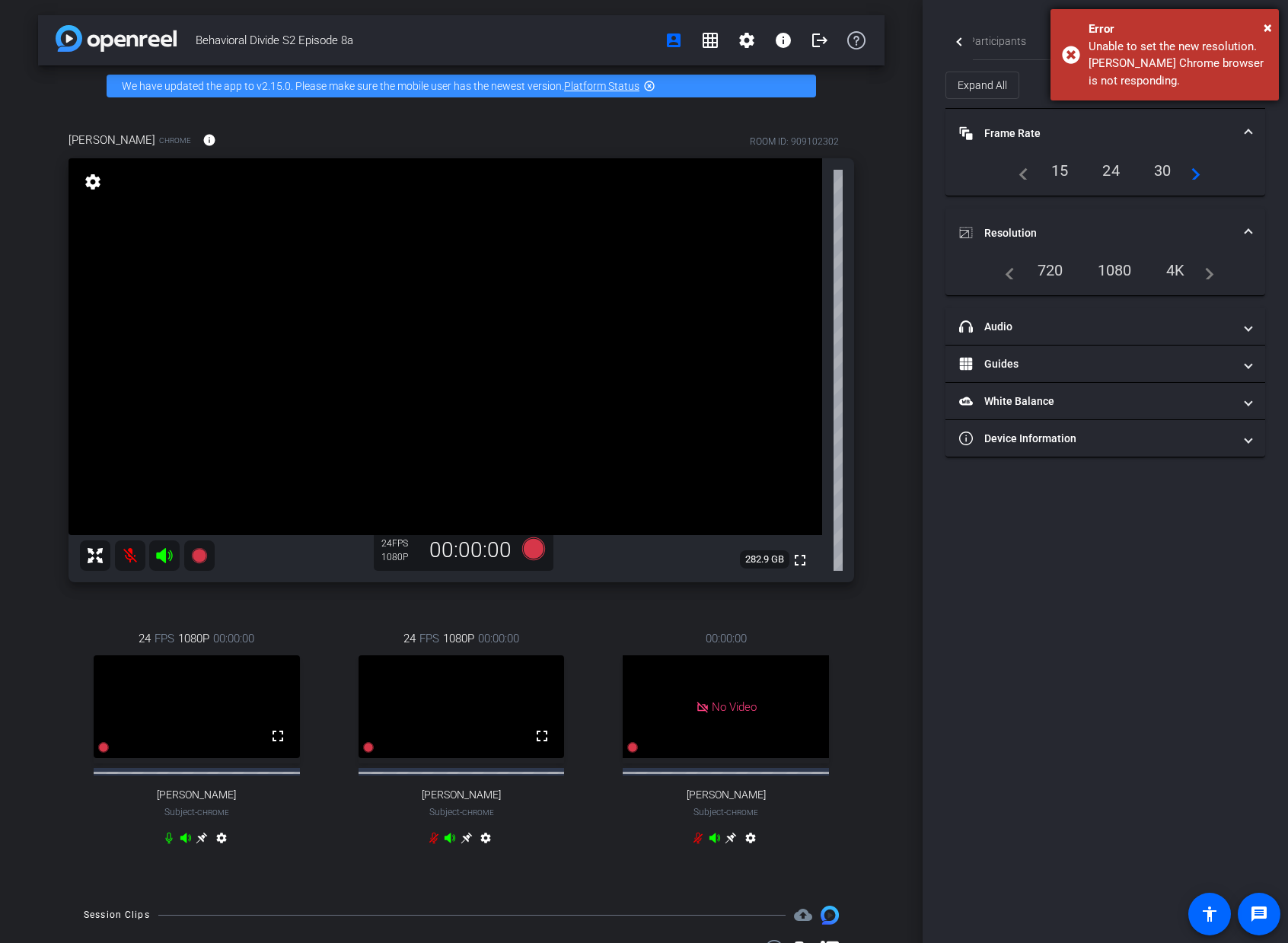
click at [1262, 23] on div "Error" at bounding box center [1178, 29] width 179 height 18
click at [1104, 85] on div "Unable to set the new resolution. [PERSON_NAME] Chrome browser is not respondin…" at bounding box center [1178, 64] width 179 height 52
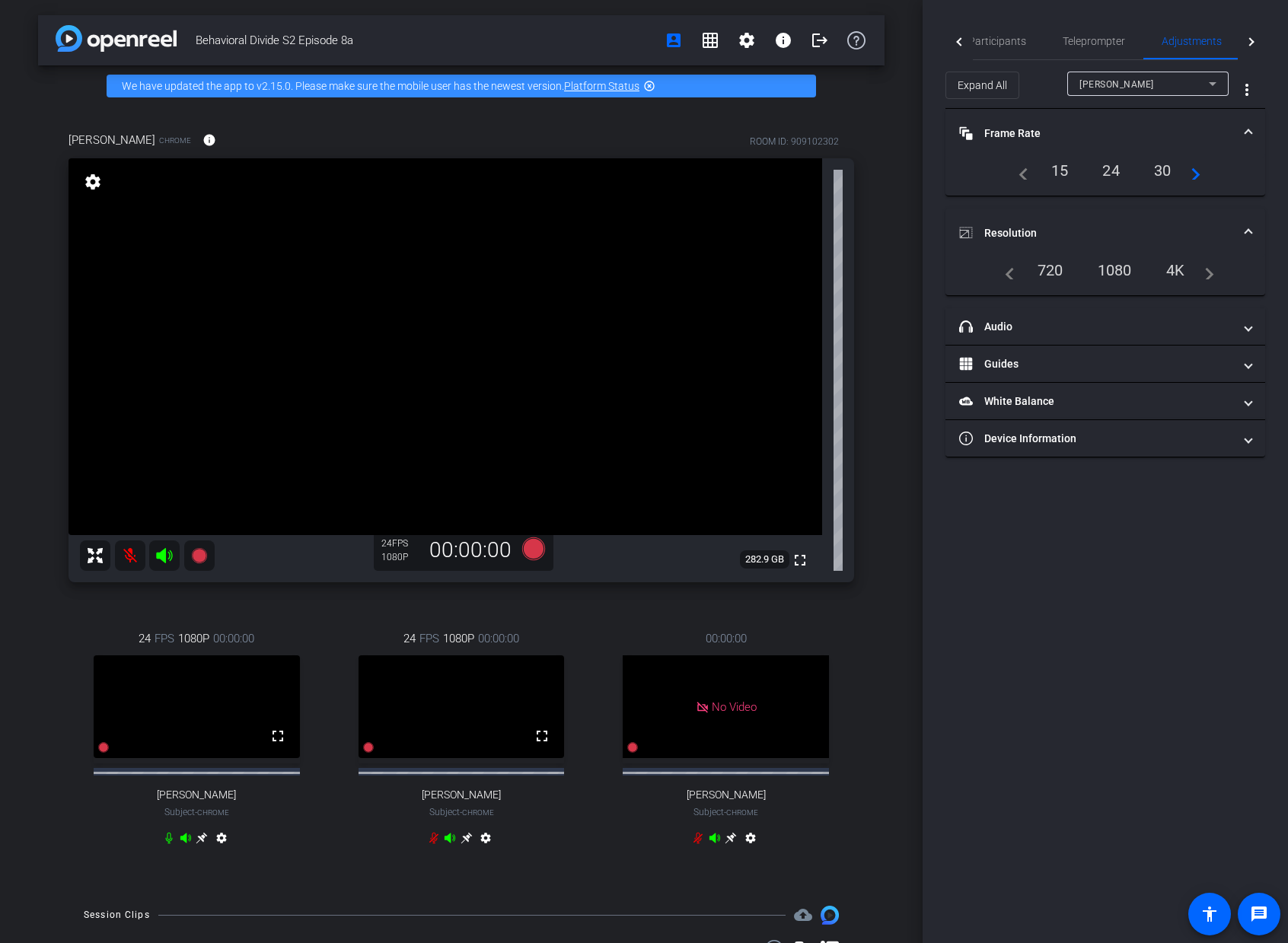
click at [1104, 85] on span "[PERSON_NAME]" at bounding box center [1117, 84] width 75 height 11
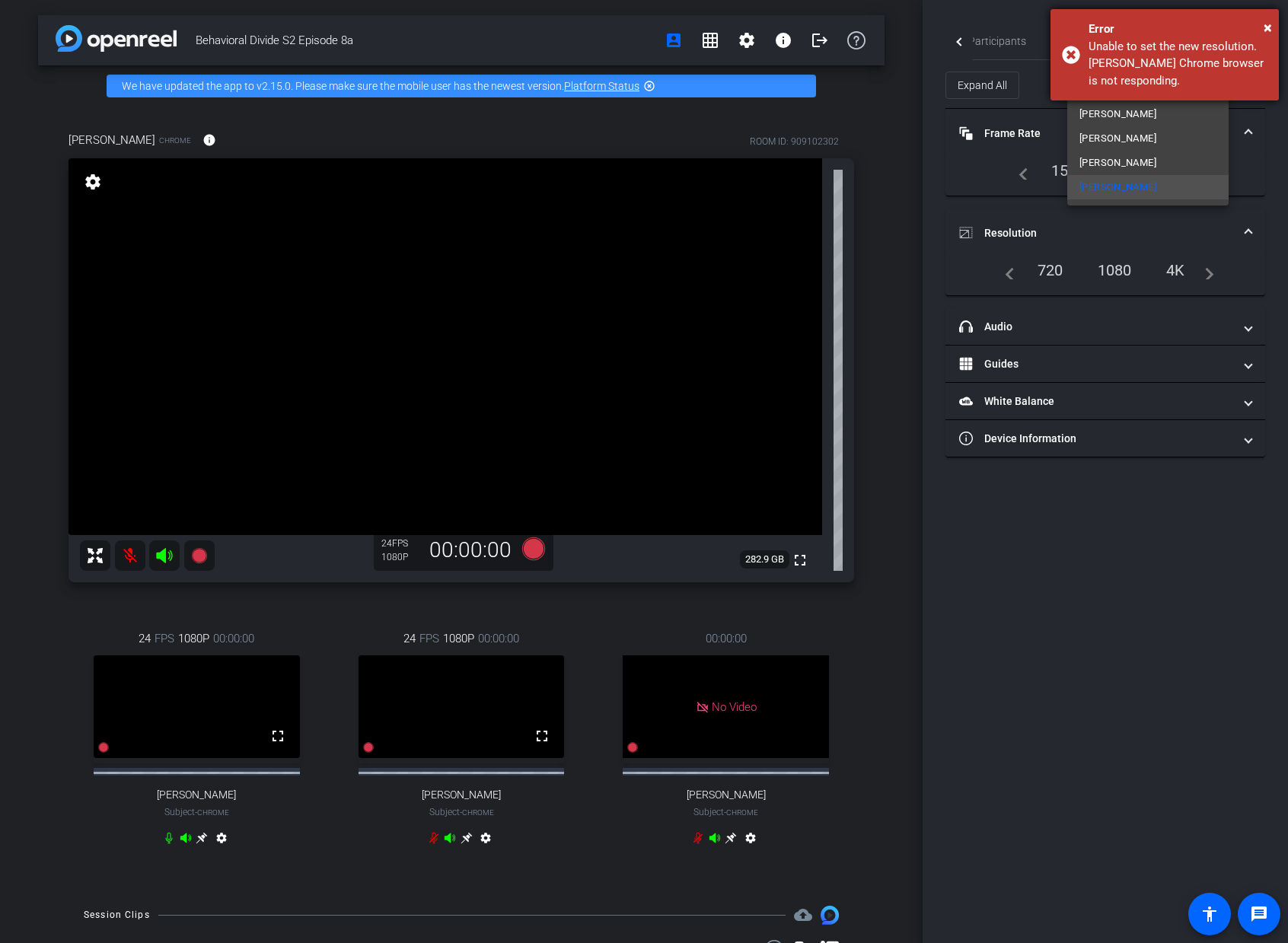
click at [1075, 55] on div "× Error Unable to set the new resolution. [PERSON_NAME] Chrome browser is not r…" at bounding box center [1165, 55] width 229 height 92
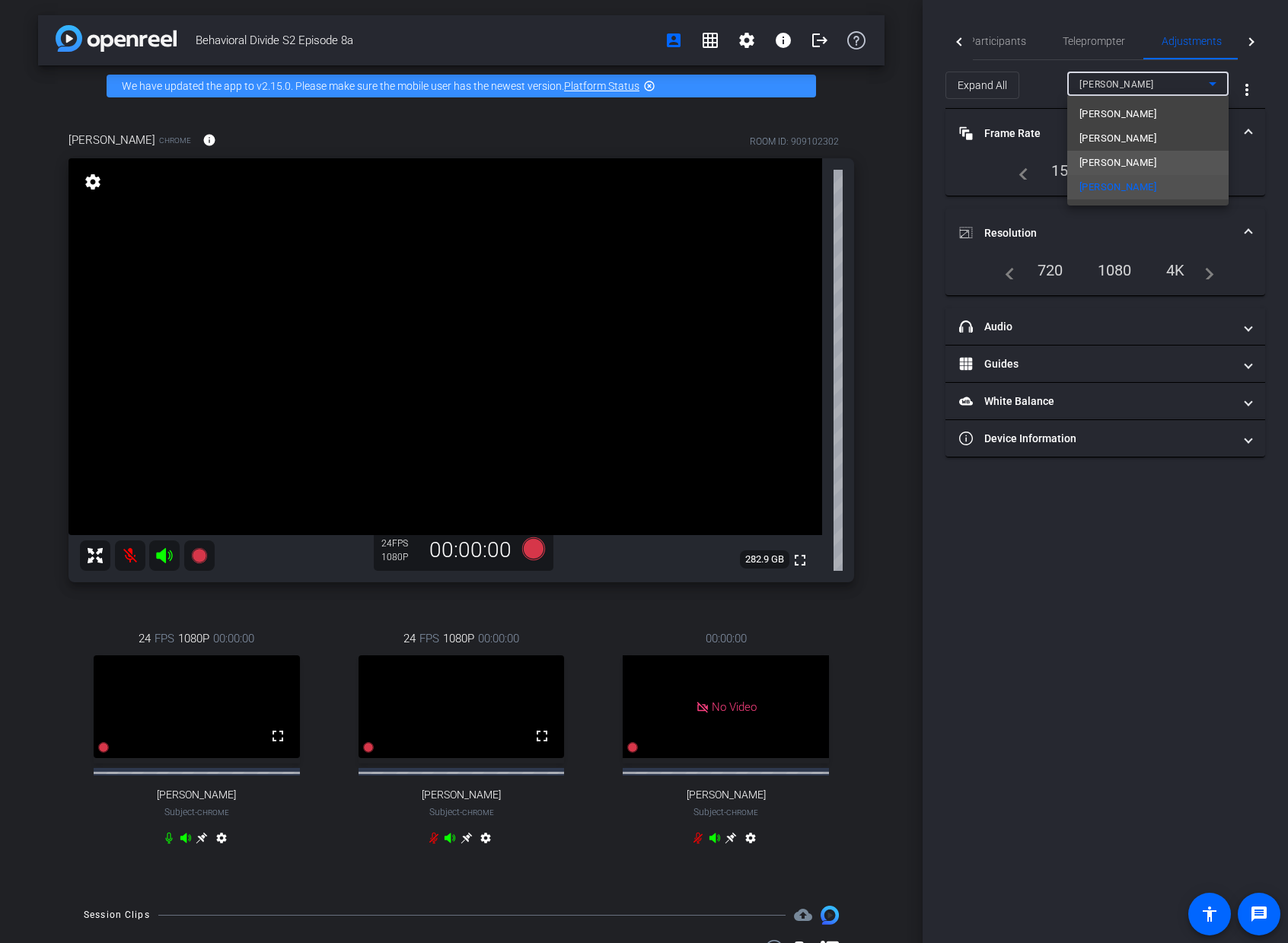
drag, startPoint x: 1130, startPoint y: 156, endPoint x: 1168, endPoint y: 152, distance: 38.2
click at [1168, 152] on mat-option "[PERSON_NAME]" at bounding box center [1148, 163] width 161 height 24
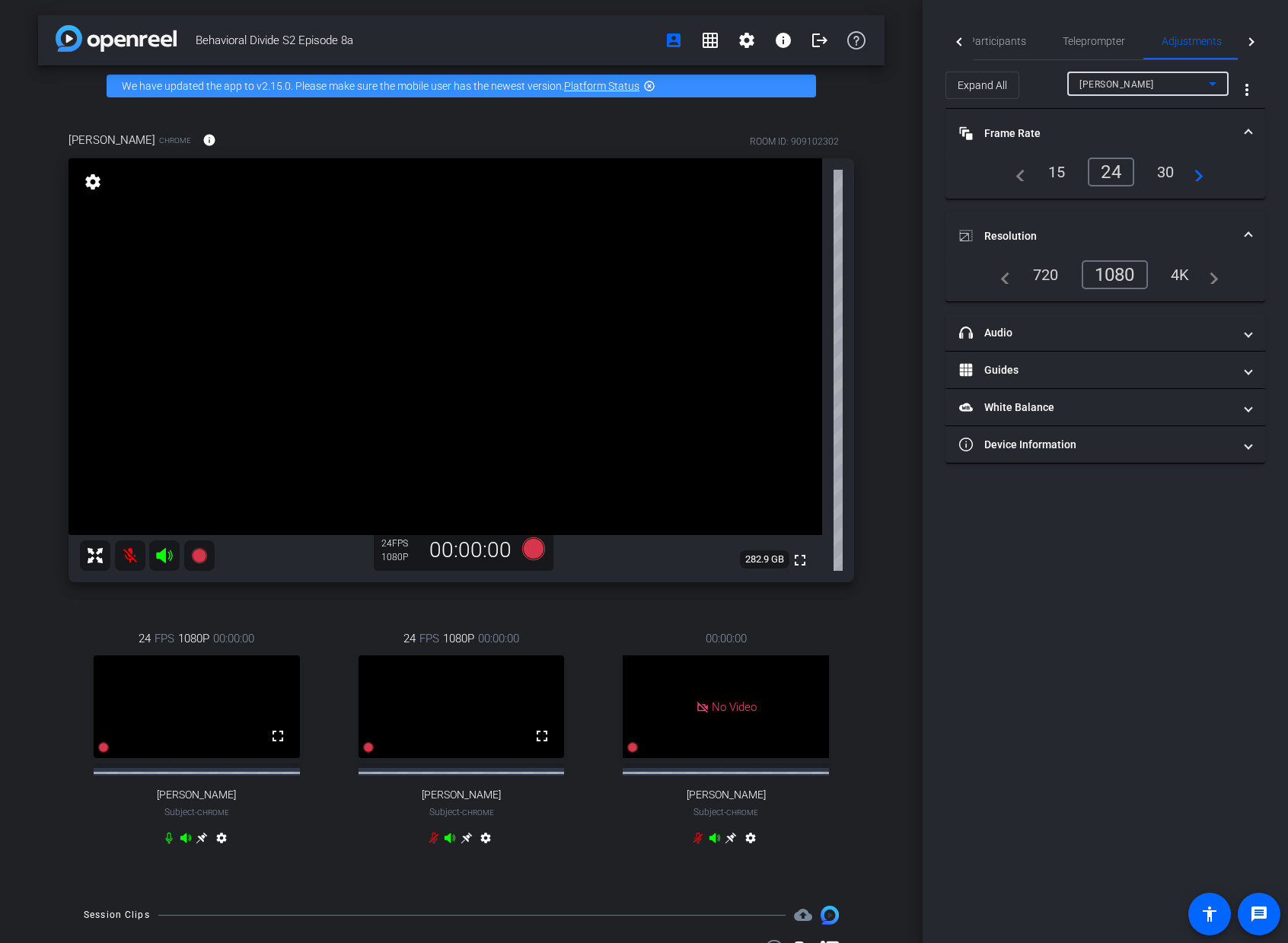
click at [1196, 77] on div "[PERSON_NAME]" at bounding box center [1144, 84] width 130 height 19
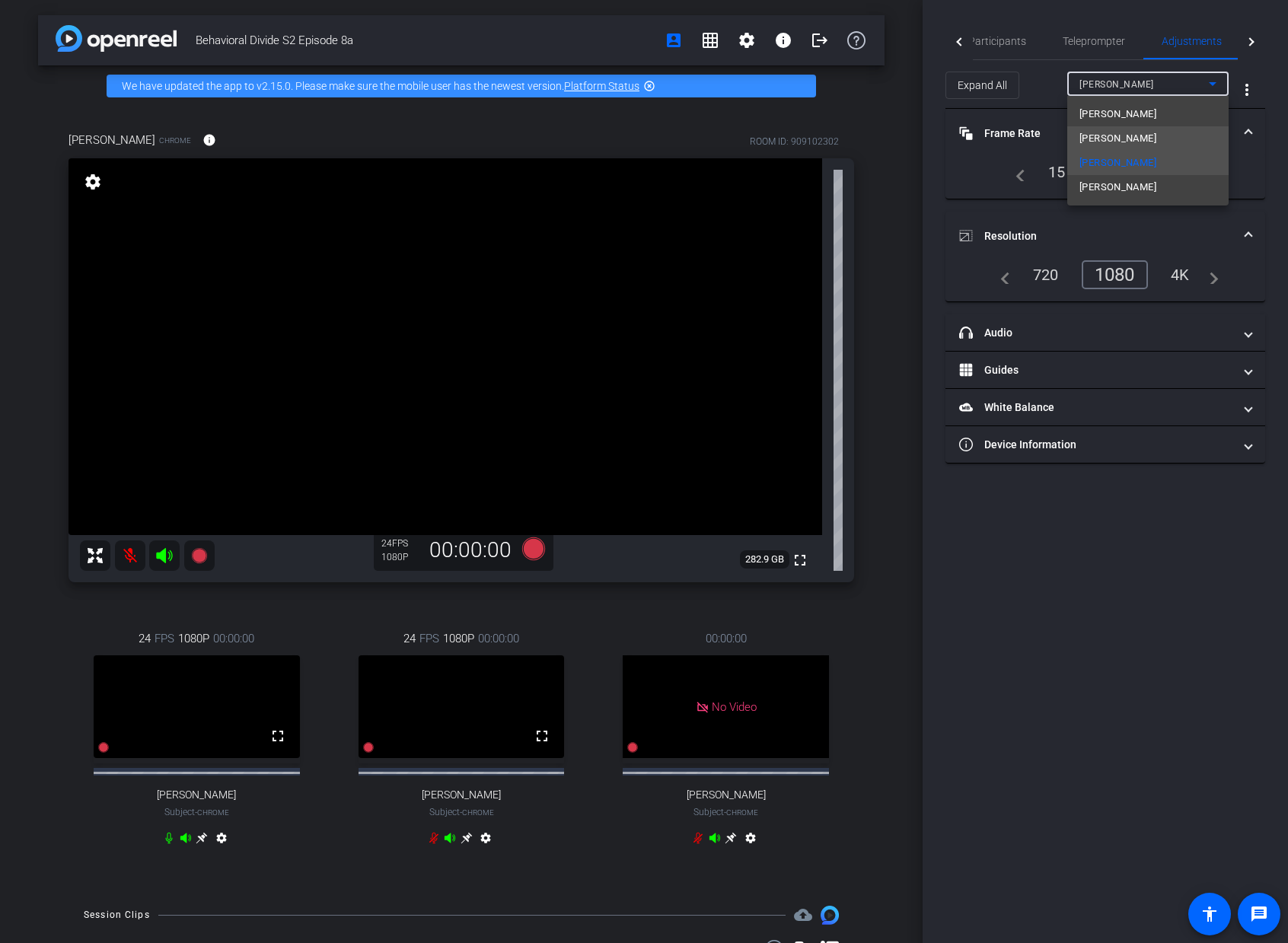
click at [1131, 133] on span "[PERSON_NAME]" at bounding box center [1118, 139] width 77 height 19
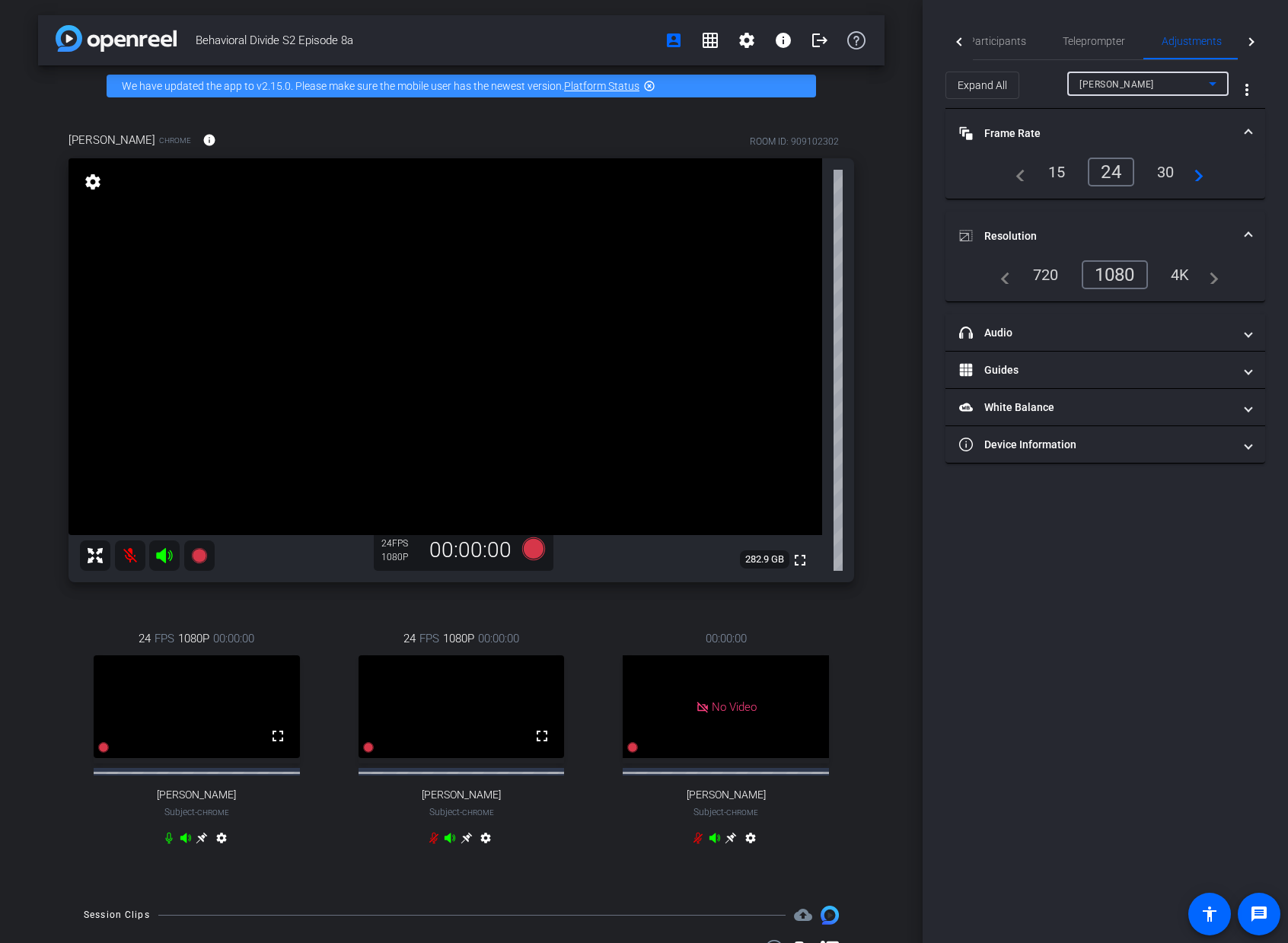
click at [1140, 82] on span "[PERSON_NAME]" at bounding box center [1117, 84] width 75 height 11
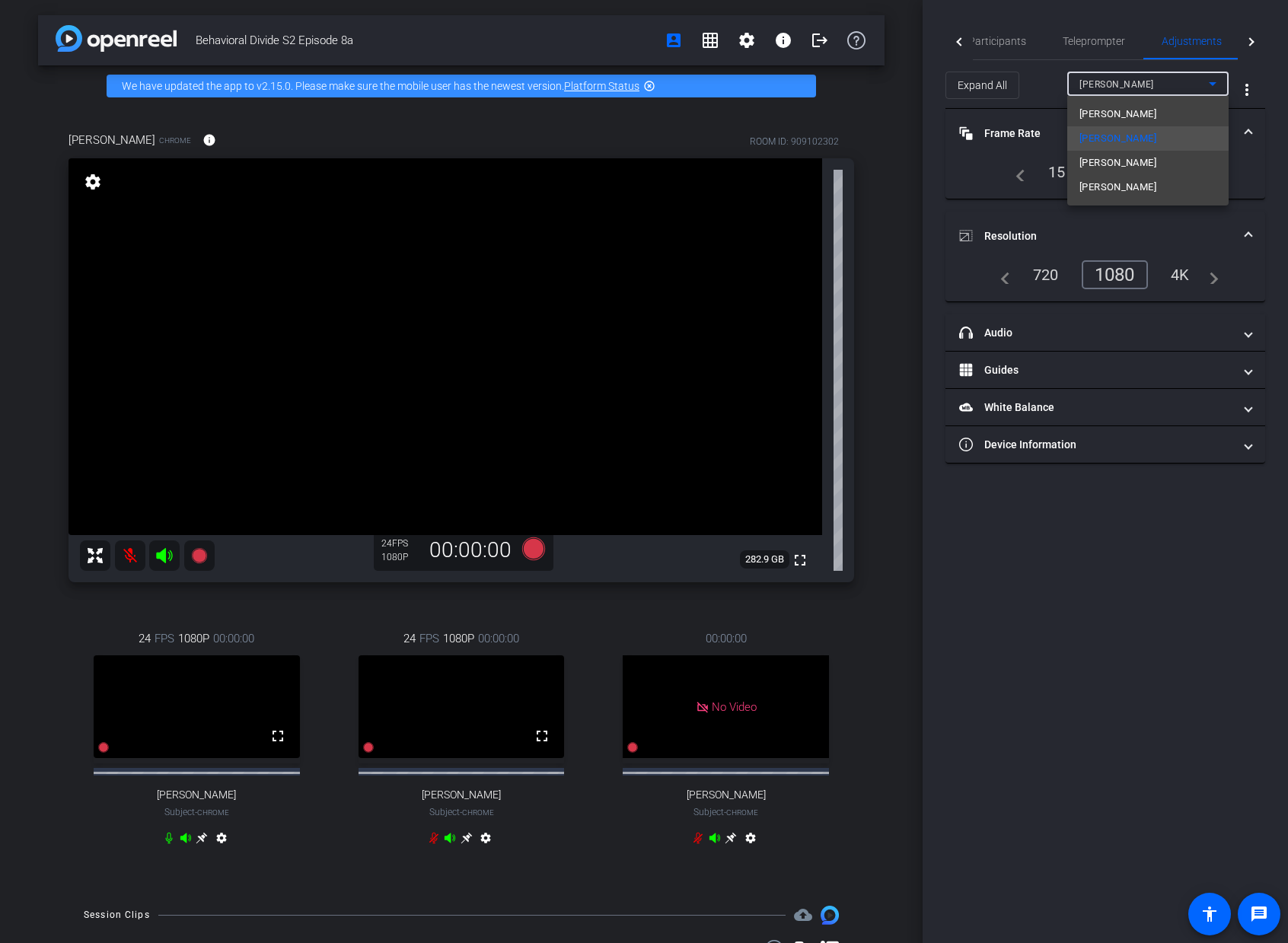
click at [1133, 109] on span "[PERSON_NAME]" at bounding box center [1118, 114] width 77 height 19
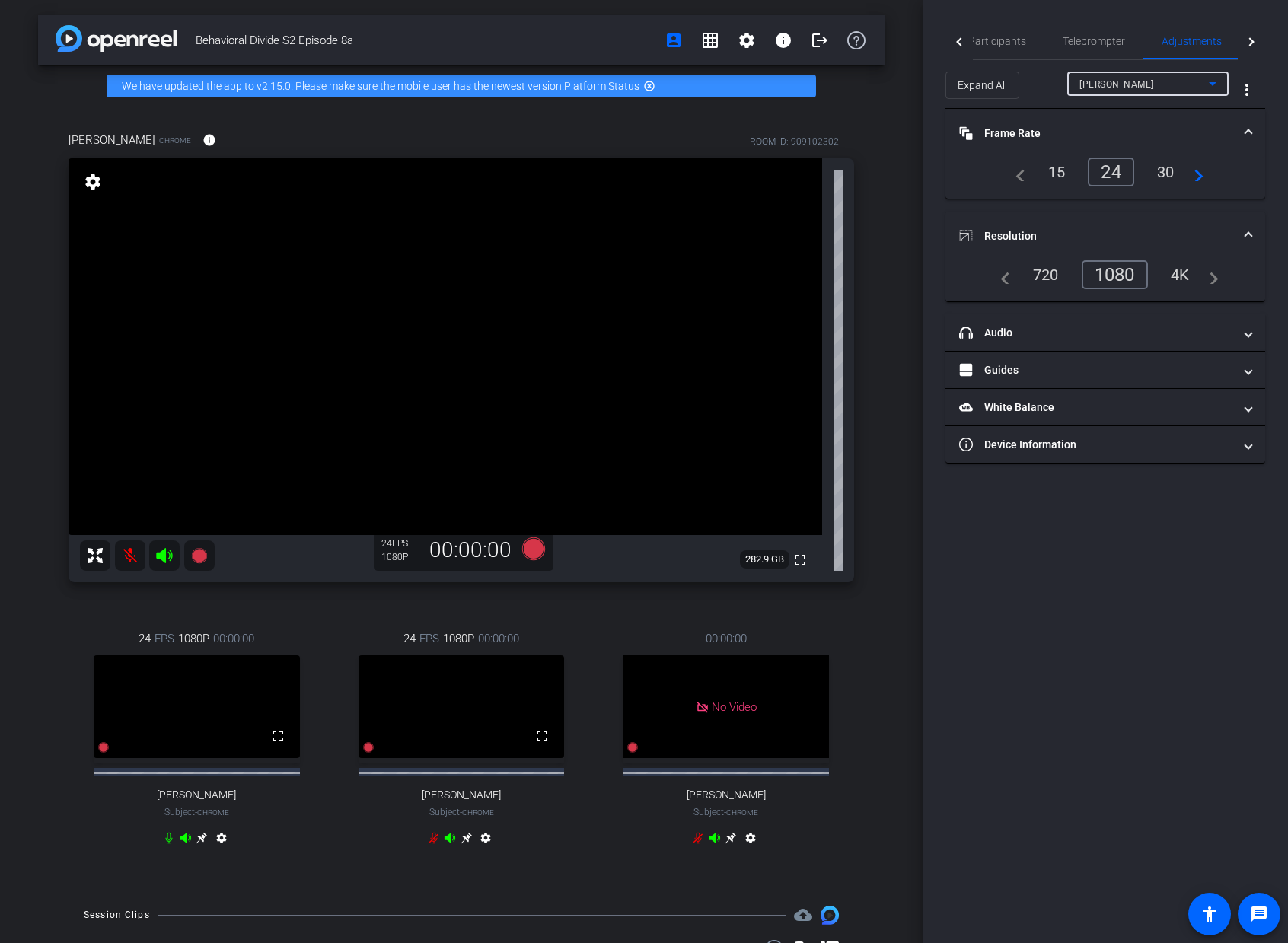
click at [1138, 85] on span "[PERSON_NAME]" at bounding box center [1117, 84] width 75 height 11
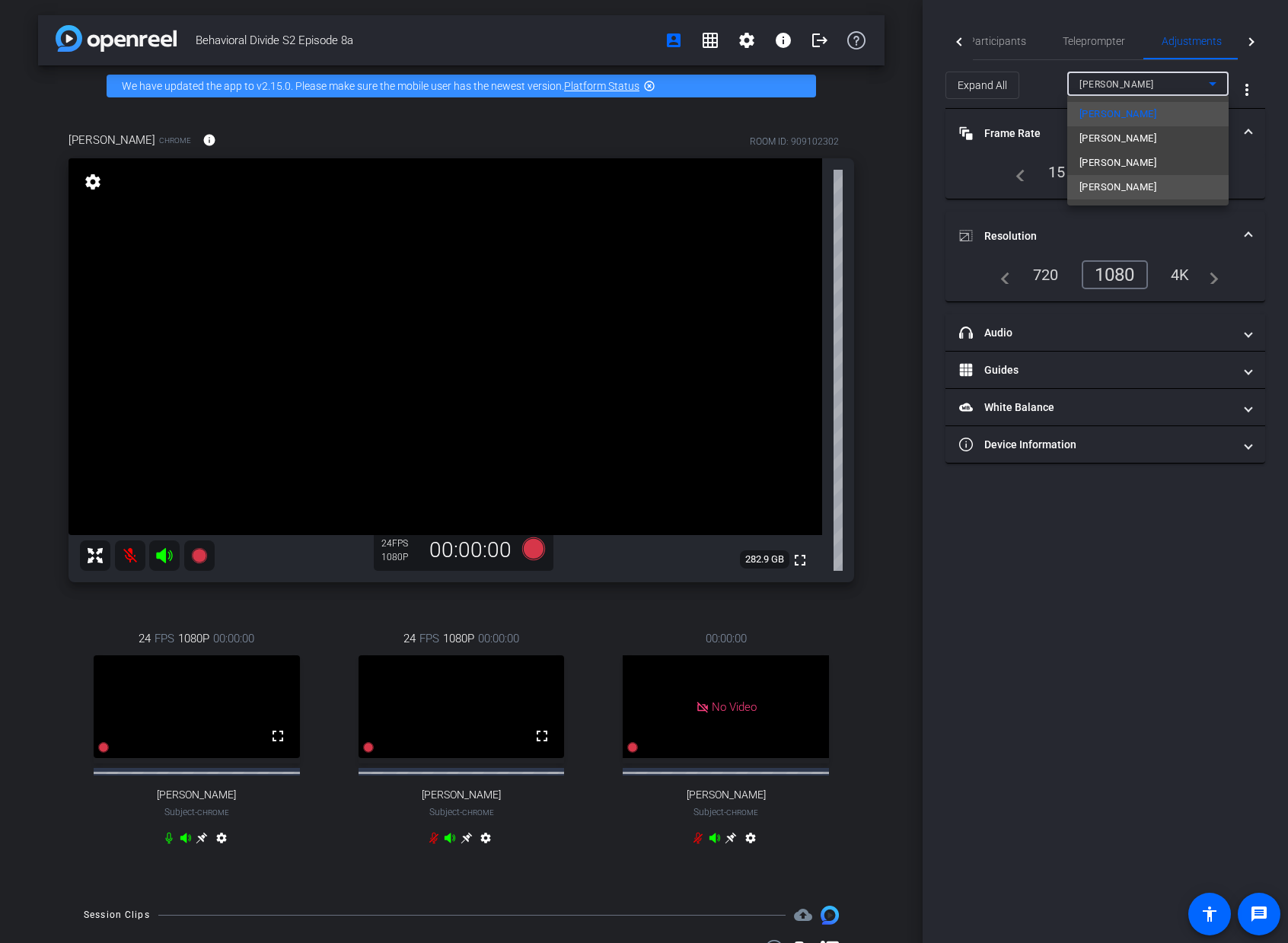
click at [1122, 187] on span "[PERSON_NAME]" at bounding box center [1118, 187] width 77 height 19
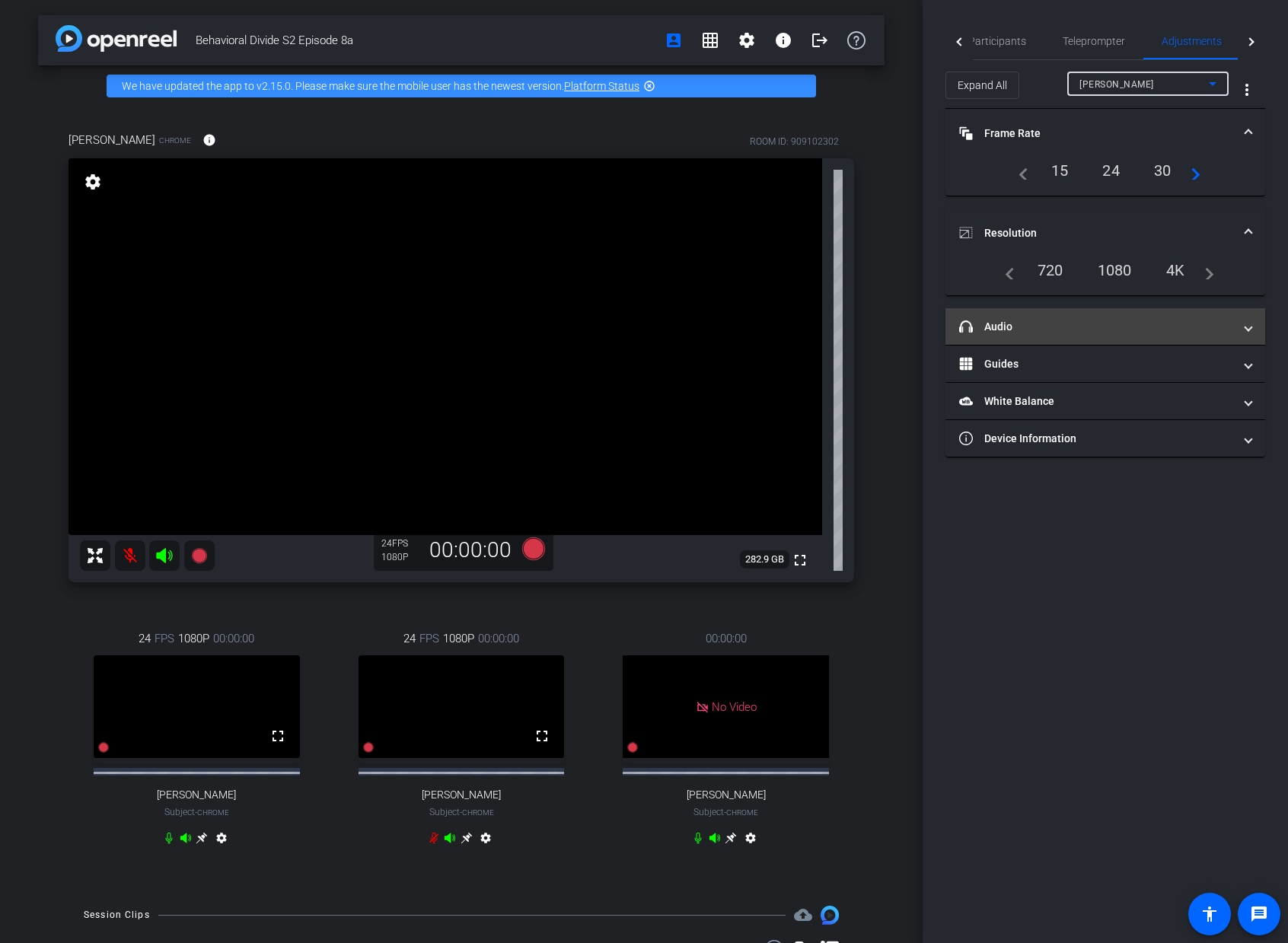
click at [1250, 326] on span at bounding box center [1248, 326] width 6 height 16
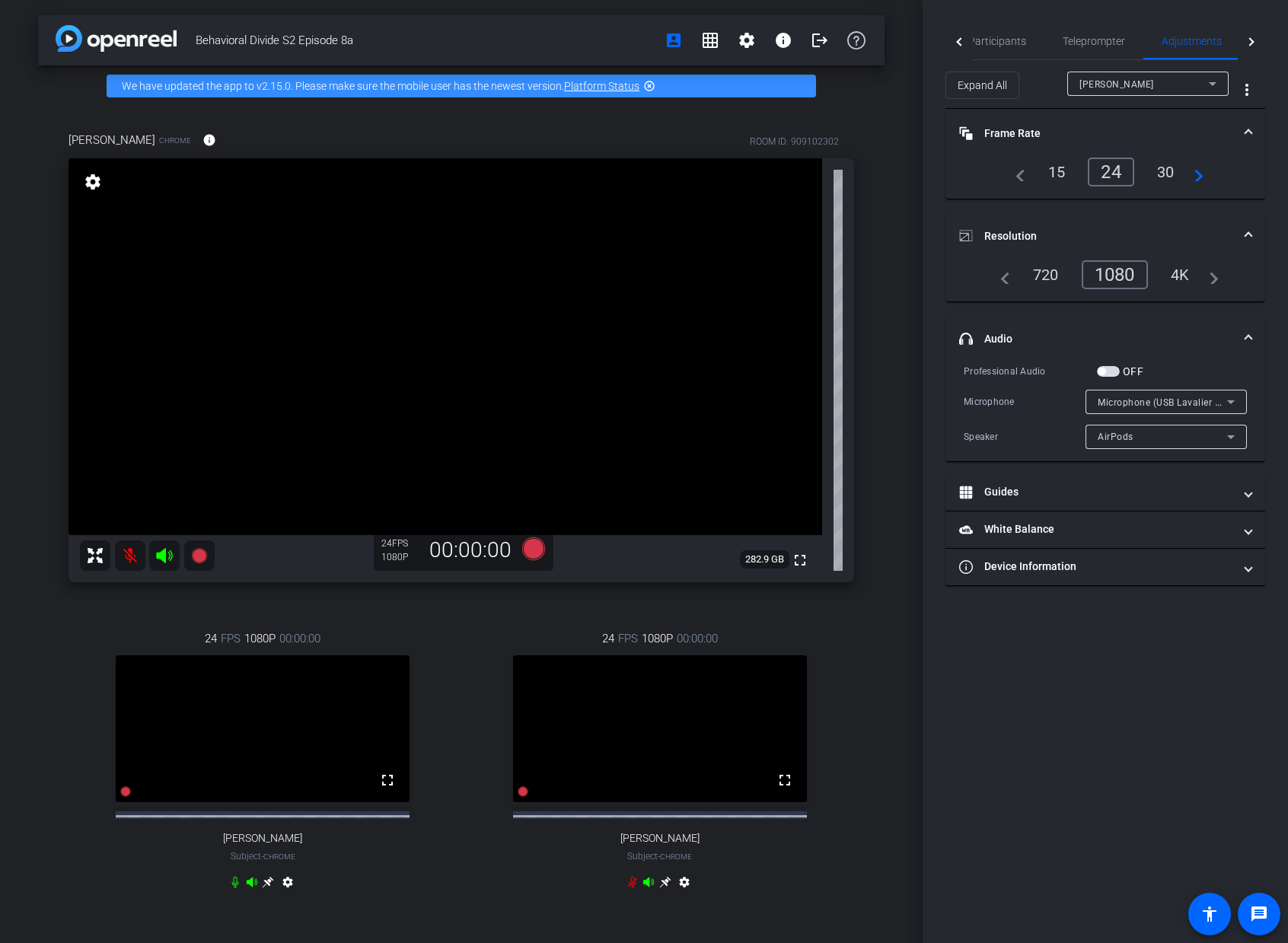
click at [1212, 84] on icon at bounding box center [1213, 84] width 7 height 4
click at [1146, 131] on span "[PERSON_NAME]" at bounding box center [1118, 139] width 77 height 19
click at [1151, 87] on div "[PERSON_NAME]" at bounding box center [1144, 84] width 130 height 19
click at [1143, 164] on span "[PERSON_NAME]" at bounding box center [1118, 163] width 77 height 19
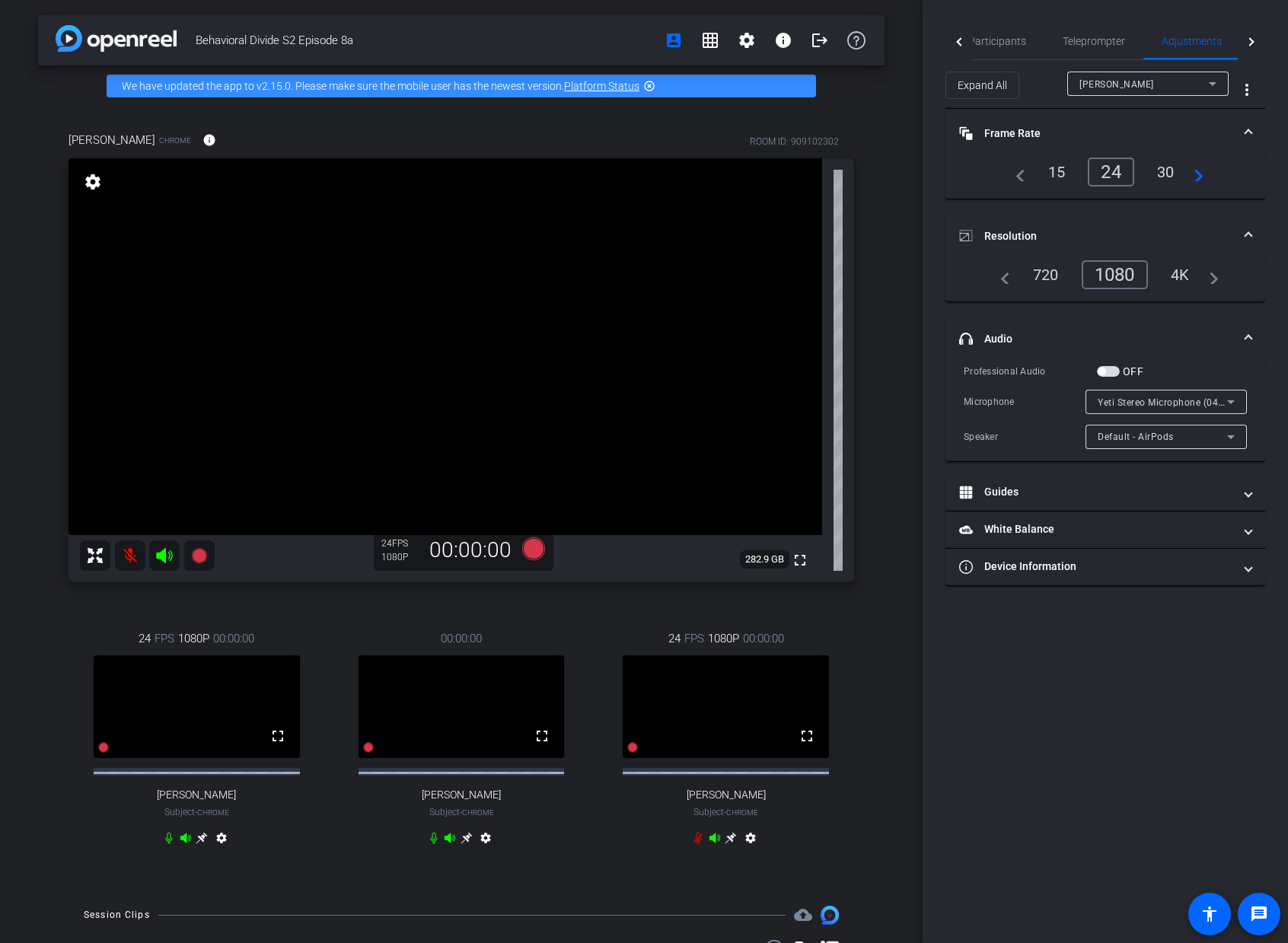
click at [1172, 80] on div "[PERSON_NAME]" at bounding box center [1144, 84] width 130 height 19
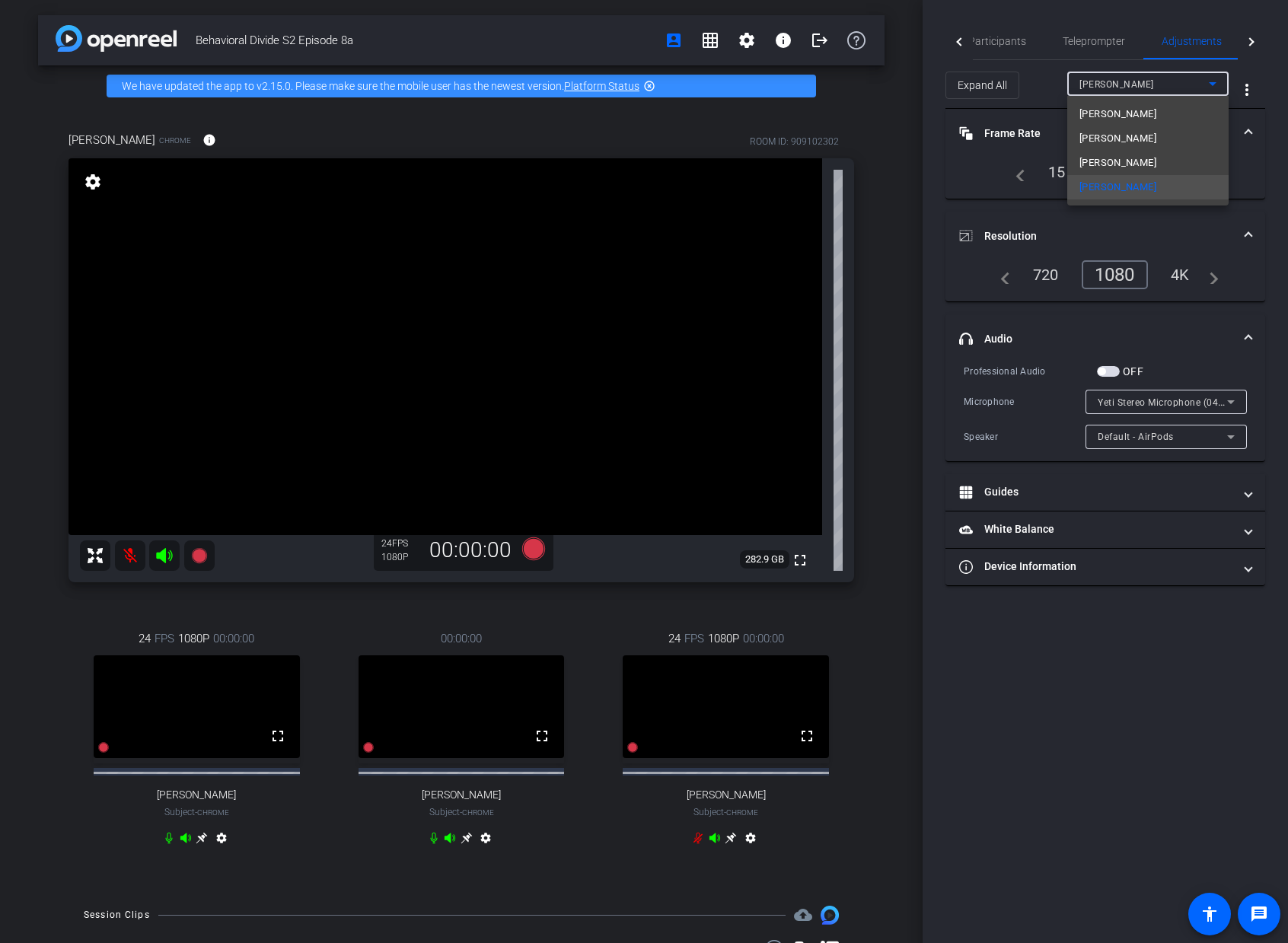
click at [1185, 83] on div at bounding box center [644, 472] width 1288 height 943
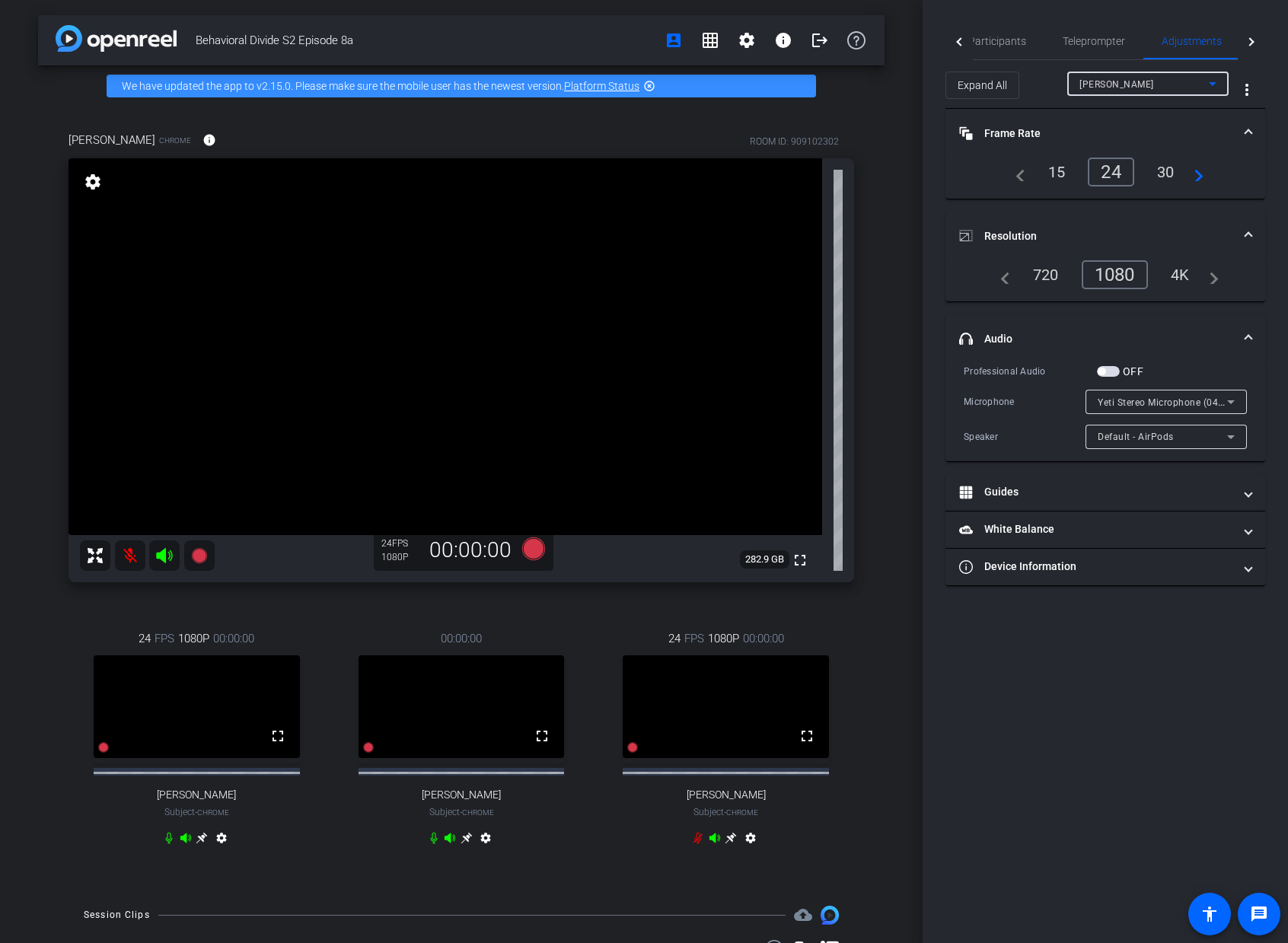
click at [1185, 84] on div "[PERSON_NAME]" at bounding box center [1144, 84] width 130 height 19
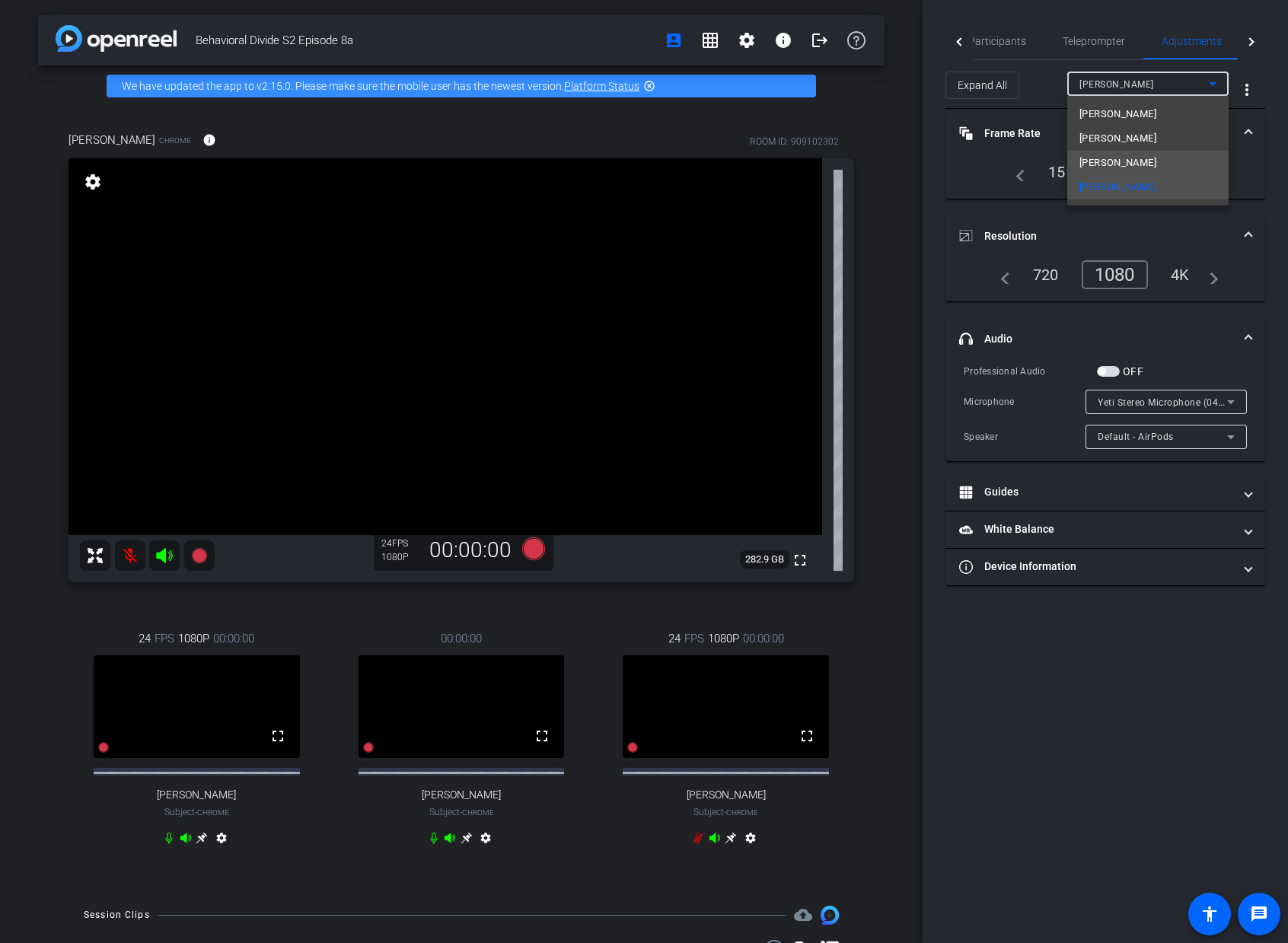
click at [1167, 164] on mat-option "[PERSON_NAME]" at bounding box center [1148, 163] width 161 height 24
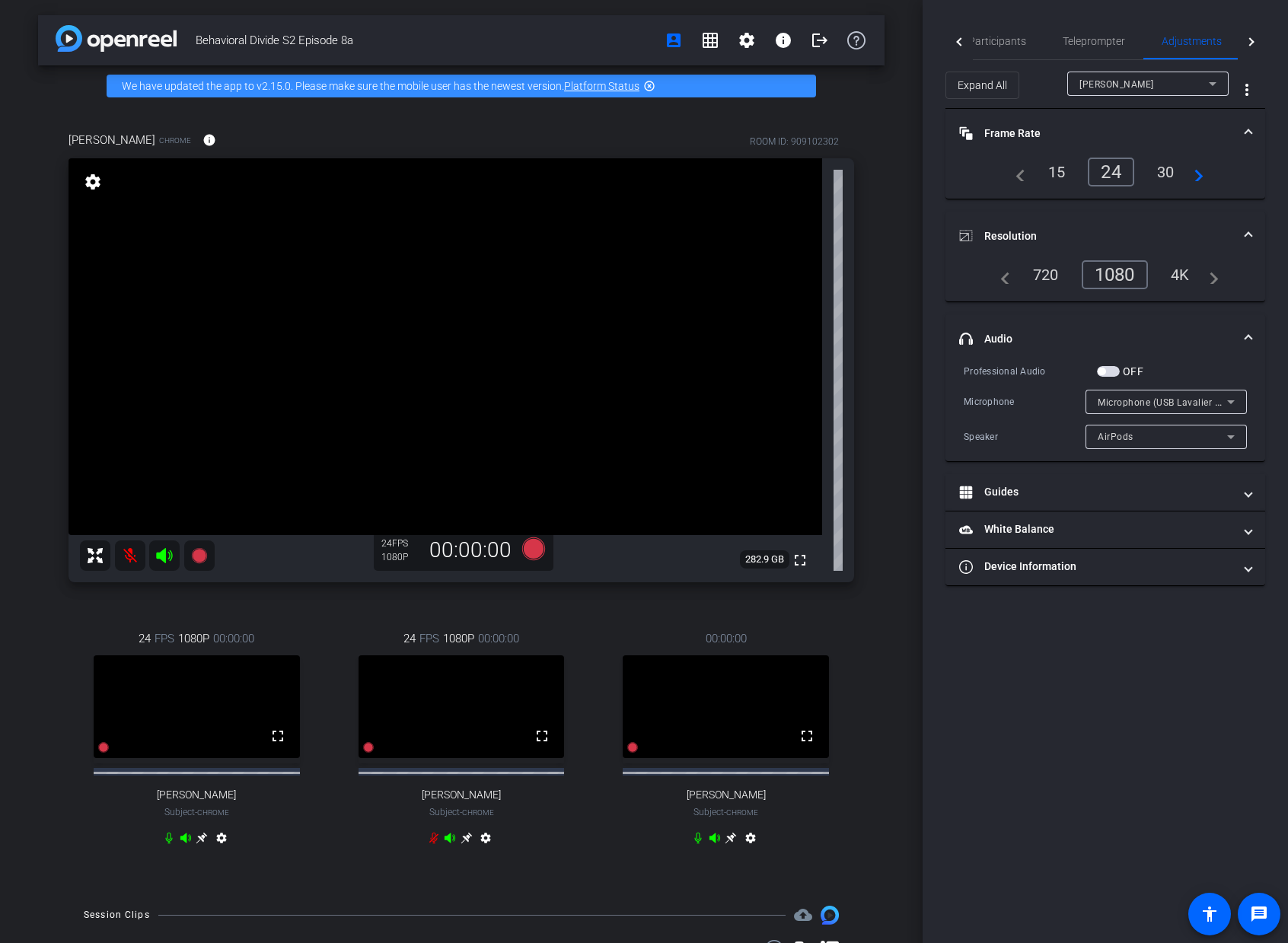
click at [19, 95] on div "Behavioral Divide S2 Episode 8a account_box grid_on settings info logout We hav…" at bounding box center [461, 472] width 923 height 943
click at [997, 36] on span "Participants" at bounding box center [997, 42] width 57 height 11
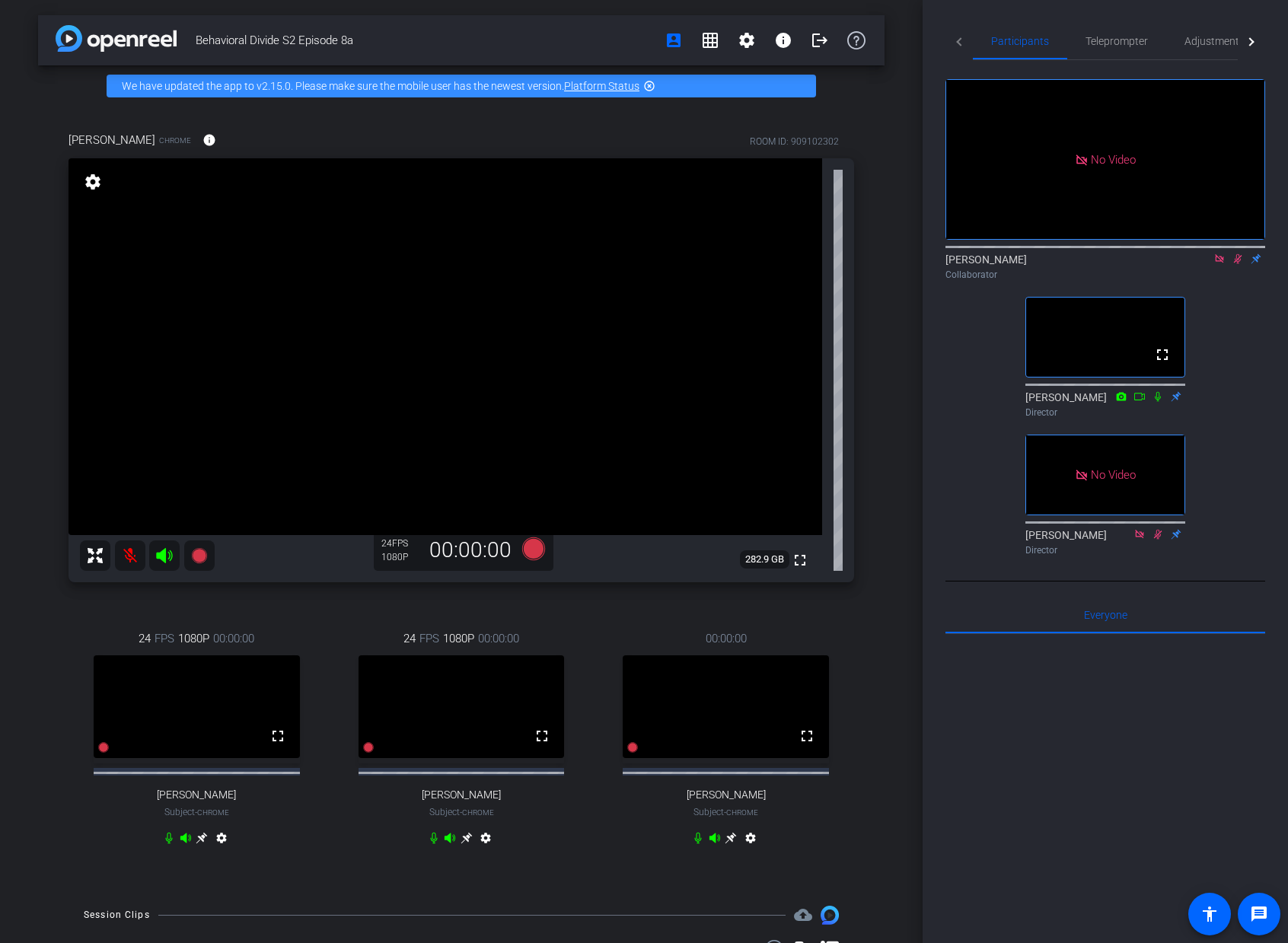
click at [931, 779] on div "Participants Teleprompter Adjustments Live No Video [PERSON_NAME] Collaborator …" at bounding box center [1105, 472] width 365 height 943
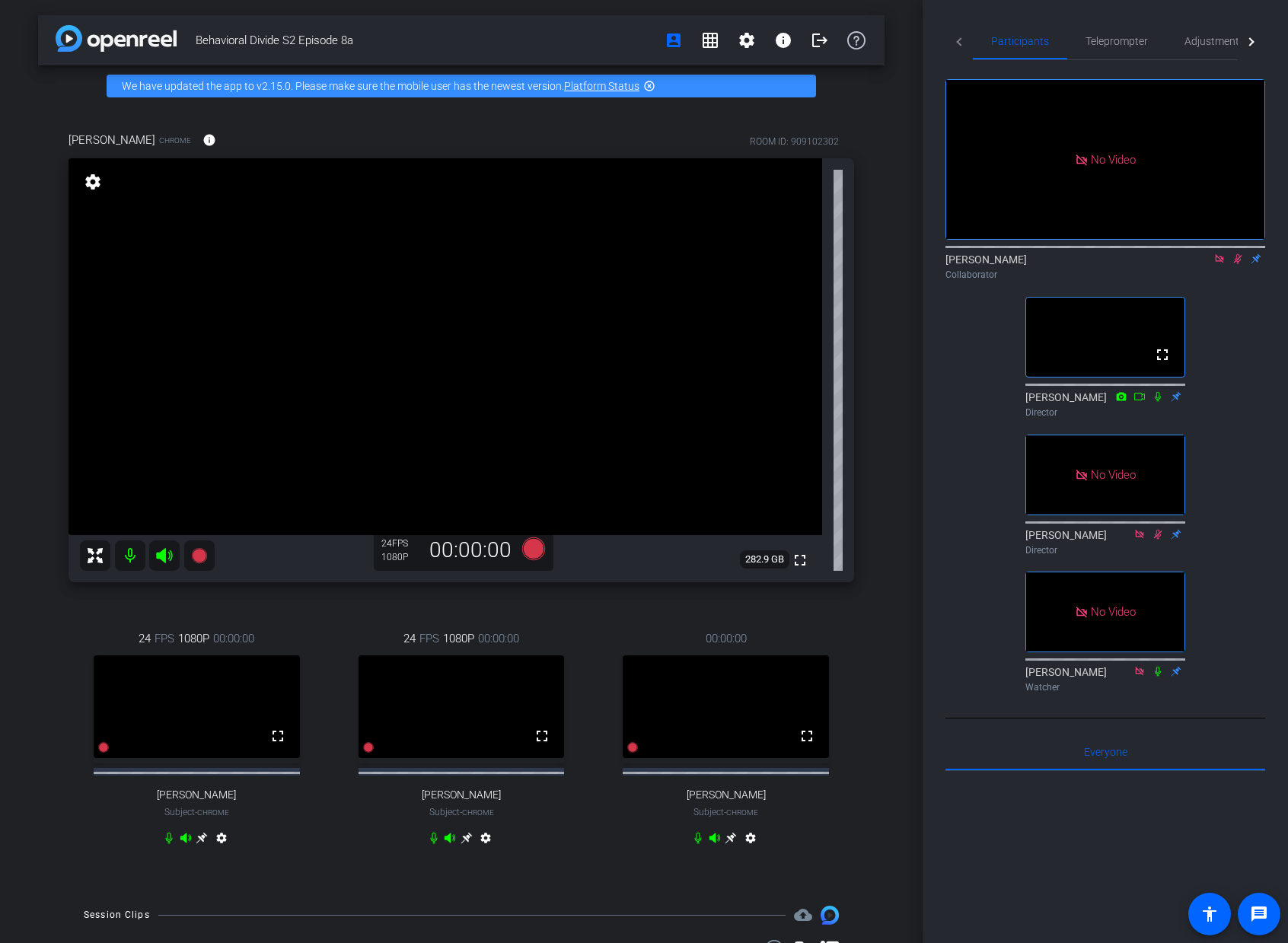
click at [1239, 254] on icon at bounding box center [1237, 259] width 12 height 11
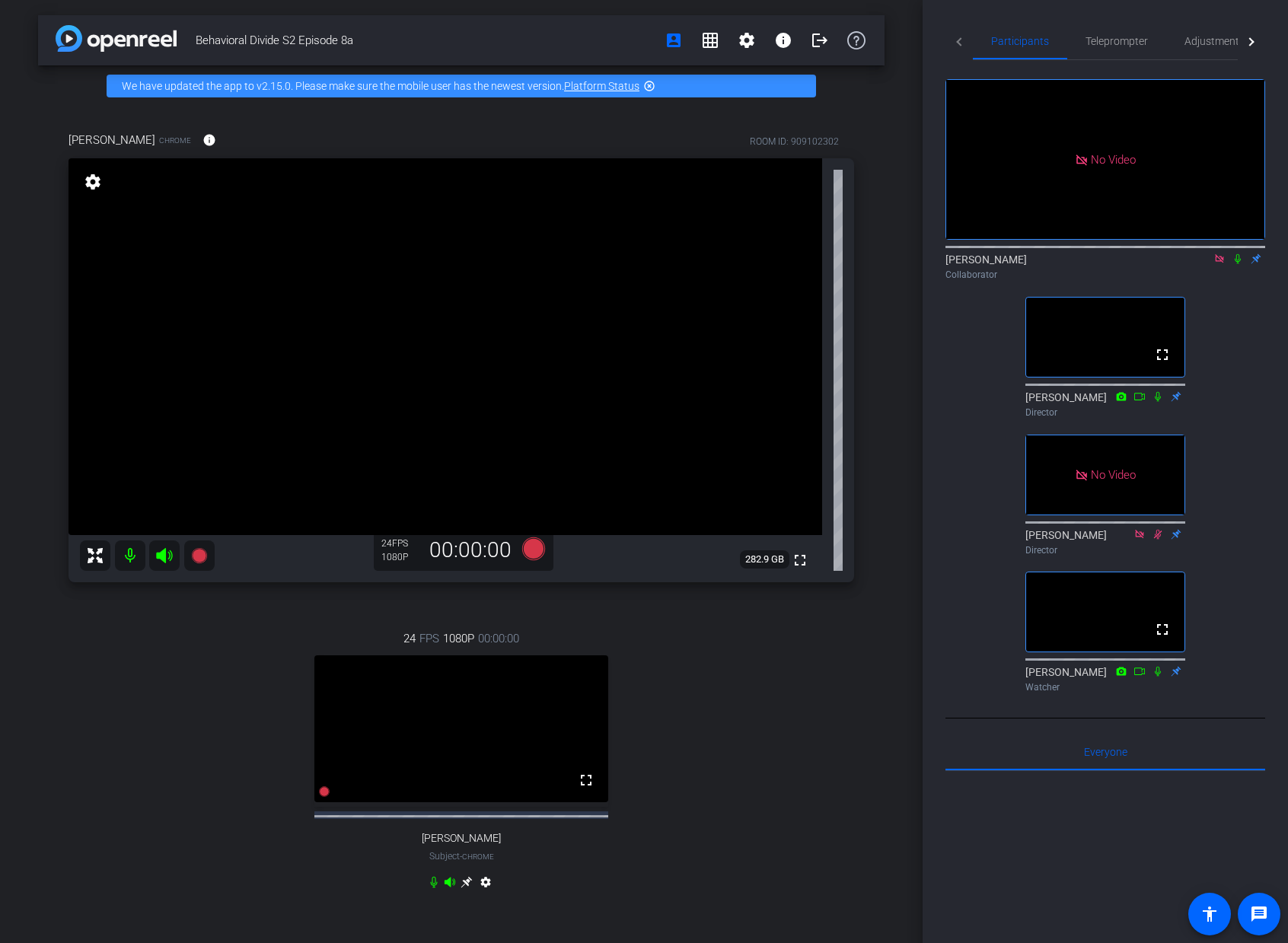
click at [1221, 254] on icon at bounding box center [1219, 259] width 12 height 11
click at [1219, 254] on icon at bounding box center [1219, 258] width 8 height 8
click at [903, 100] on div "Behavioral Divide S2 Episode 8a account_box grid_on settings info logout We hav…" at bounding box center [461, 472] width 923 height 943
click at [1223, 254] on icon at bounding box center [1219, 259] width 12 height 11
click at [1219, 254] on icon at bounding box center [1219, 258] width 8 height 8
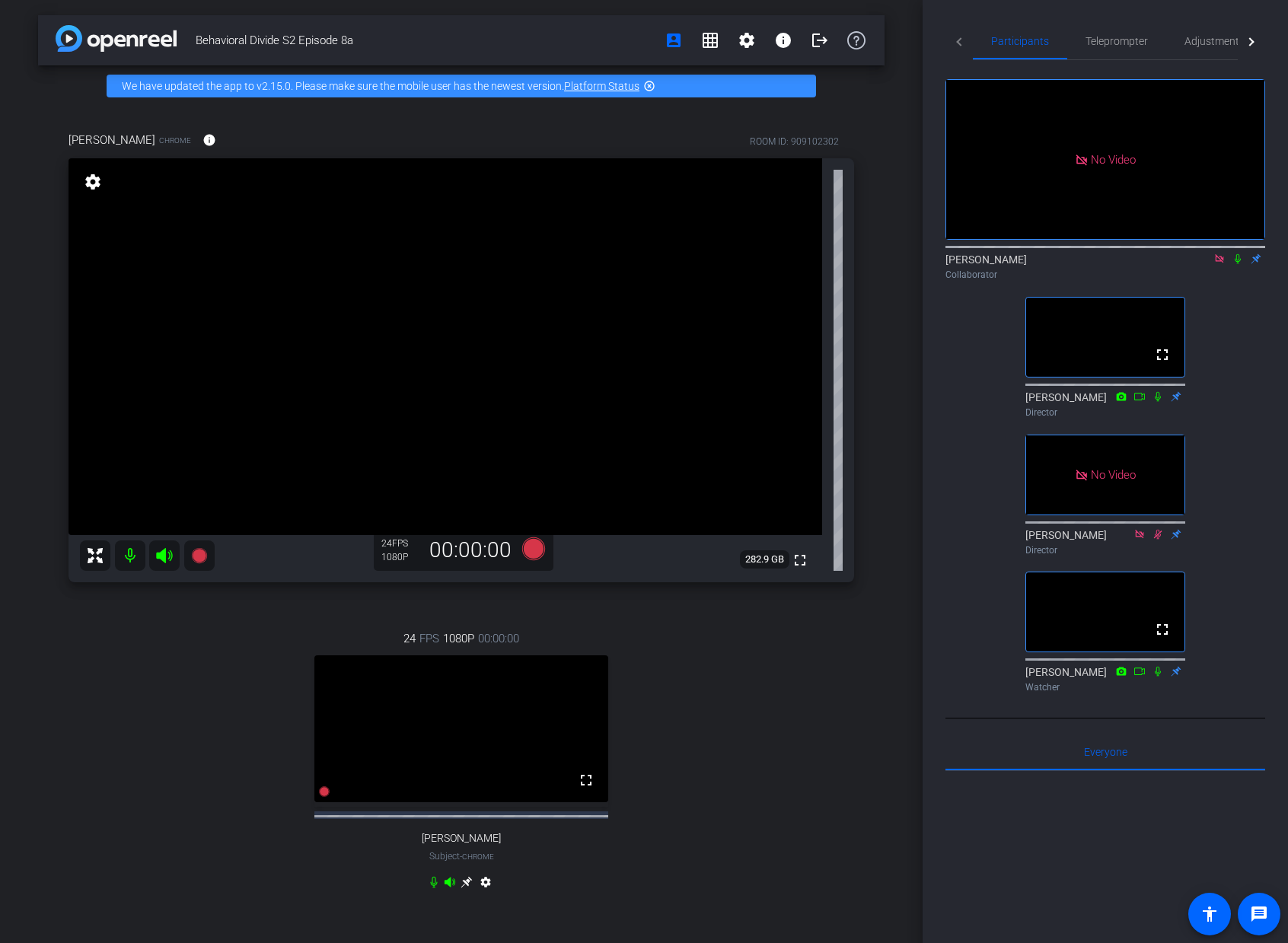
click at [1219, 254] on icon at bounding box center [1219, 258] width 8 height 8
click at [1211, 252] on mat-icon at bounding box center [1219, 258] width 19 height 14
click at [1216, 254] on icon at bounding box center [1219, 258] width 8 height 8
click at [1219, 254] on icon at bounding box center [1219, 259] width 12 height 11
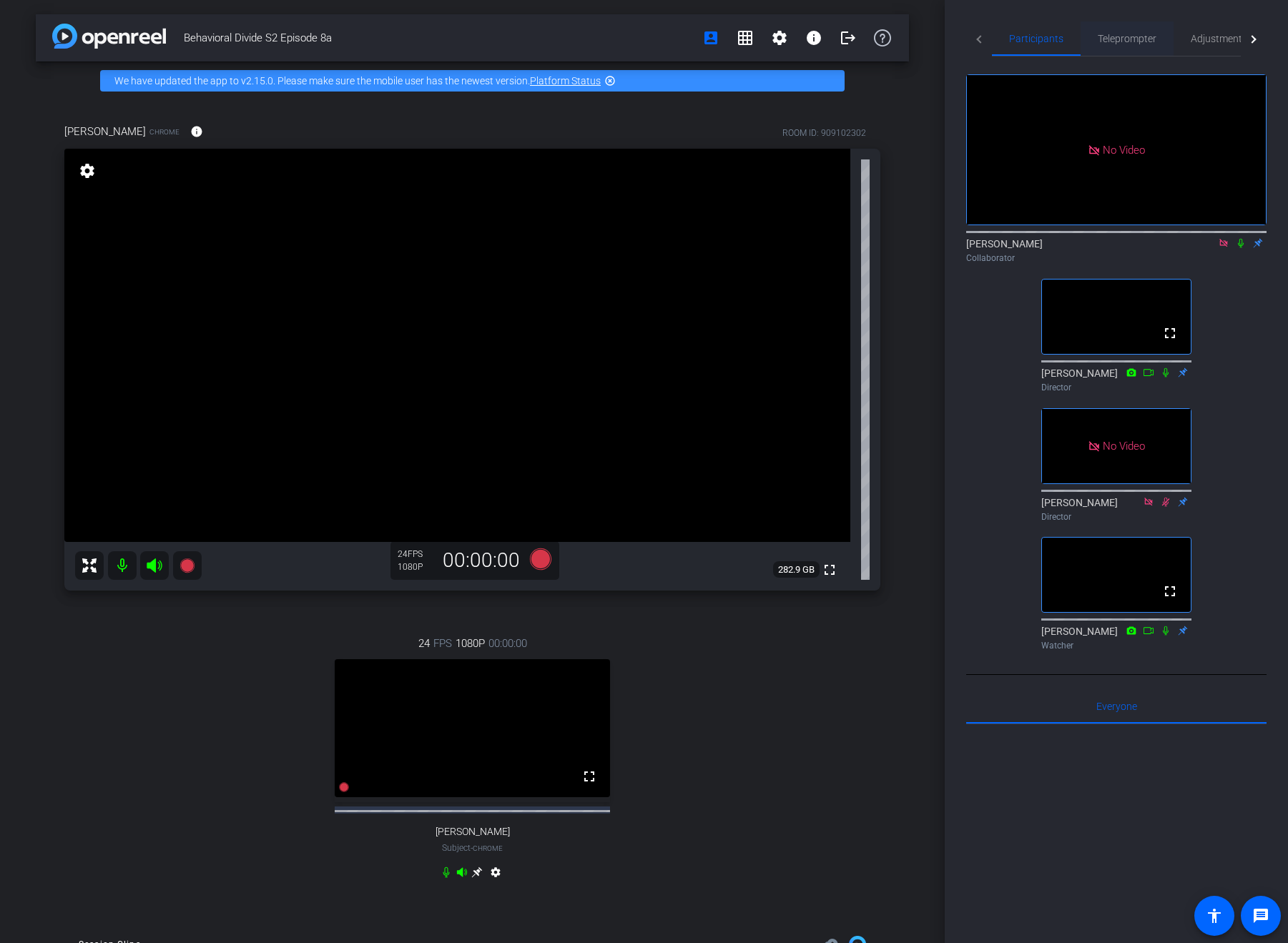
click at [1108, 34] on span "Teleprompter" at bounding box center [1126, 39] width 58 height 10
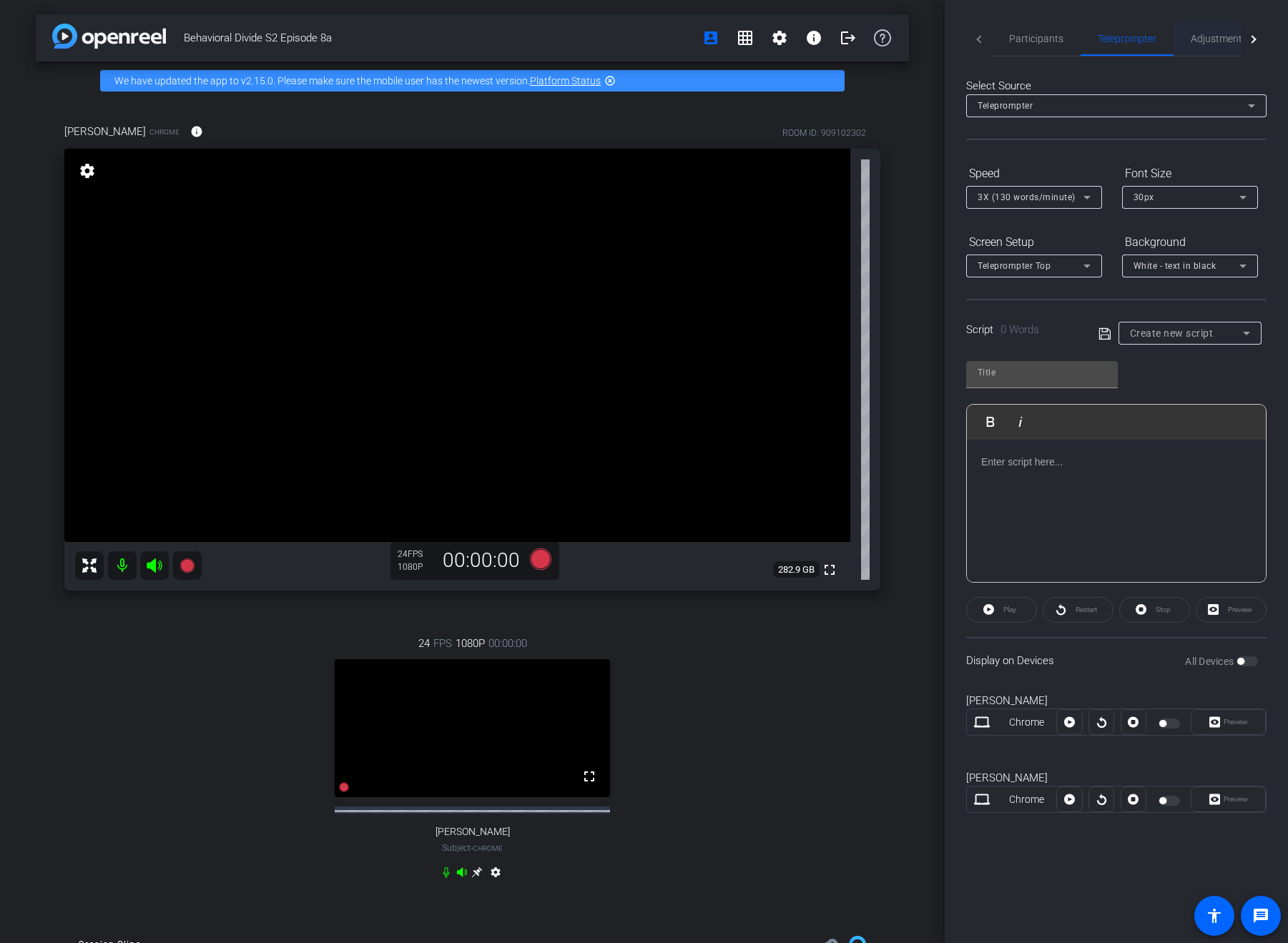
click at [1209, 37] on span "Adjustments" at bounding box center [1218, 39] width 57 height 10
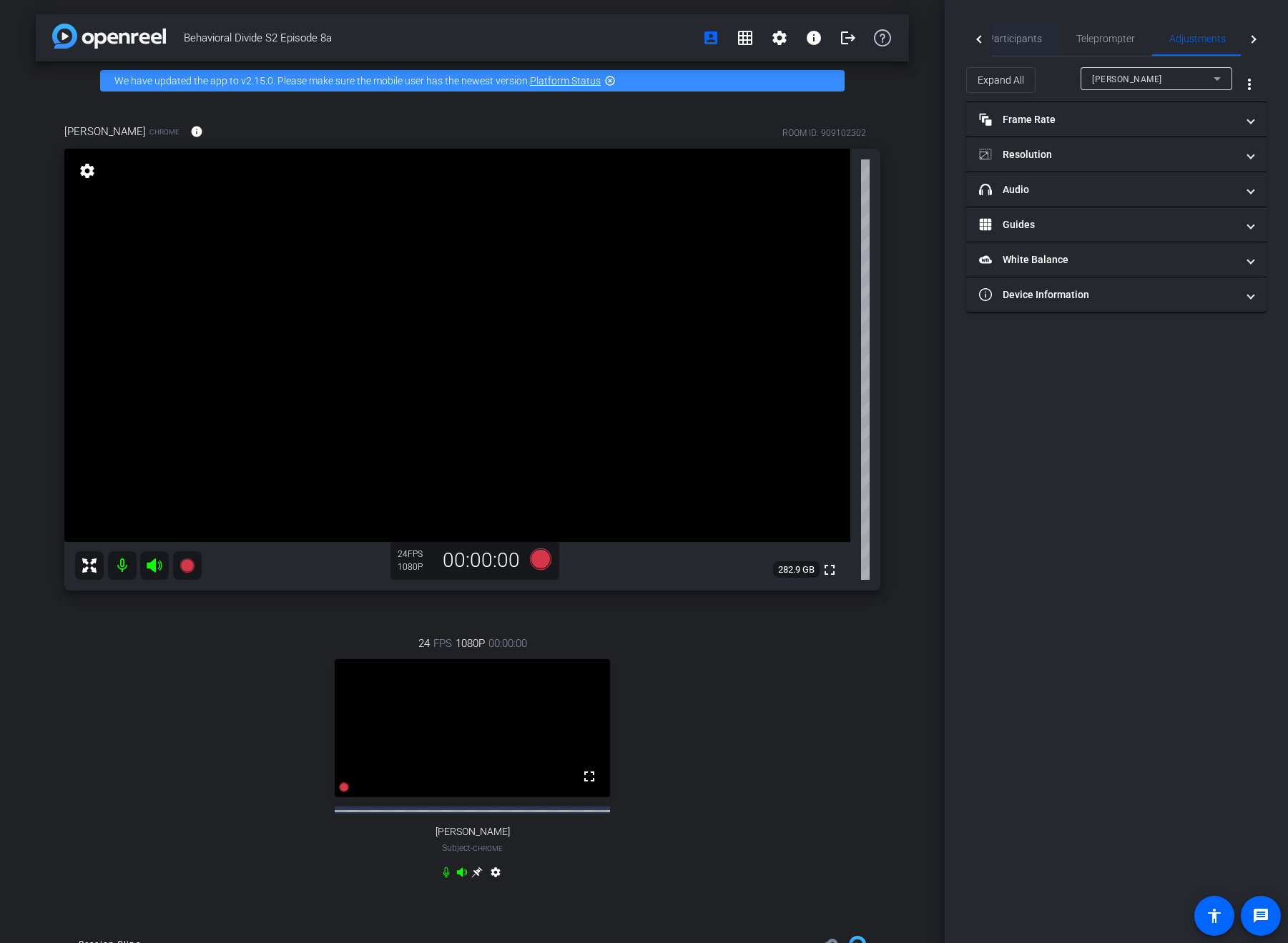
click at [1016, 37] on span "Participants" at bounding box center [1015, 39] width 54 height 10
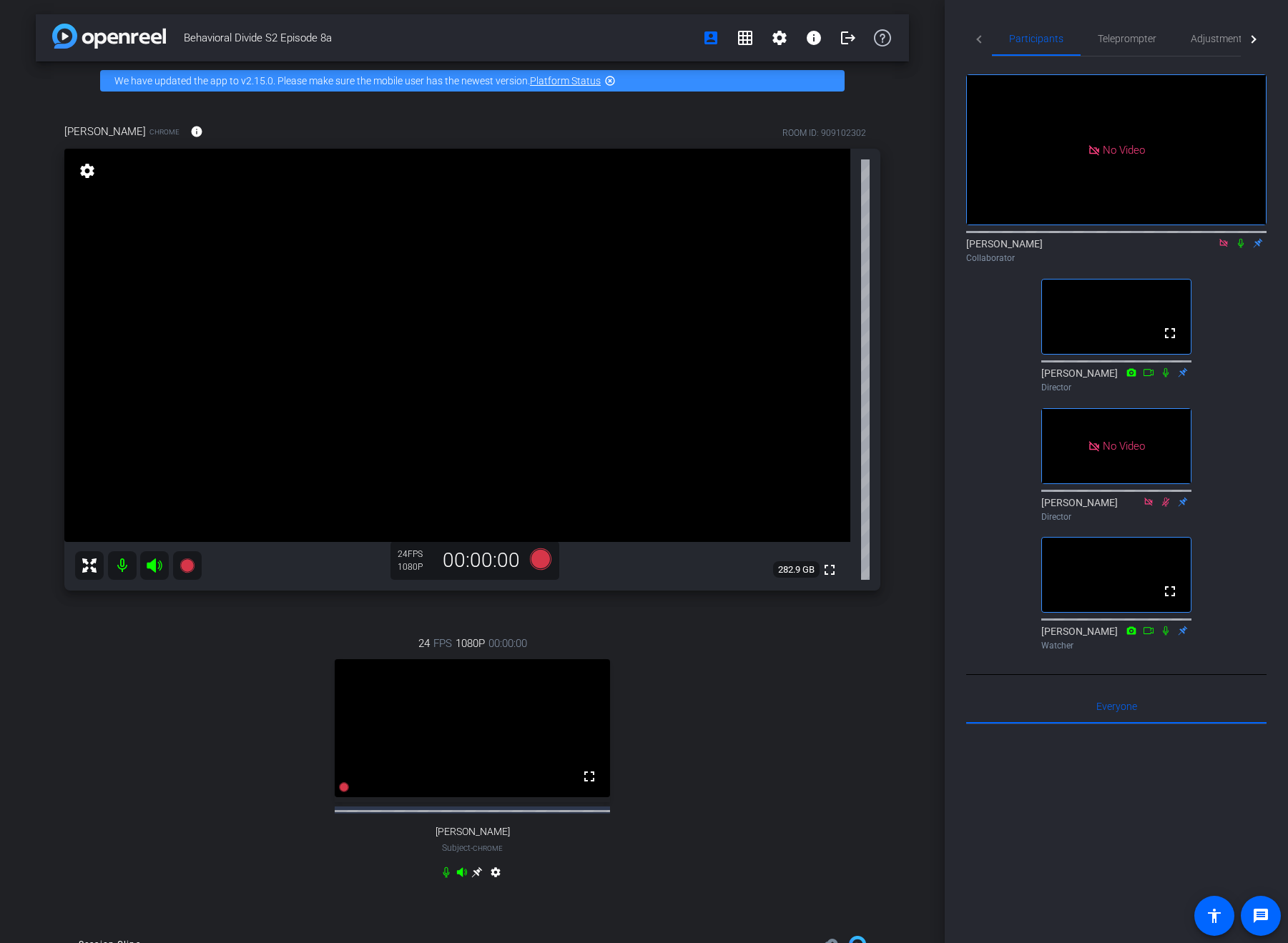
click at [1209, 238] on icon at bounding box center [1223, 242] width 8 height 8
click at [1209, 238] on icon at bounding box center [1223, 244] width 11 height 10
click at [1209, 238] on icon at bounding box center [1240, 244] width 11 height 10
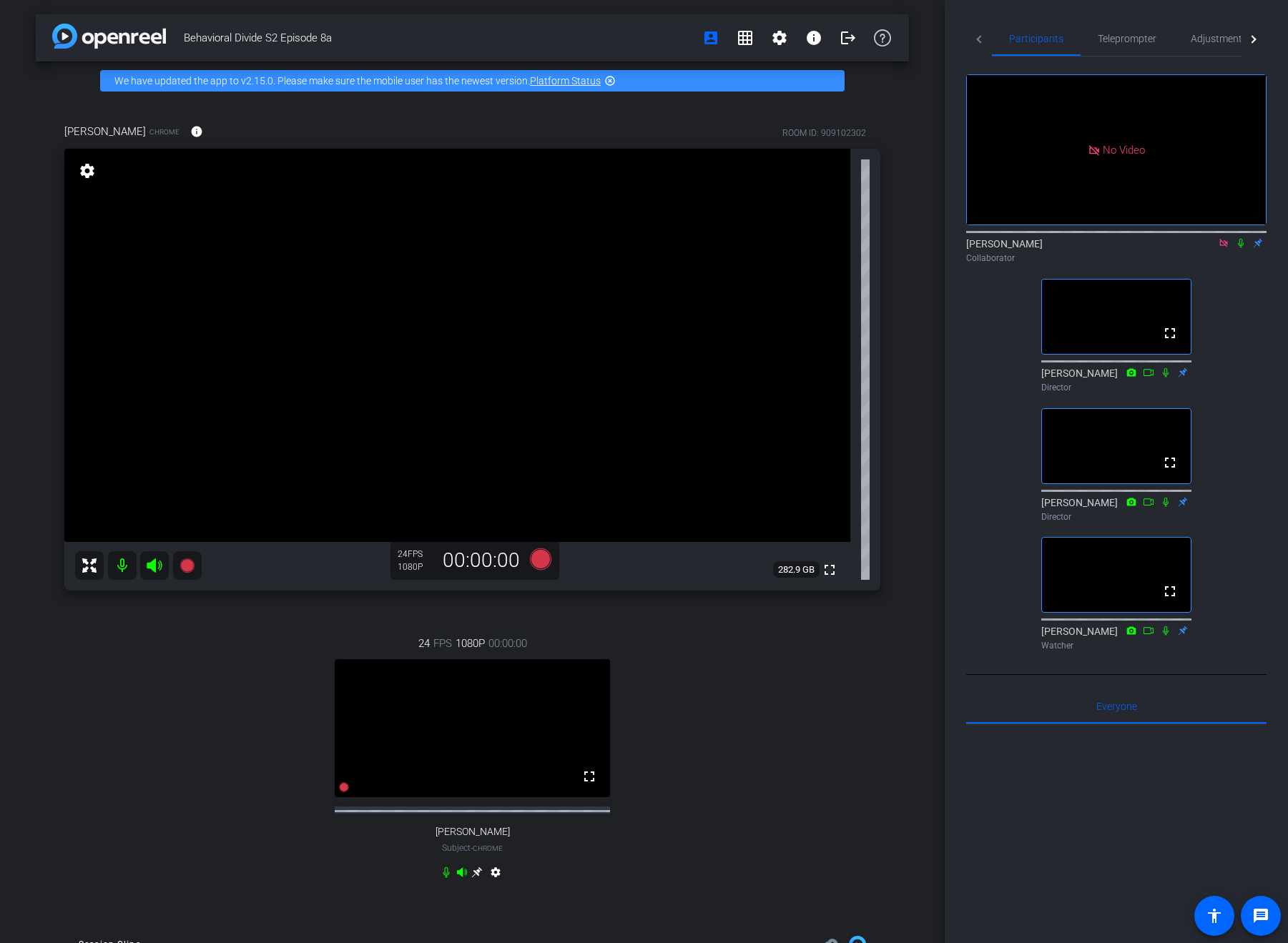
click at [1209, 238] on icon at bounding box center [1223, 244] width 11 height 10
click at [1209, 291] on div "No Video [PERSON_NAME] Collaborator fullscreen [PERSON_NAME] Director fullscree…" at bounding box center [1116, 356] width 300 height 599
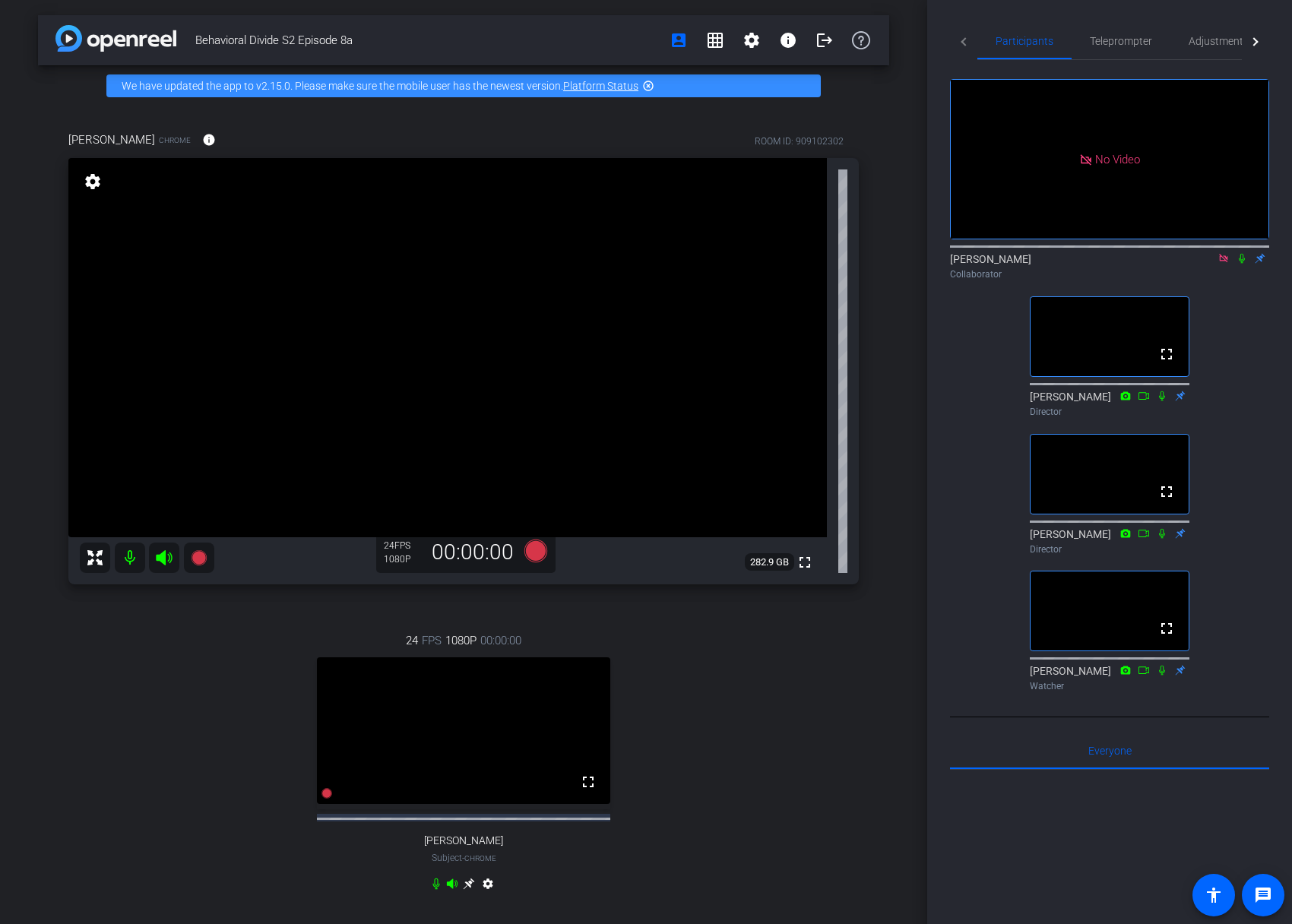
click at [447, 43] on span "Behavioral Divide S2 Episode 8a" at bounding box center [427, 40] width 465 height 31
click at [51, 108] on div "[PERSON_NAME] Chrome info ROOM ID: 909102302 fullscreen settings 282.9 GB 24 FP…" at bounding box center [463, 521] width 851 height 830
click at [1225, 253] on icon at bounding box center [1223, 257] width 8 height 8
click at [1245, 253] on icon at bounding box center [1241, 259] width 12 height 11
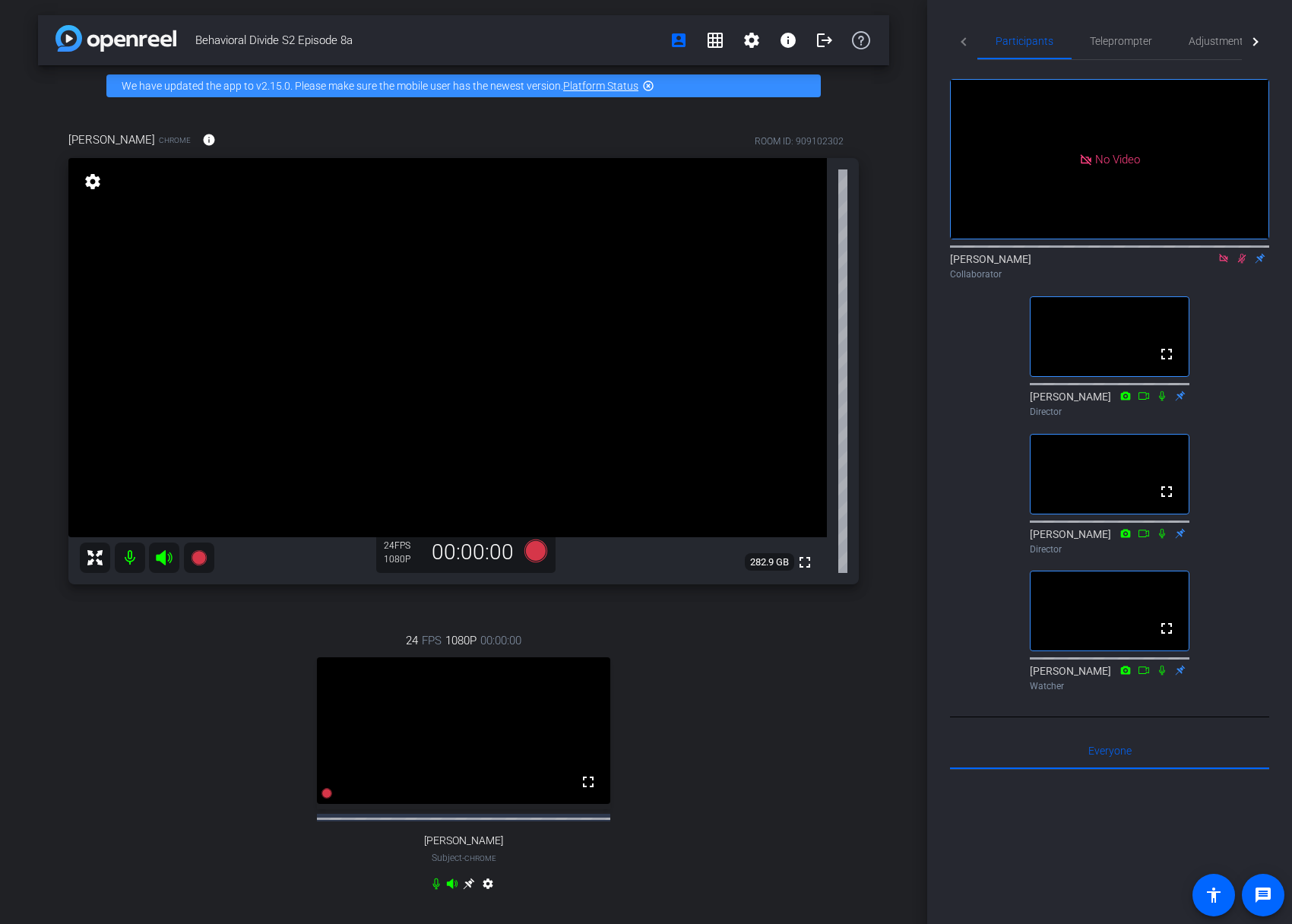
click at [1245, 253] on icon at bounding box center [1241, 259] width 12 height 11
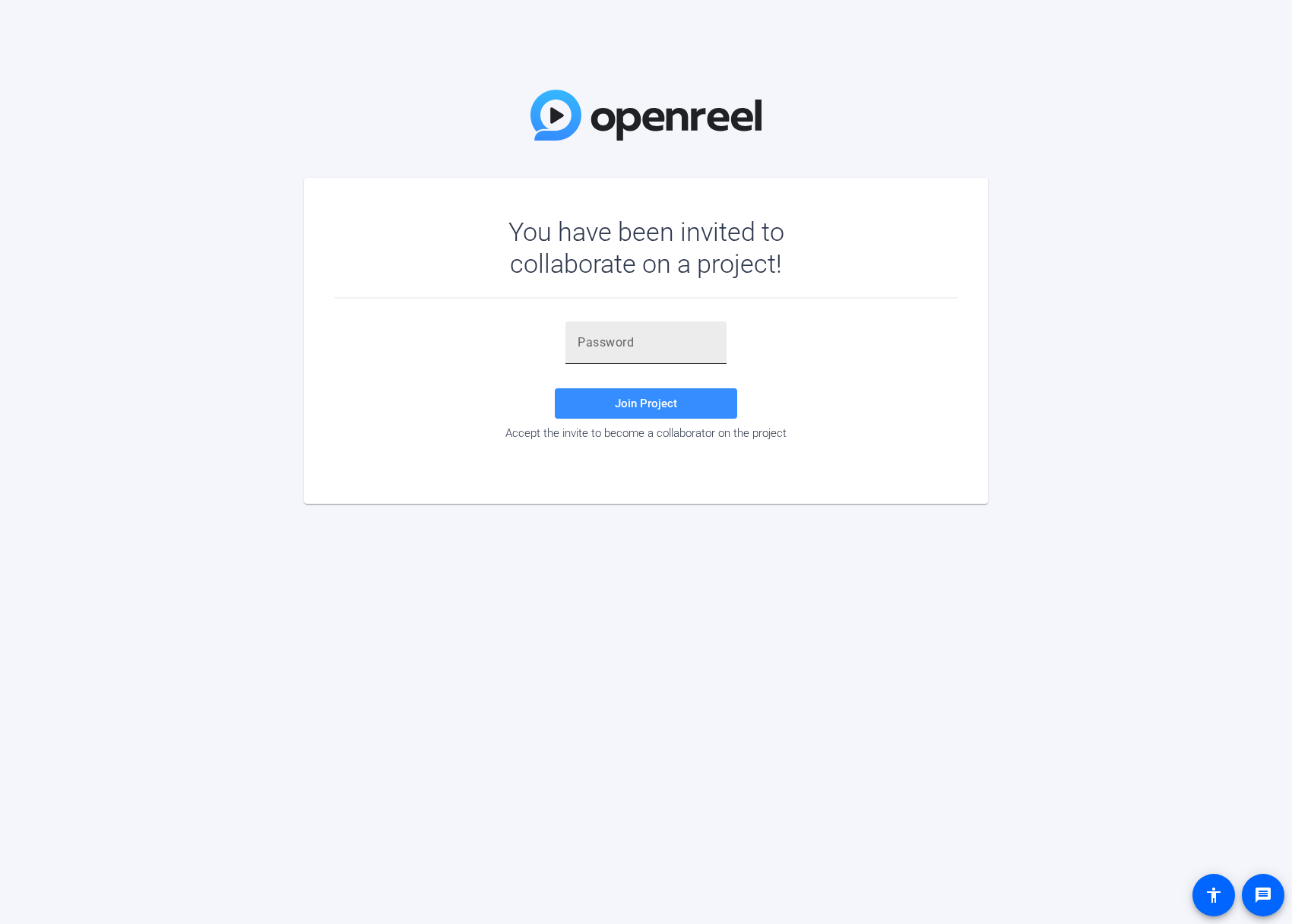
click at [641, 336] on input "text" at bounding box center [646, 343] width 137 height 18
paste input "ew{4D}"
type input "ew{4D}"
click at [608, 404] on span at bounding box center [646, 403] width 182 height 36
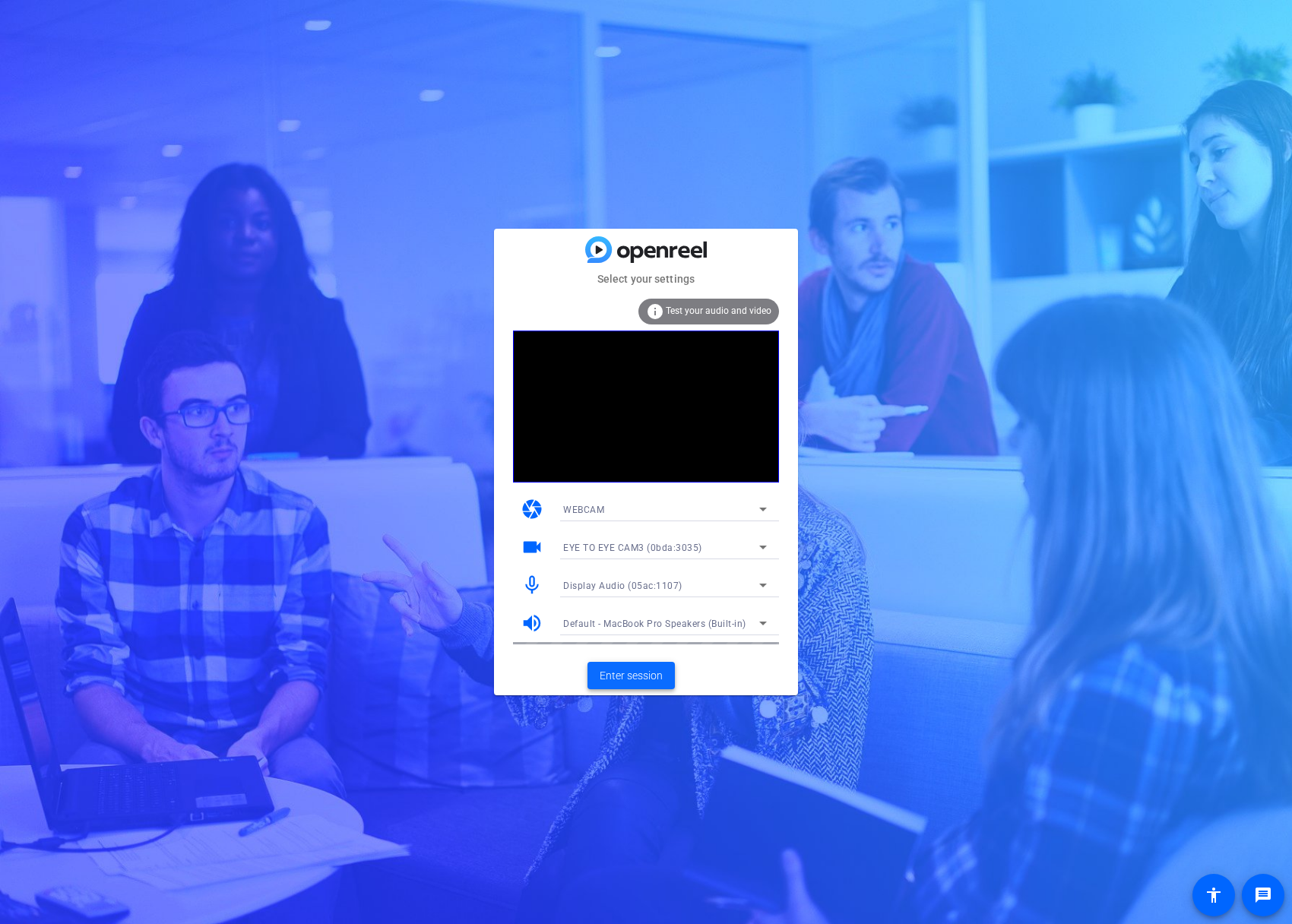
click at [638, 674] on span "Enter session" at bounding box center [631, 675] width 63 height 16
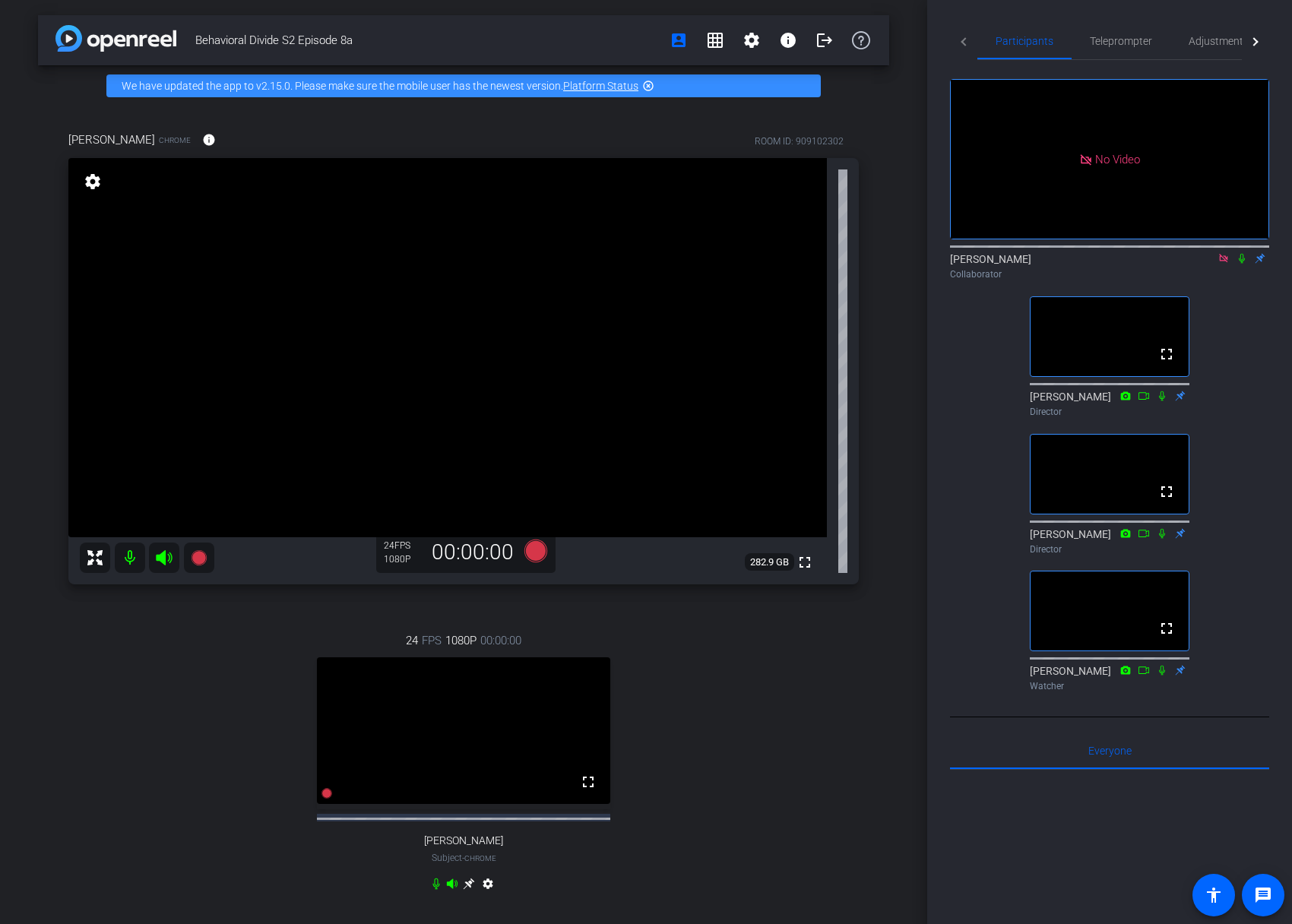
click at [1221, 264] on icon at bounding box center [1223, 259] width 12 height 11
click at [1205, 41] on span "Adjustments" at bounding box center [1218, 42] width 60 height 11
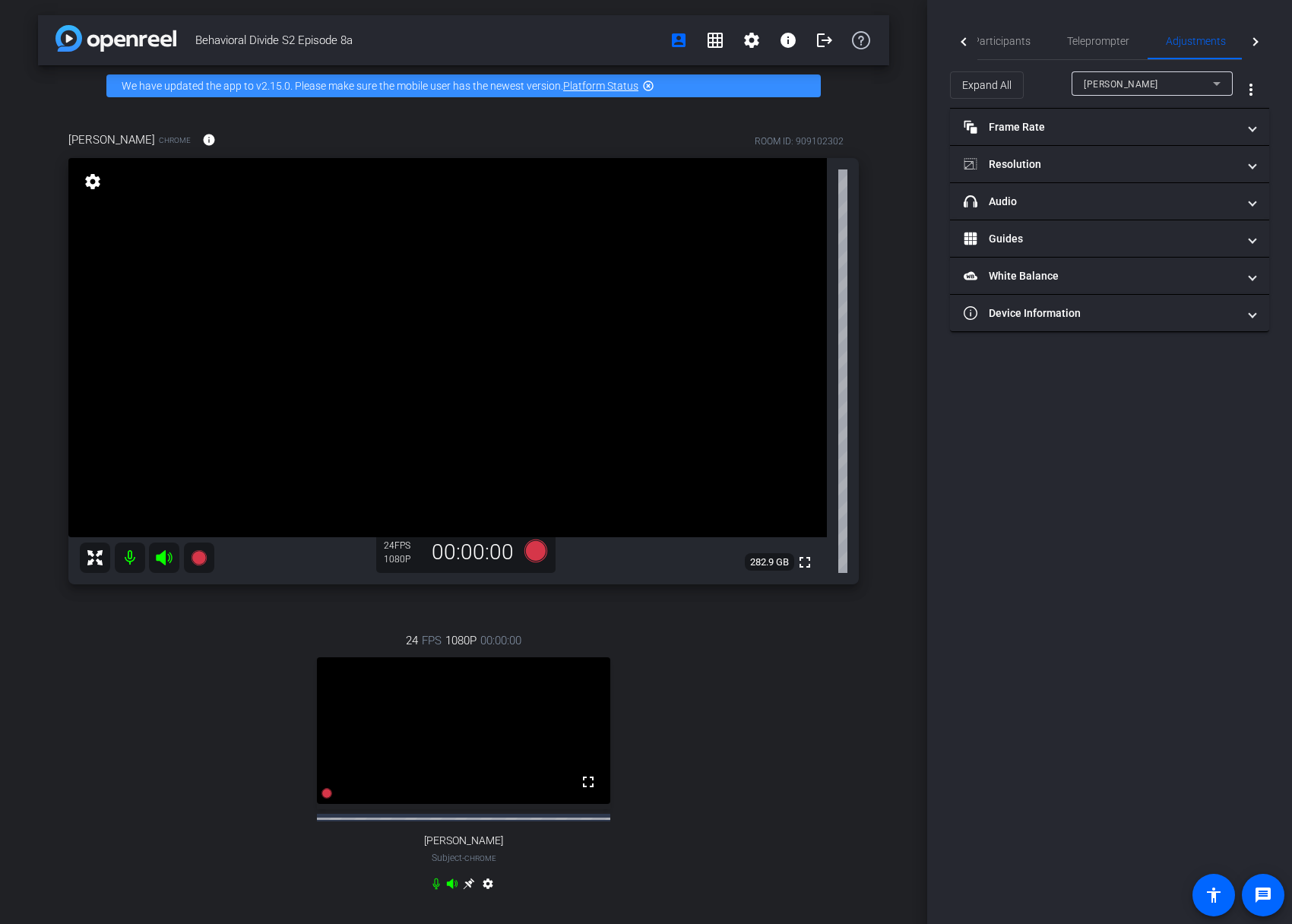
click at [1195, 86] on div "[PERSON_NAME]" at bounding box center [1149, 84] width 129 height 19
click at [1195, 86] on div at bounding box center [646, 462] width 1292 height 924
click at [1208, 198] on mat-panel-title "headphone icon Audio" at bounding box center [1101, 202] width 274 height 16
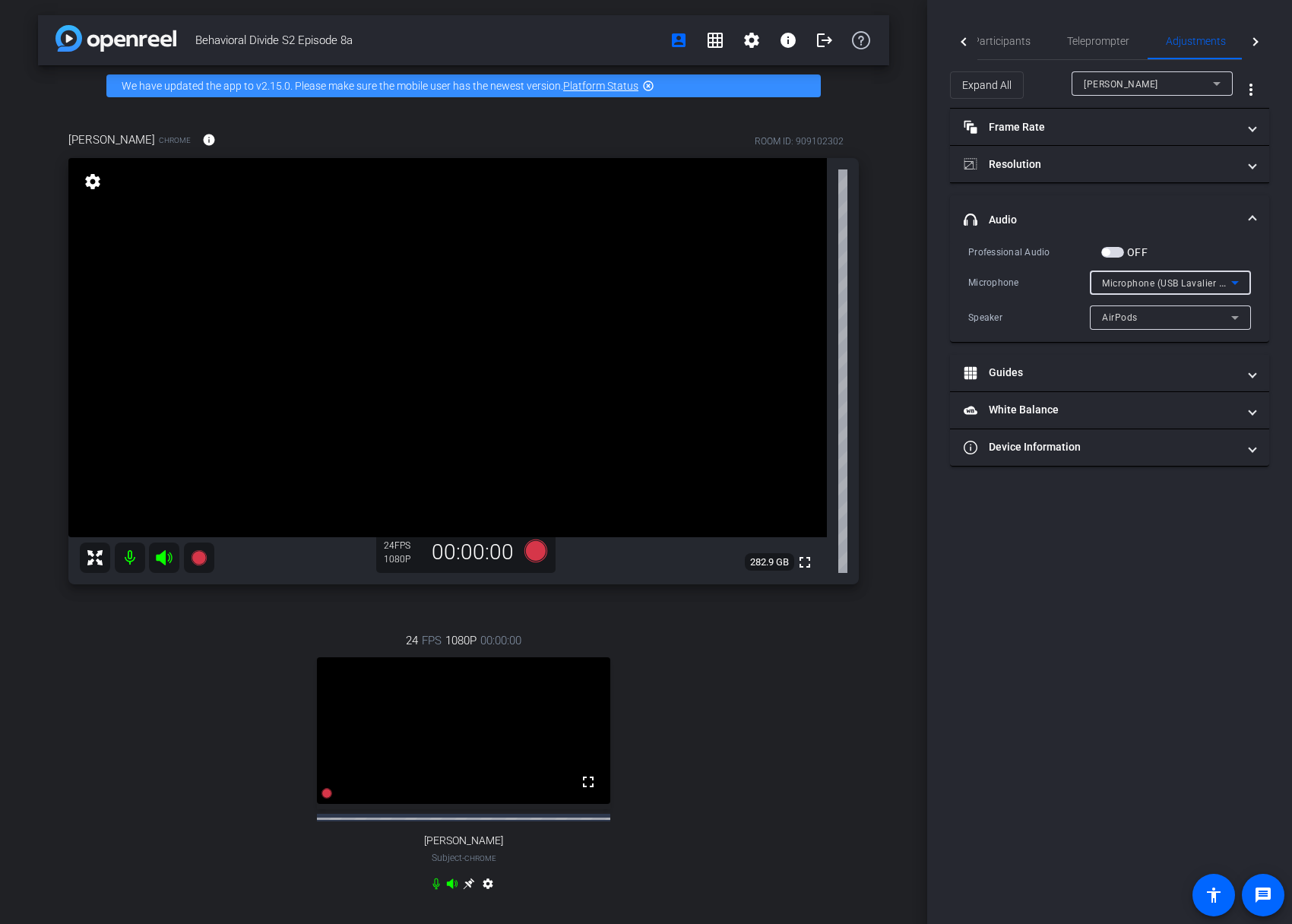
click at [1201, 281] on span "Microphone (USB Lavalier Microphone) (31b2:0011)" at bounding box center [1216, 282] width 230 height 12
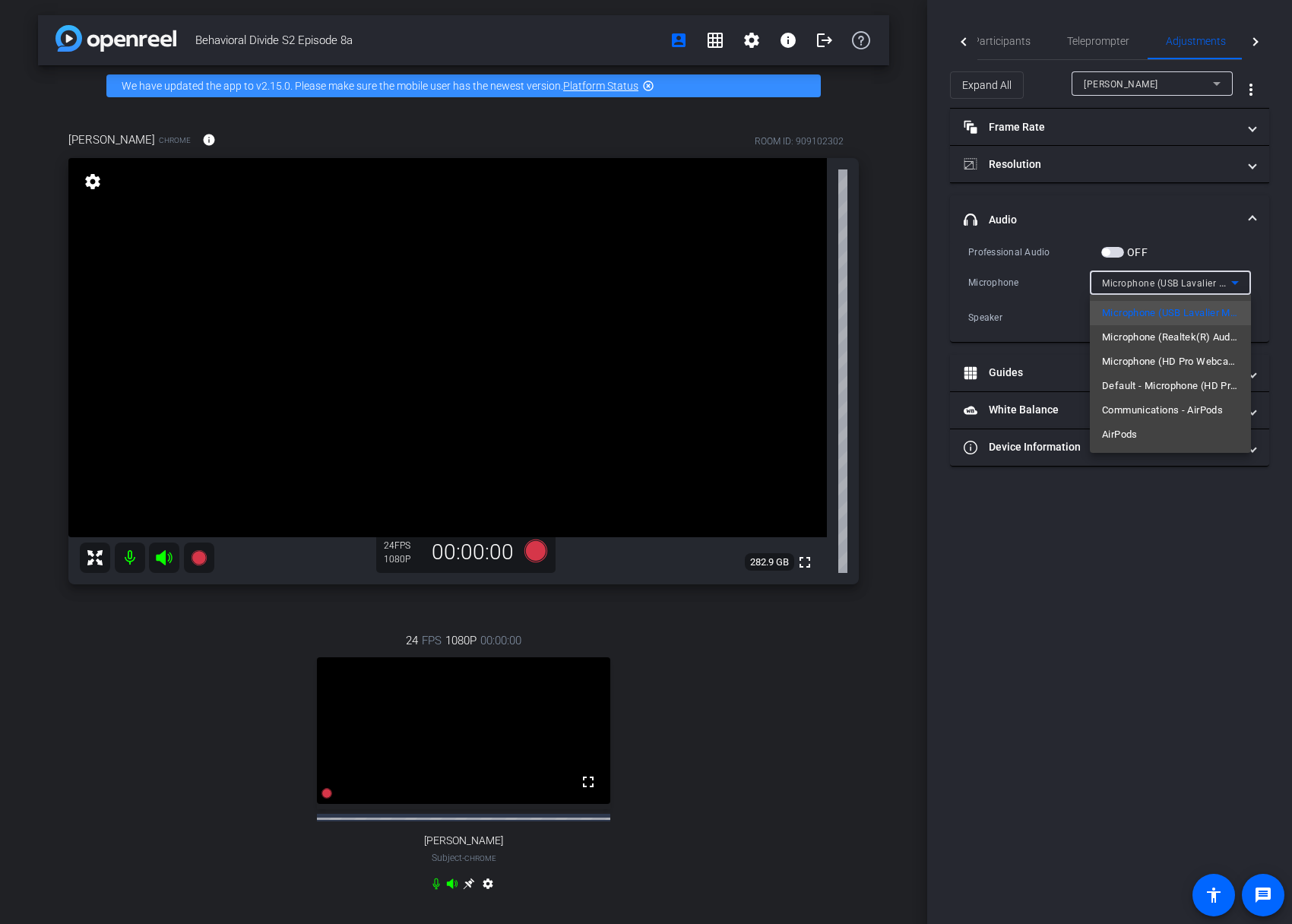
click at [1175, 539] on div at bounding box center [646, 462] width 1292 height 924
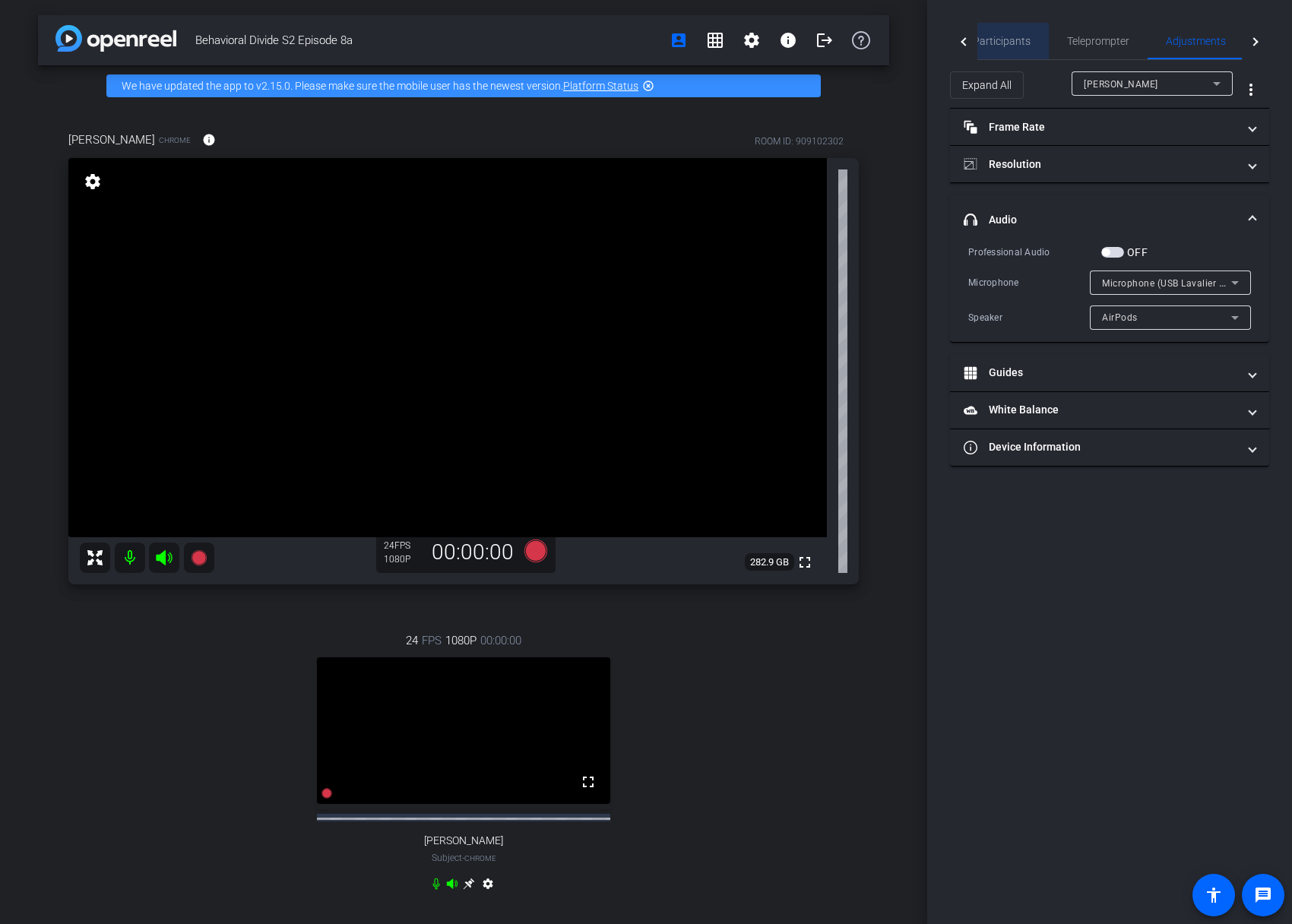
click at [1016, 43] on span "Participants" at bounding box center [1002, 42] width 57 height 11
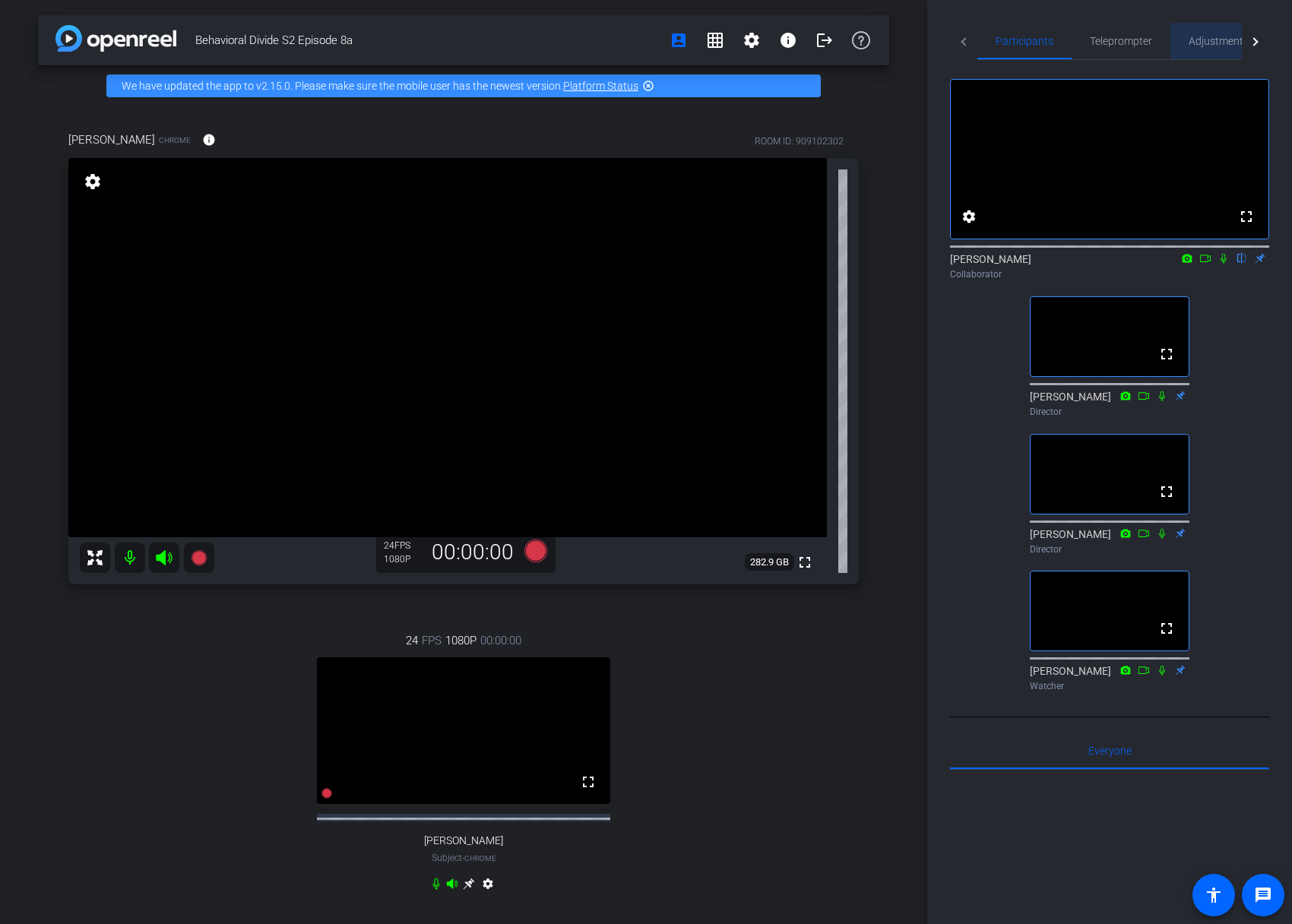
click at [1217, 44] on span "Adjustments" at bounding box center [1218, 42] width 60 height 11
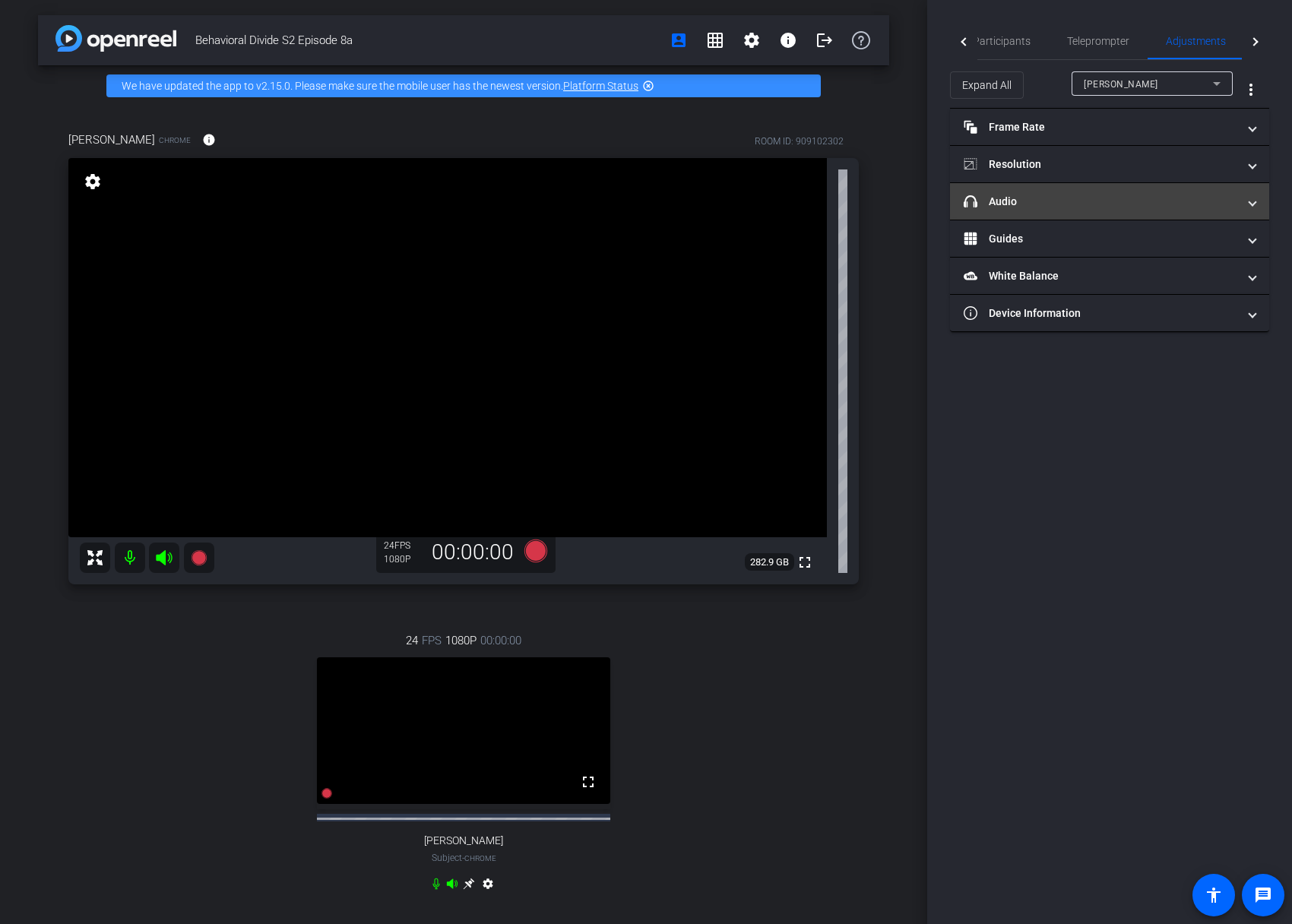
click at [1206, 197] on mat-panel-title "headphone icon Audio" at bounding box center [1101, 202] width 274 height 16
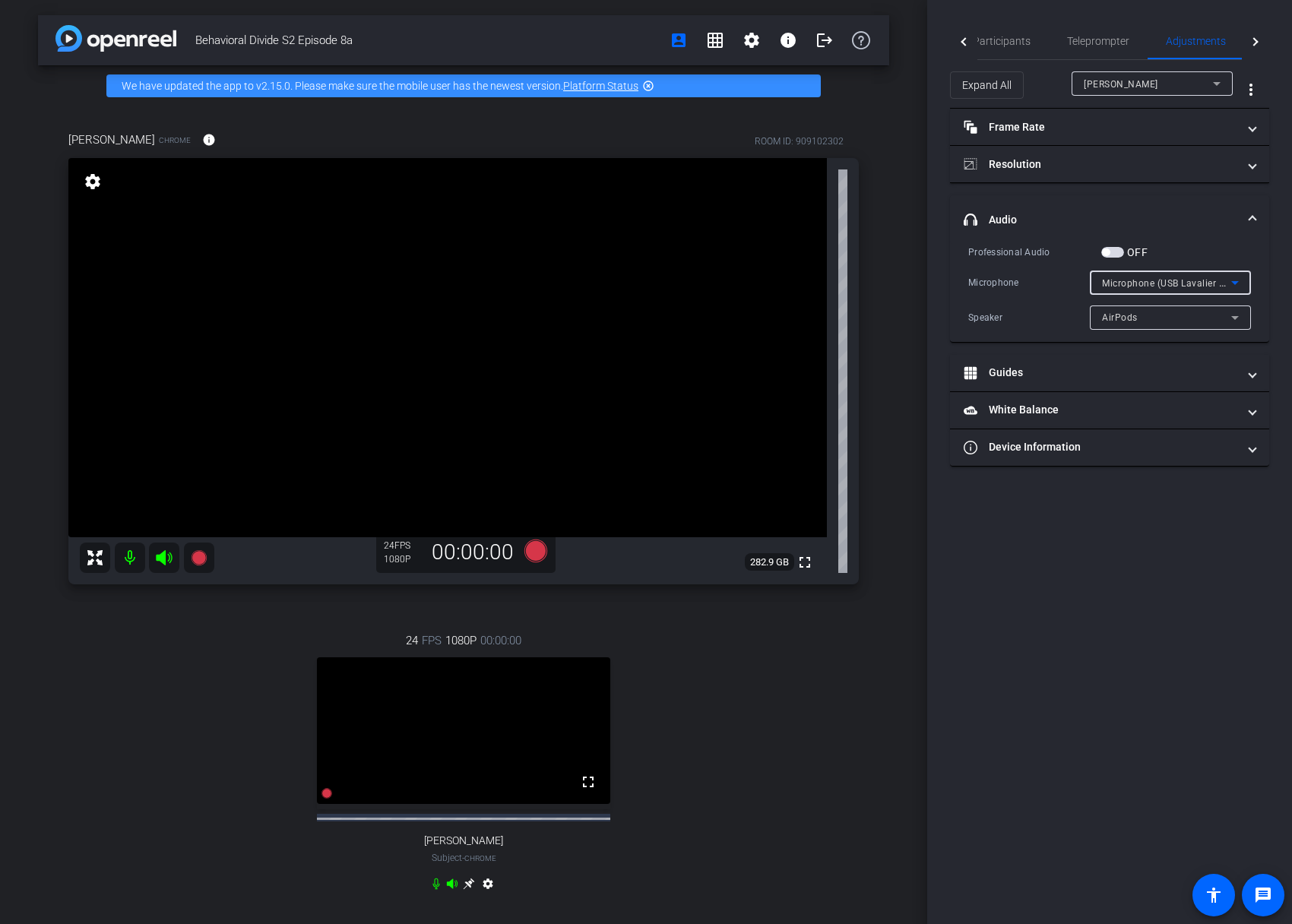
click at [1180, 285] on span "Microphone (USB Lavalier Microphone) (31b2:0011)" at bounding box center [1216, 282] width 230 height 12
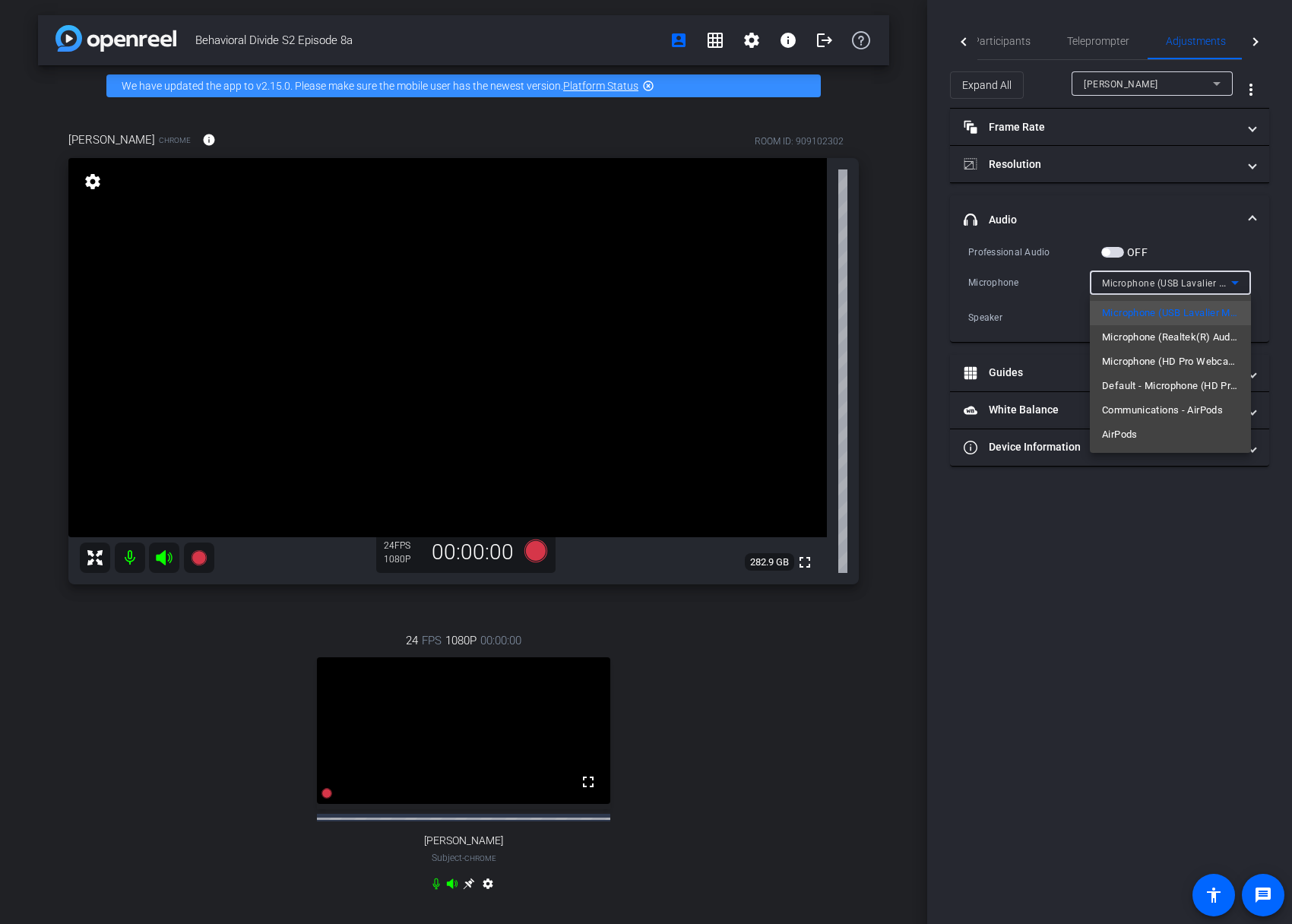
click at [1175, 547] on div at bounding box center [646, 462] width 1292 height 924
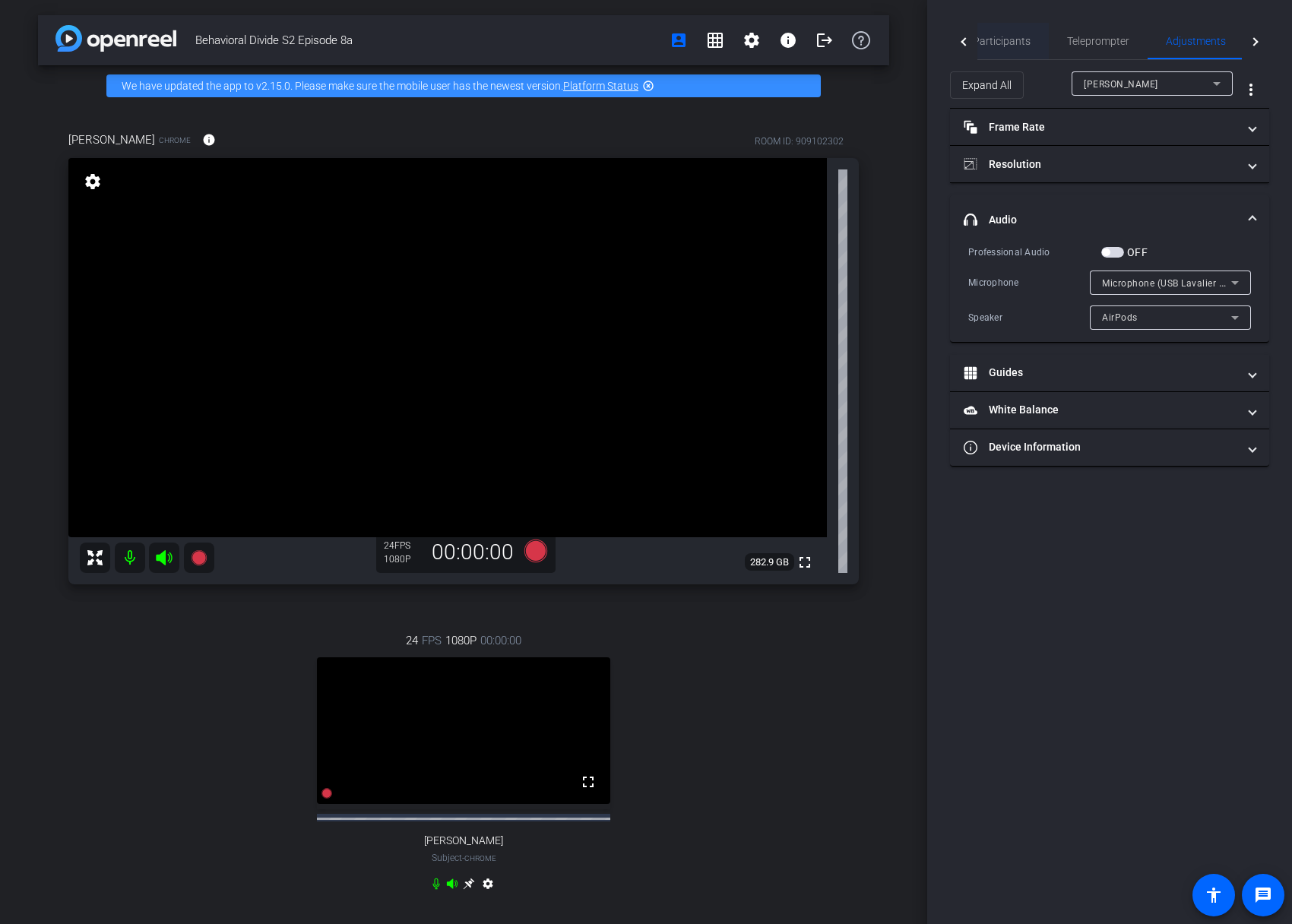
click at [1008, 43] on span "Participants" at bounding box center [1002, 42] width 57 height 11
